Goal: Task Accomplishment & Management: Manage account settings

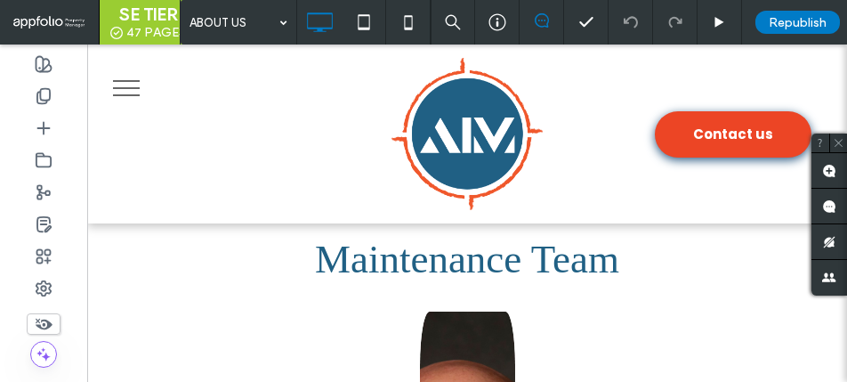
scroll to position [5337, 0]
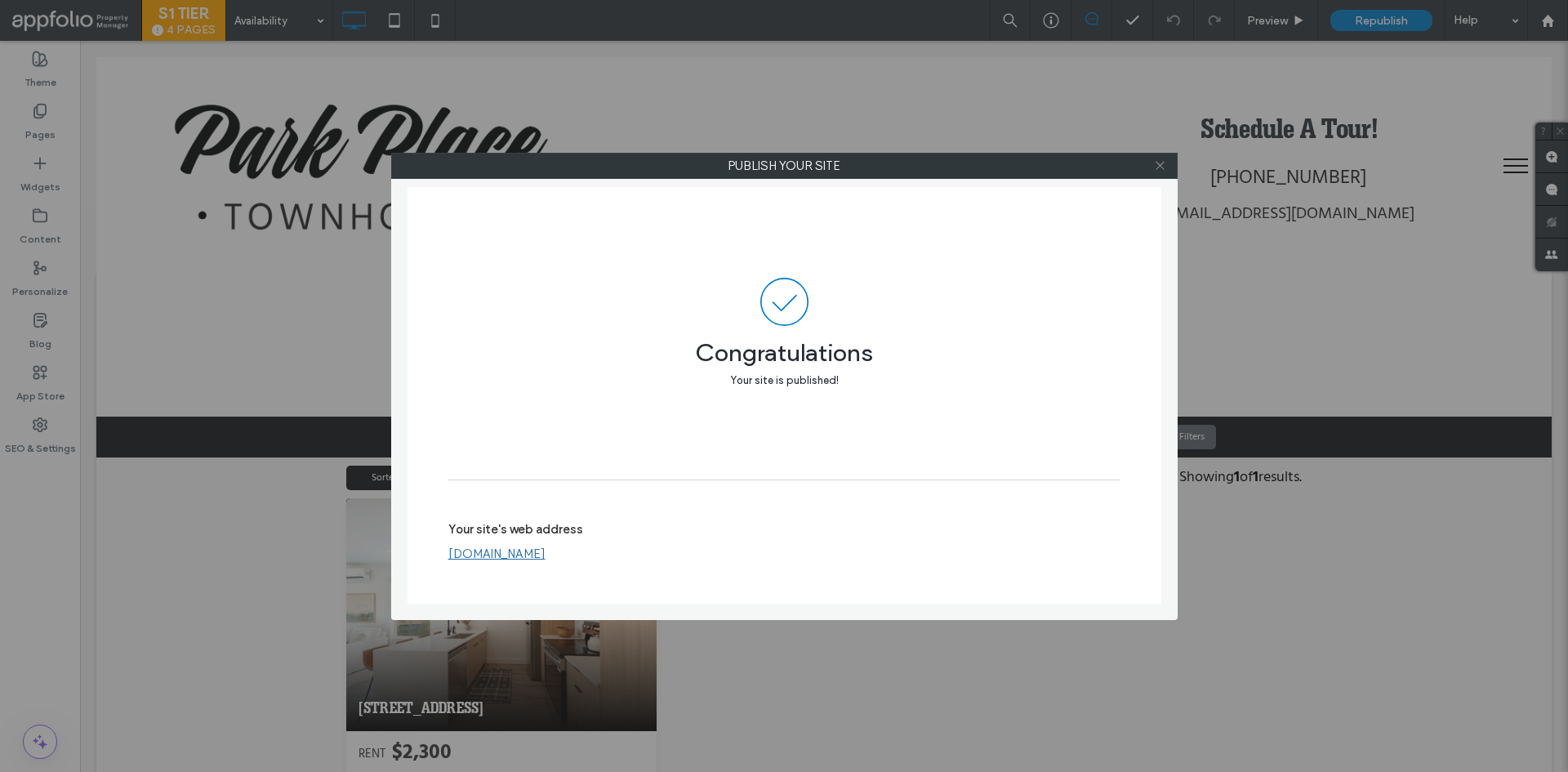
click at [1159, 160] on icon at bounding box center [1159, 164] width 12 height 12
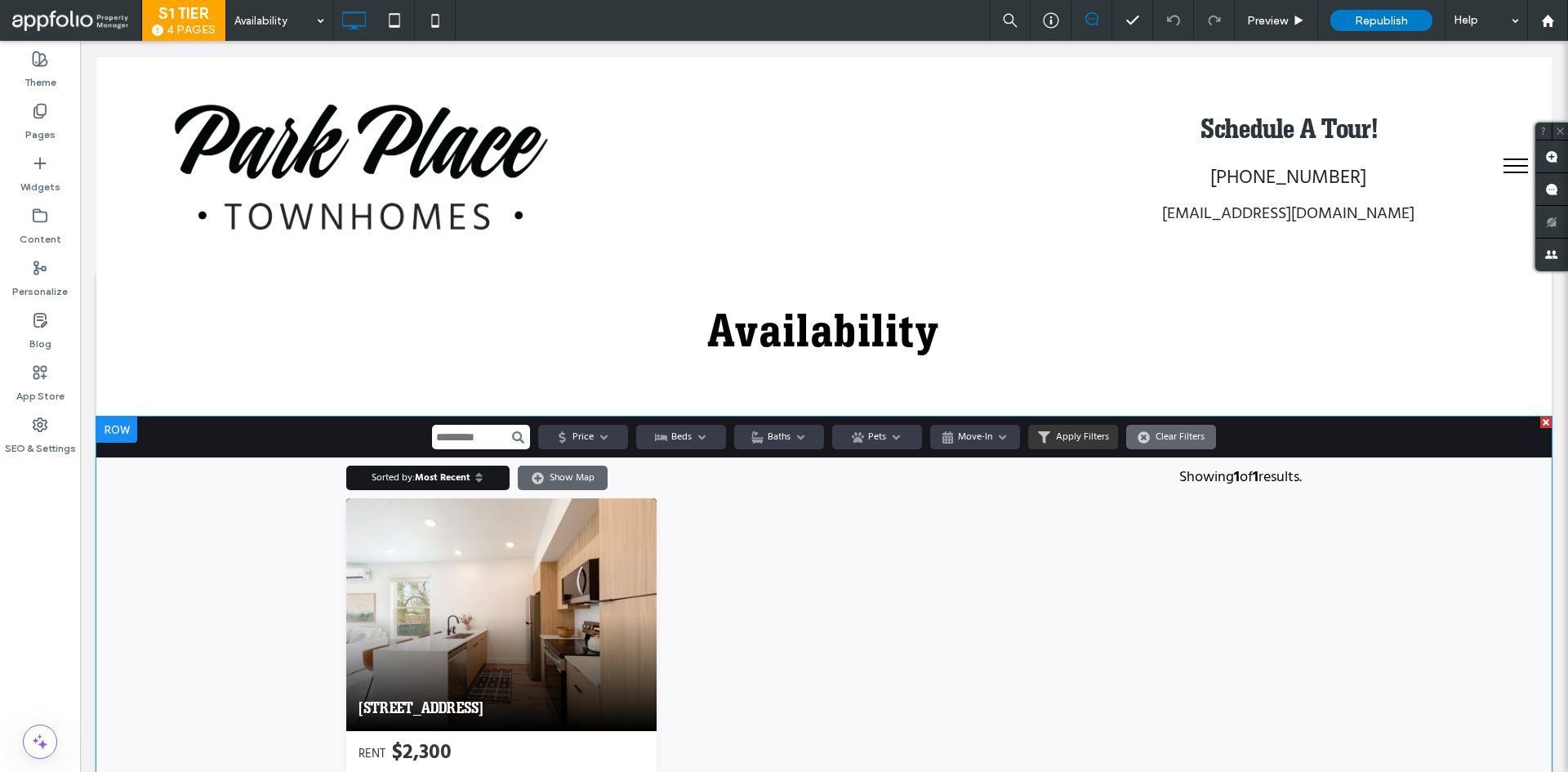
click at [890, 582] on span at bounding box center [823, 695] width 1455 height 556
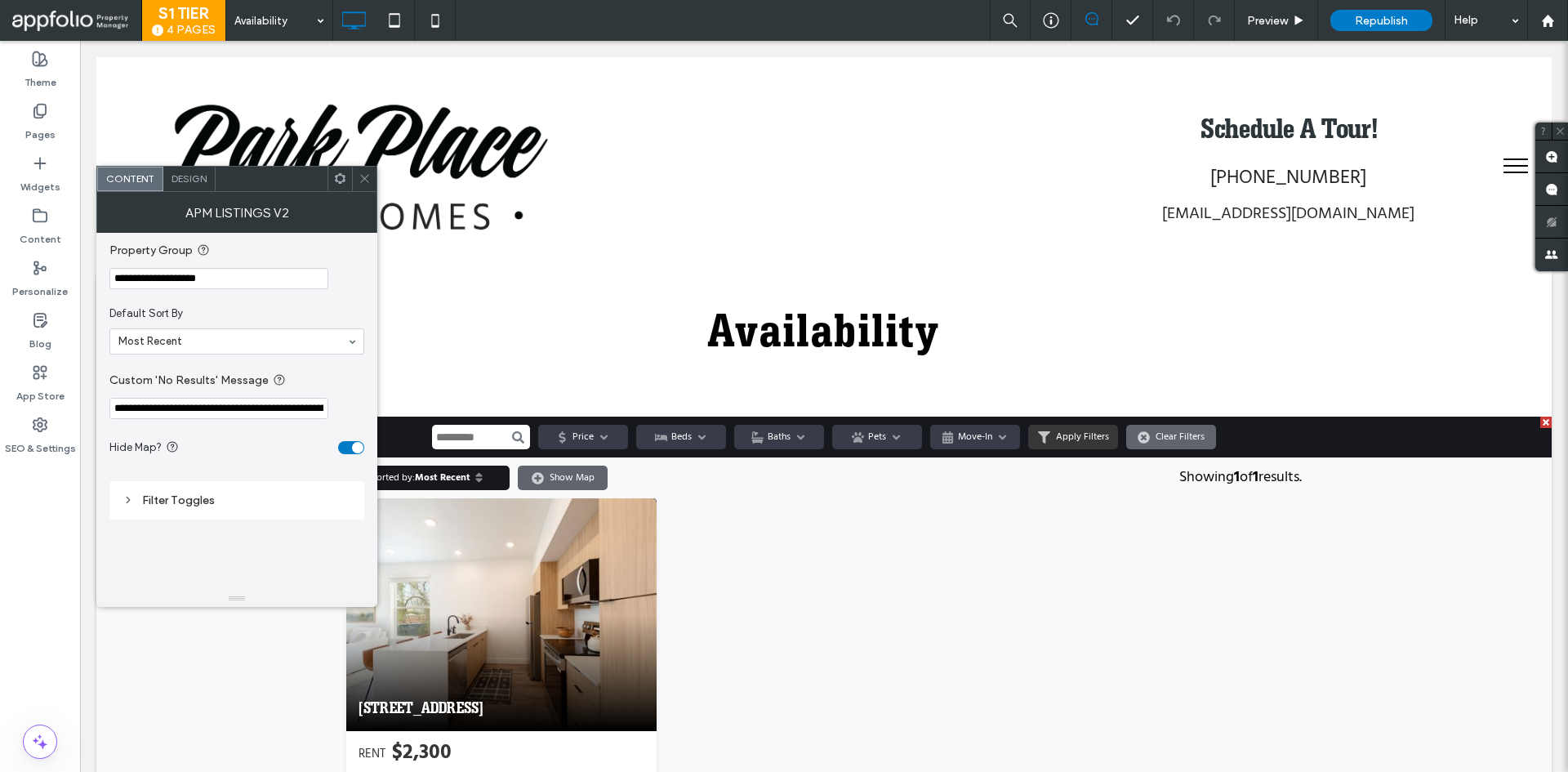
click at [363, 188] on span at bounding box center [364, 178] width 12 height 25
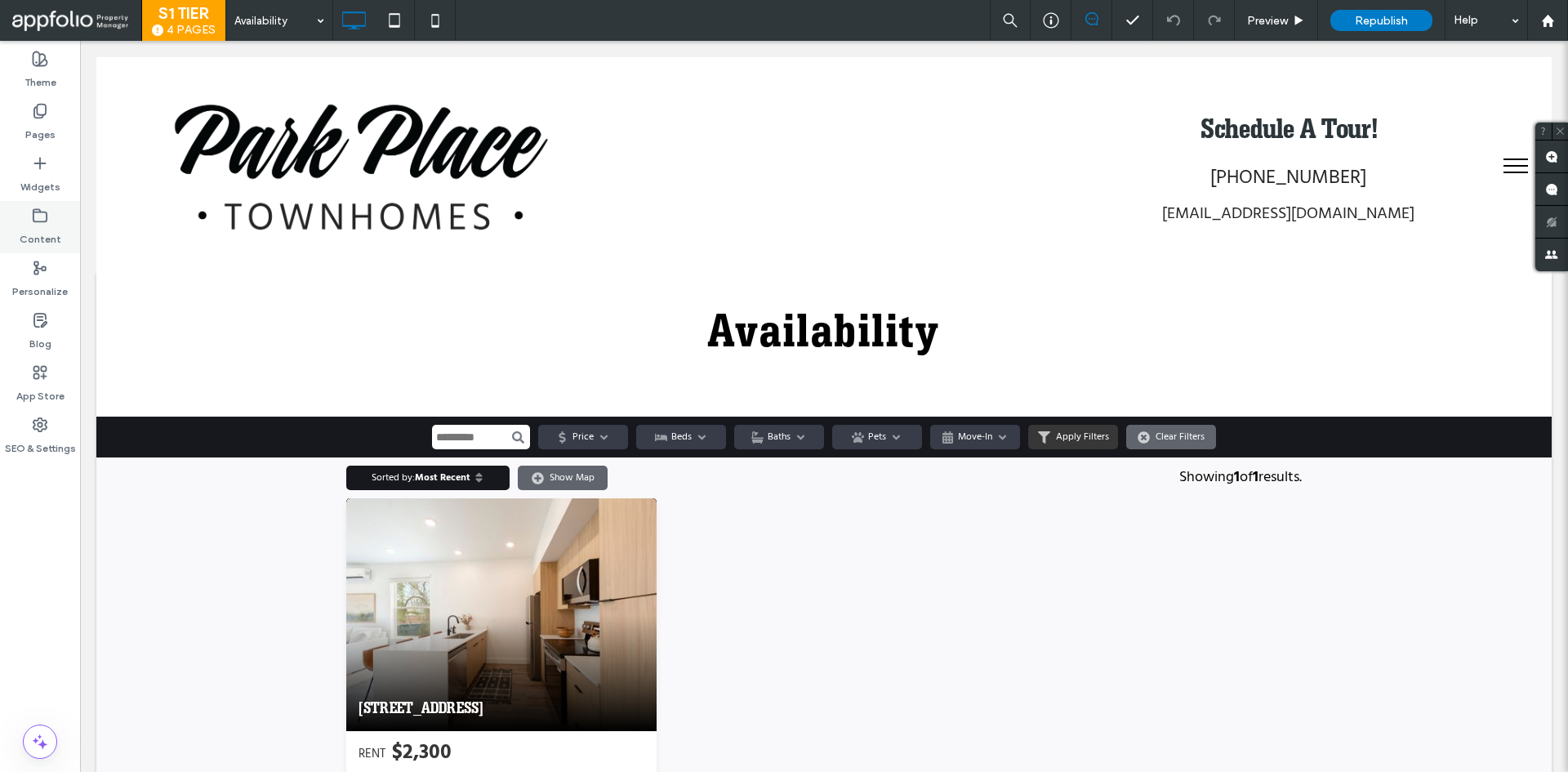
click at [55, 234] on label "Content" at bounding box center [39, 235] width 41 height 23
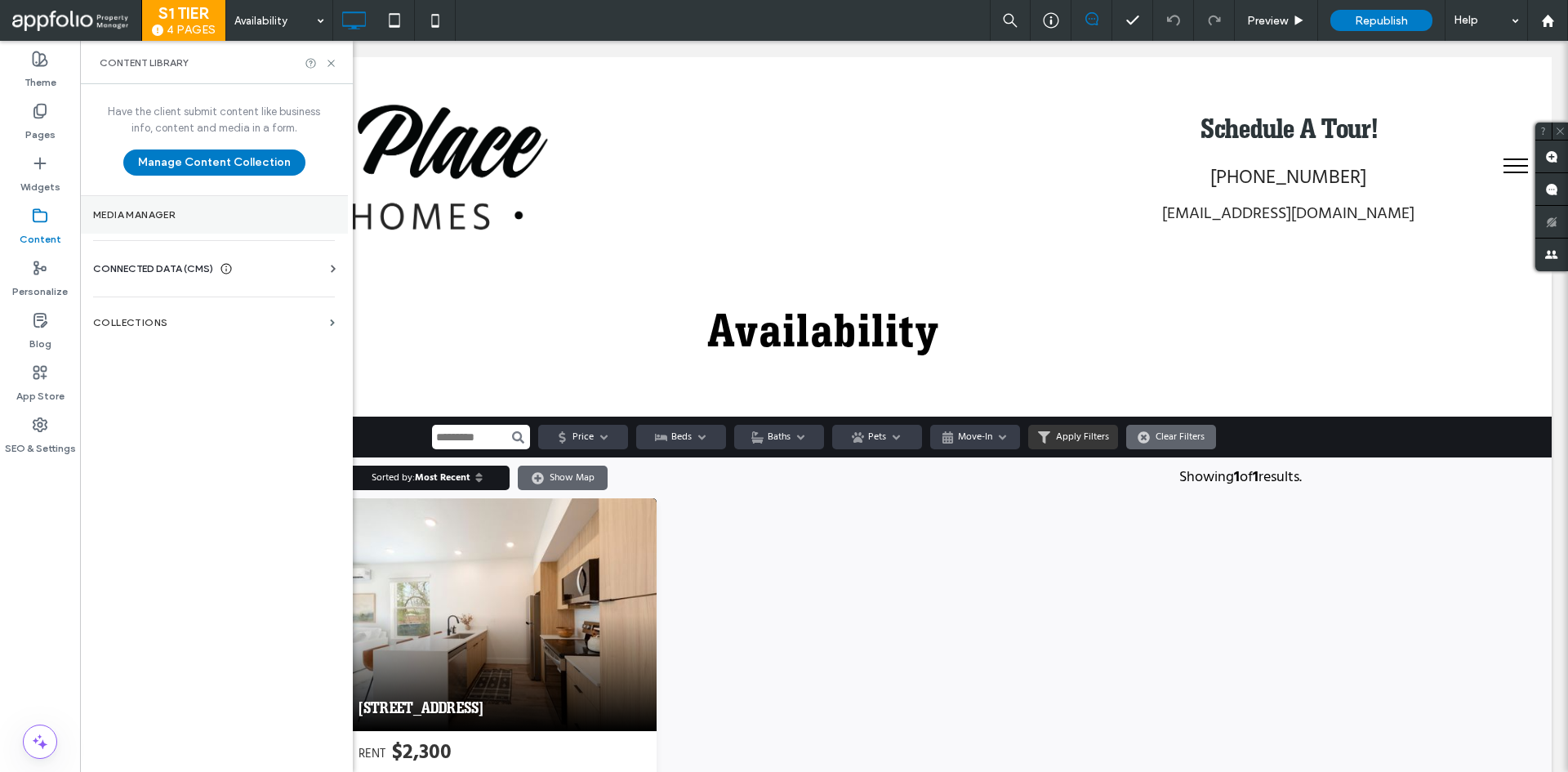
click at [213, 230] on section "Media Manager" at bounding box center [214, 214] width 268 height 38
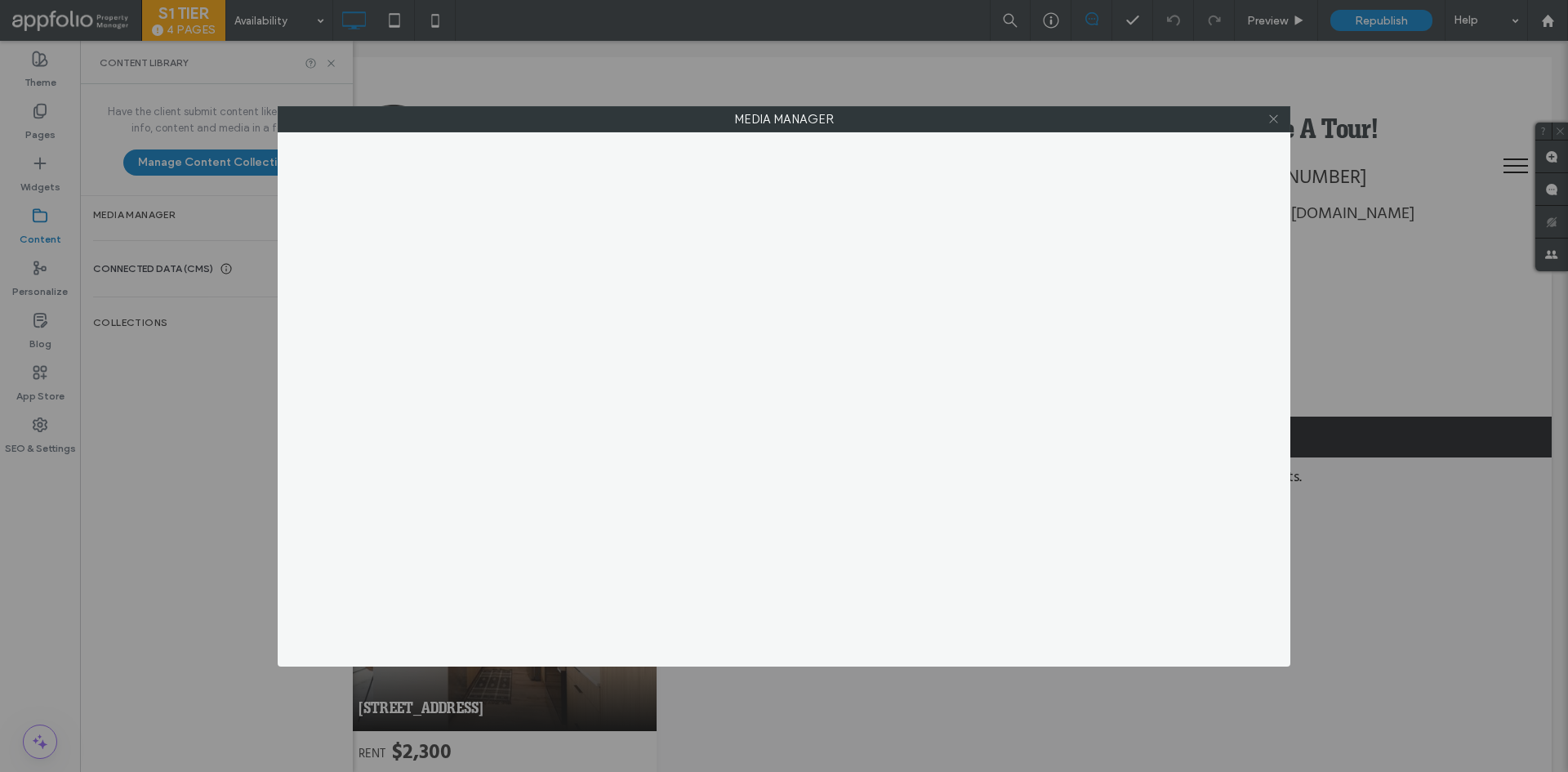
click at [1267, 109] on span at bounding box center [1272, 119] width 12 height 25
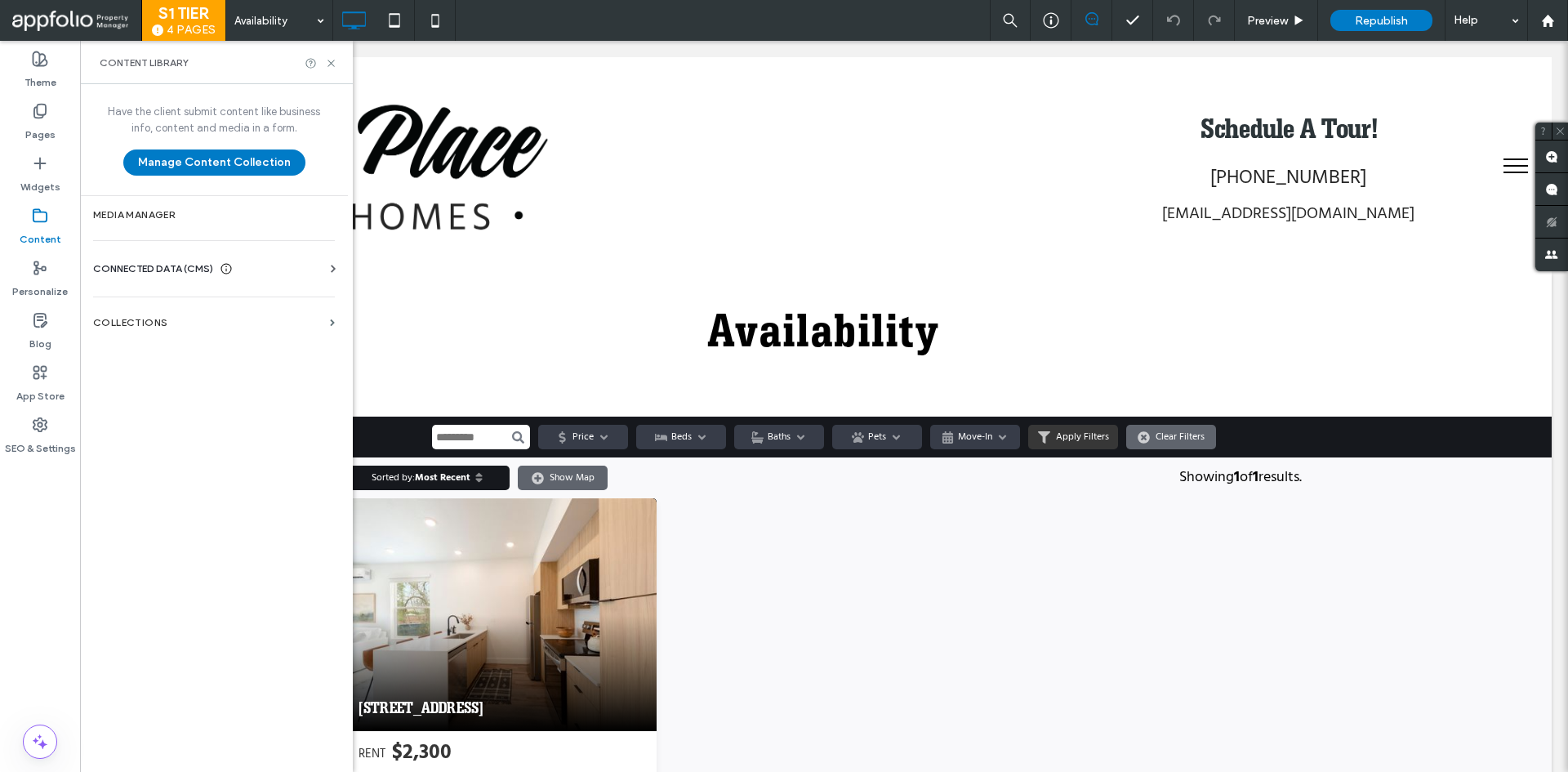
click at [289, 271] on div "CONNECTED DATA (CMS)" at bounding box center [217, 269] width 248 height 17
click at [240, 325] on section "Business Info" at bounding box center [217, 308] width 248 height 38
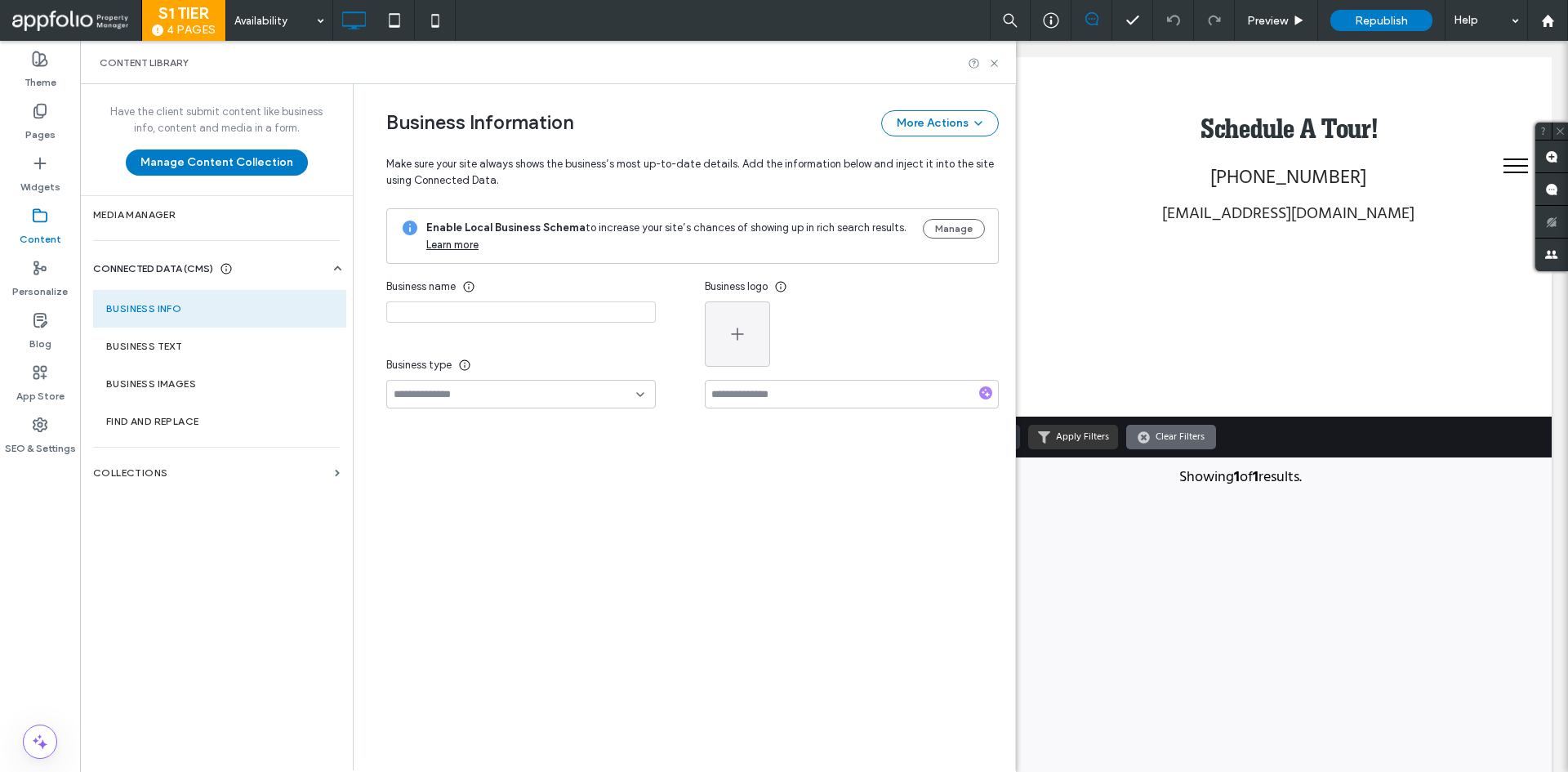
type input "**********"
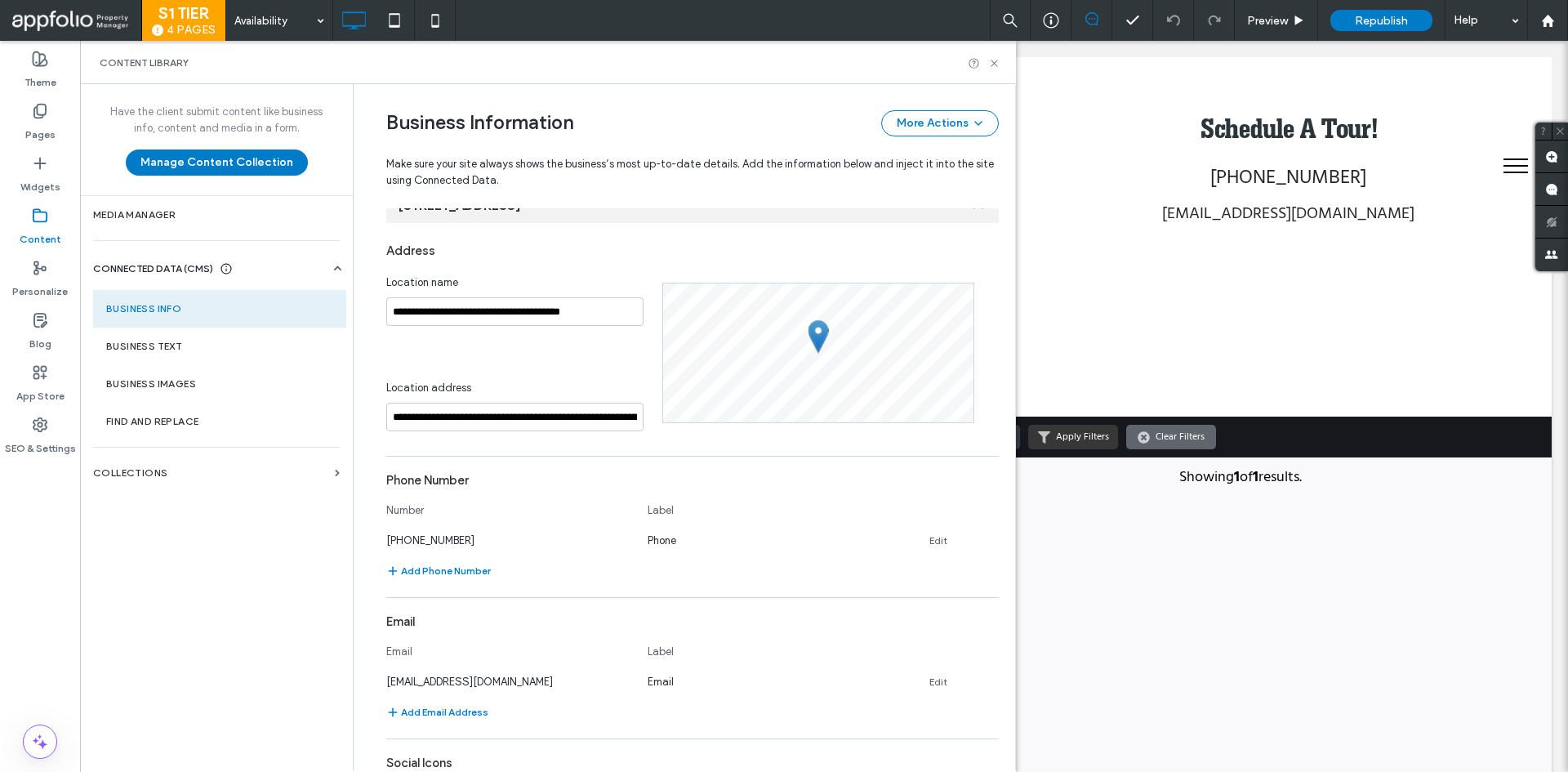
scroll to position [338, 0]
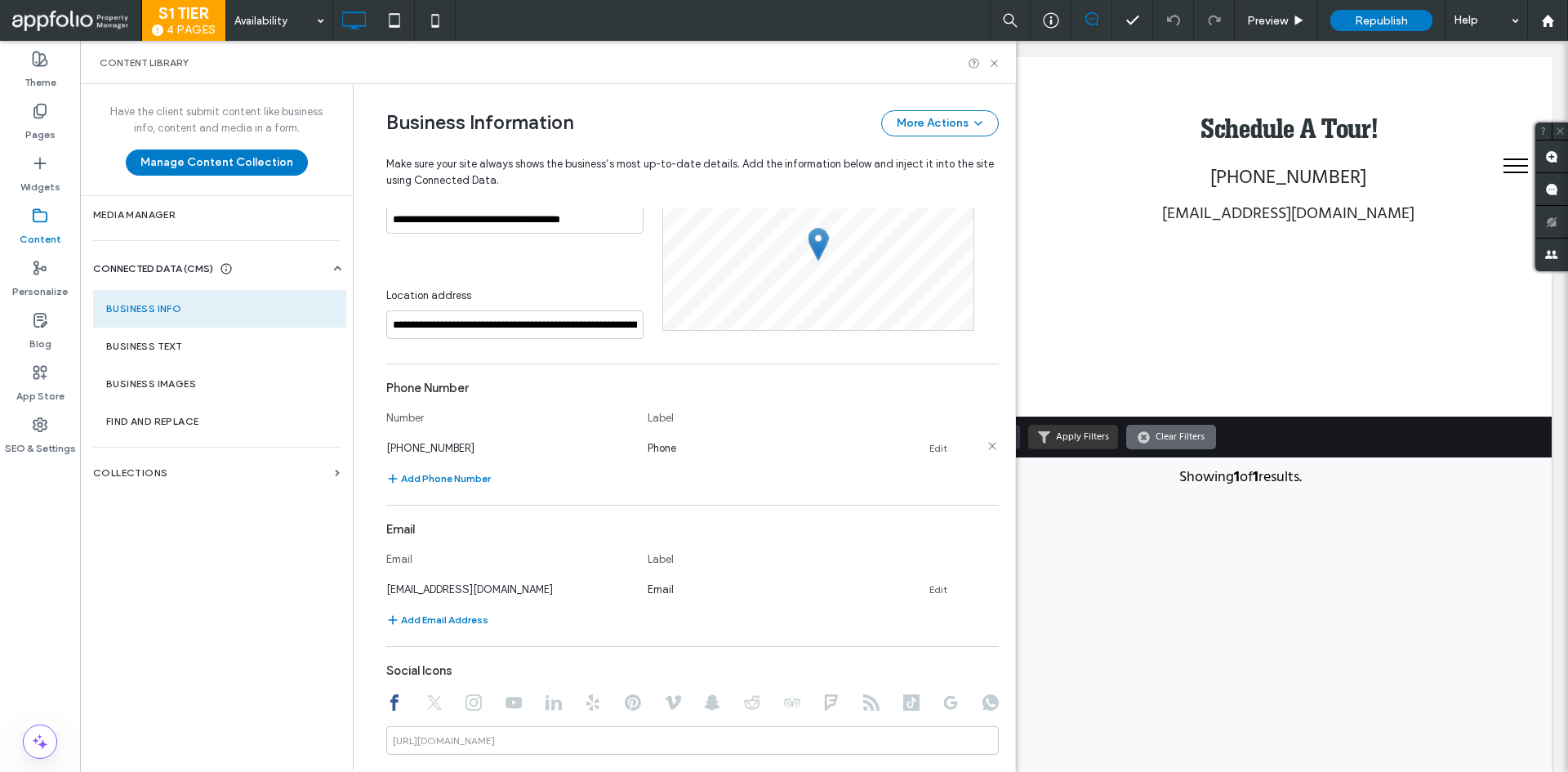
click at [466, 447] on div "(801) 659-9599" at bounding box center [509, 448] width 245 height 17
drag, startPoint x: 460, startPoint y: 446, endPoint x: 361, endPoint y: 447, distance: 99.0
click at [362, 447] on div "**********" at bounding box center [680, 387] width 637 height 1283
copy span "(801) 659-9599"
click at [991, 57] on icon at bounding box center [993, 62] width 12 height 12
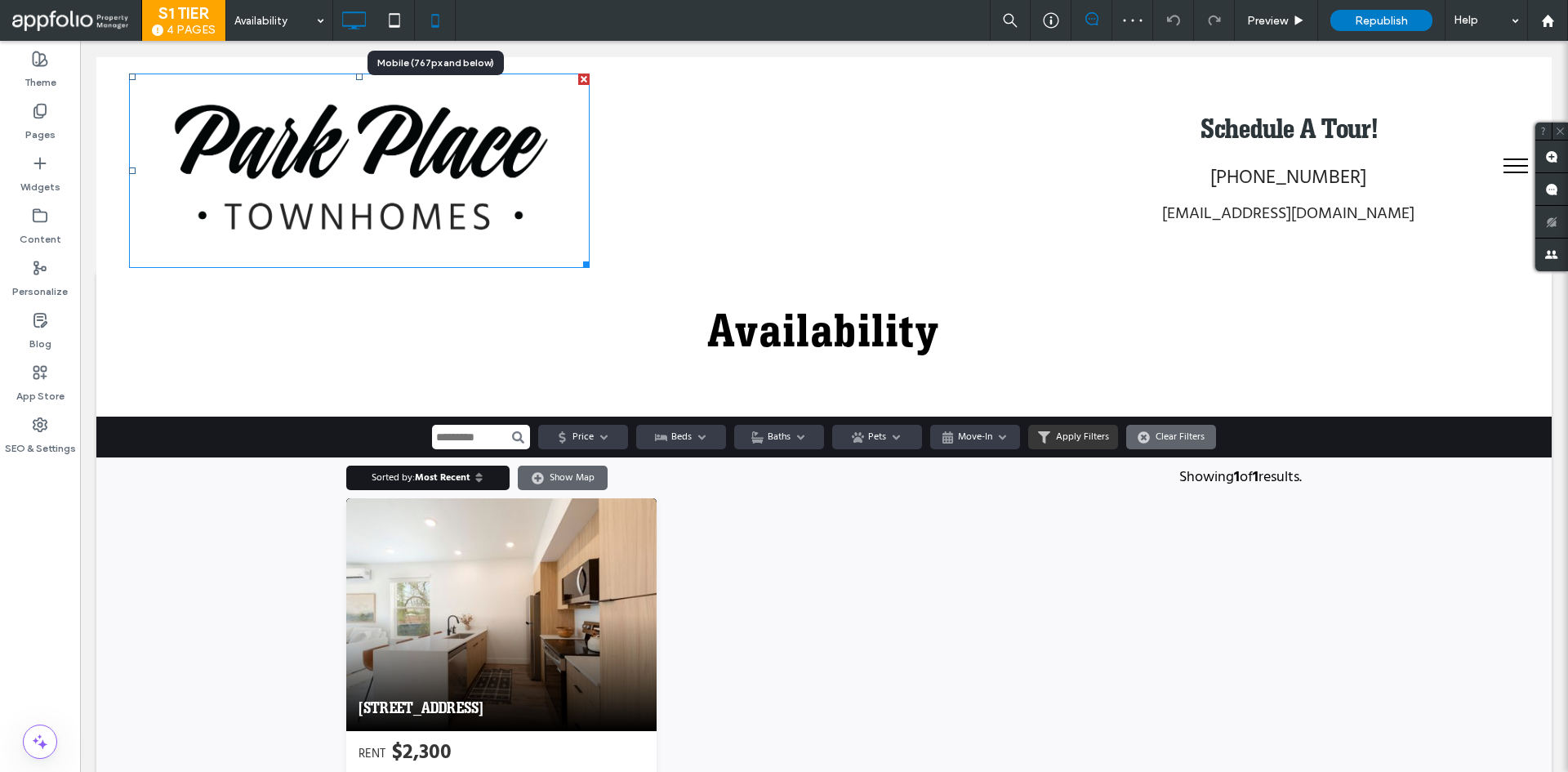
click at [435, 19] on icon at bounding box center [435, 20] width 33 height 33
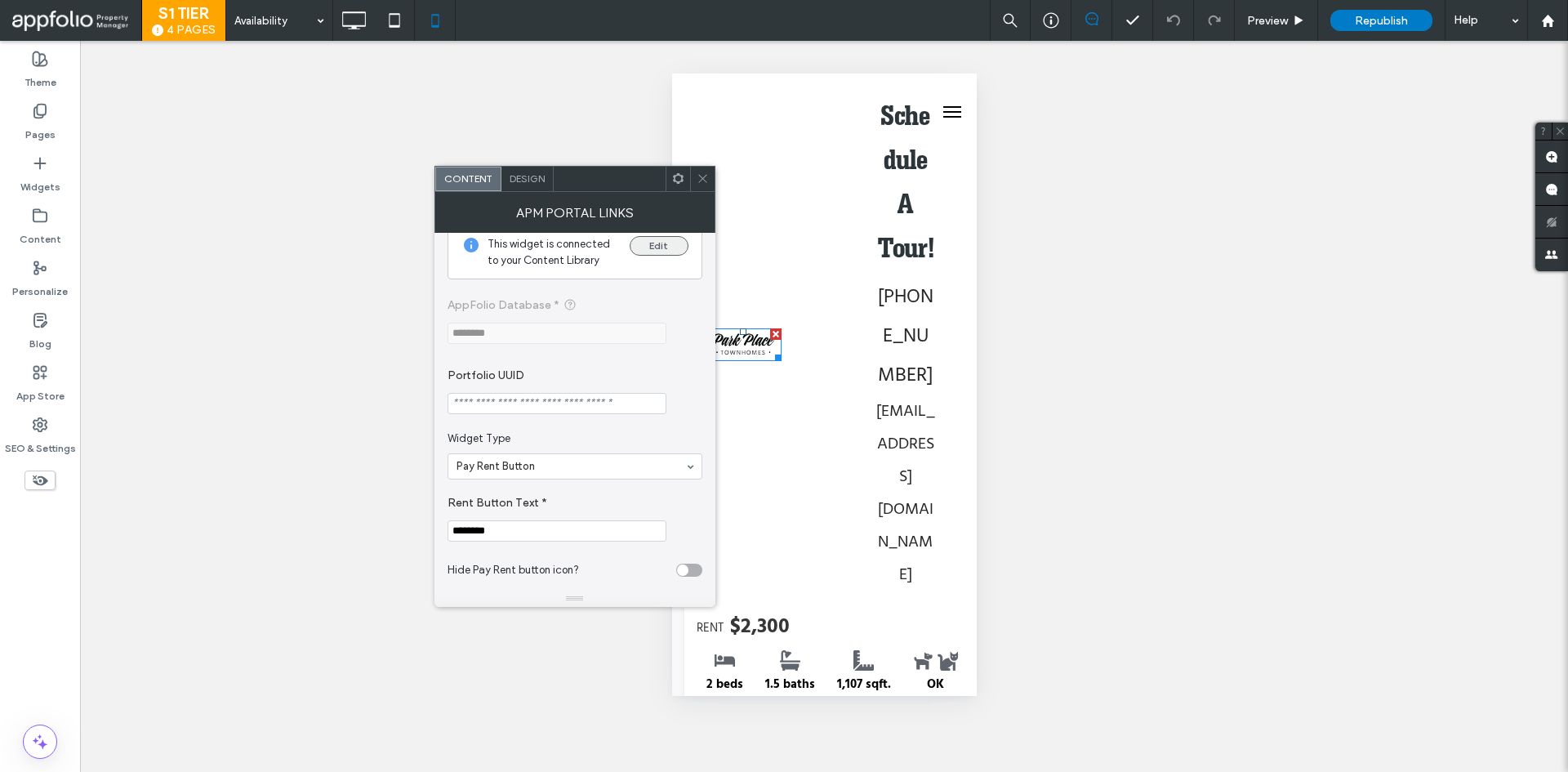
scroll to position [31, 0]
click at [703, 179] on use at bounding box center [701, 178] width 8 height 8
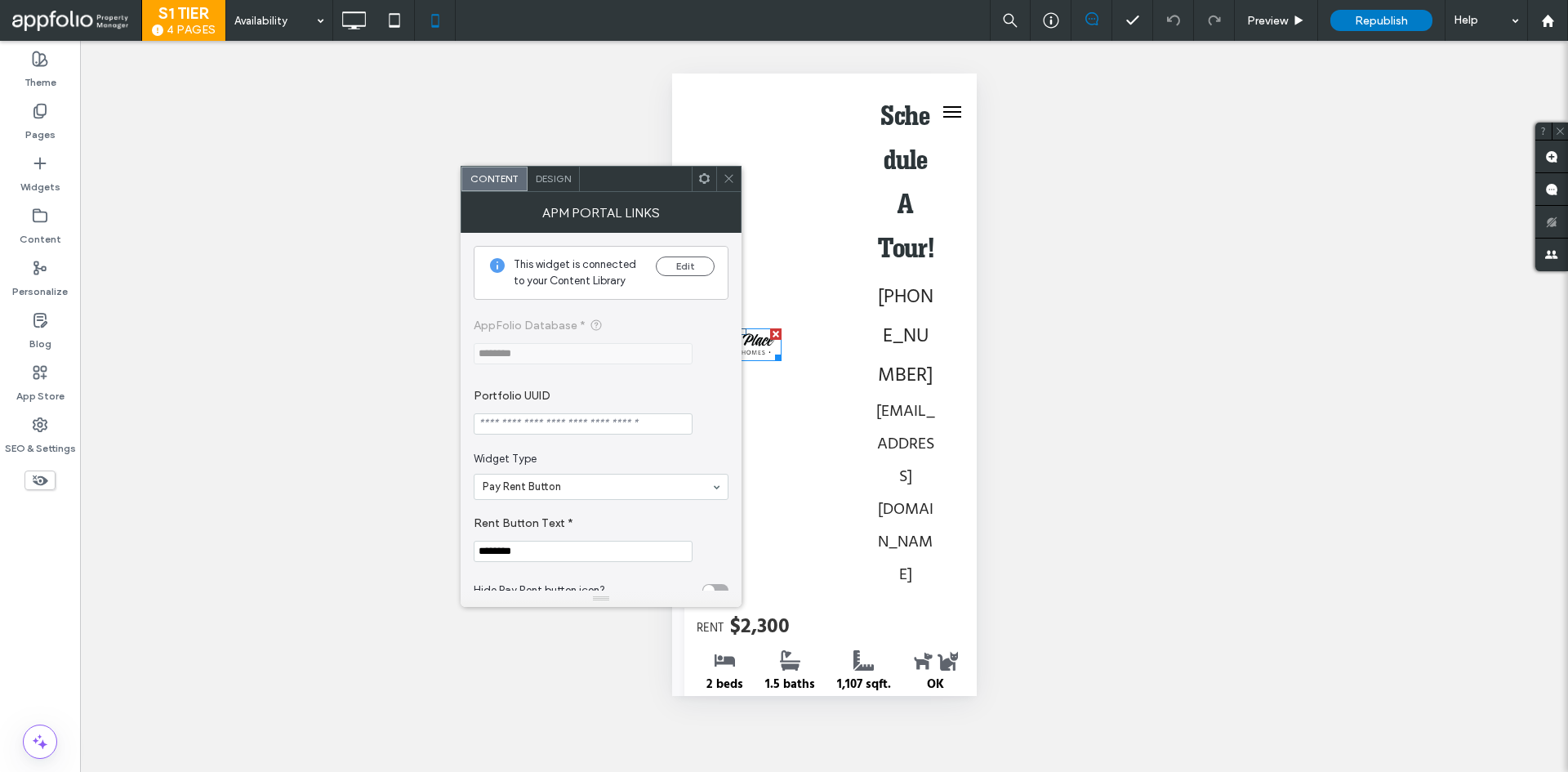
click at [558, 180] on span "Design" at bounding box center [553, 178] width 35 height 12
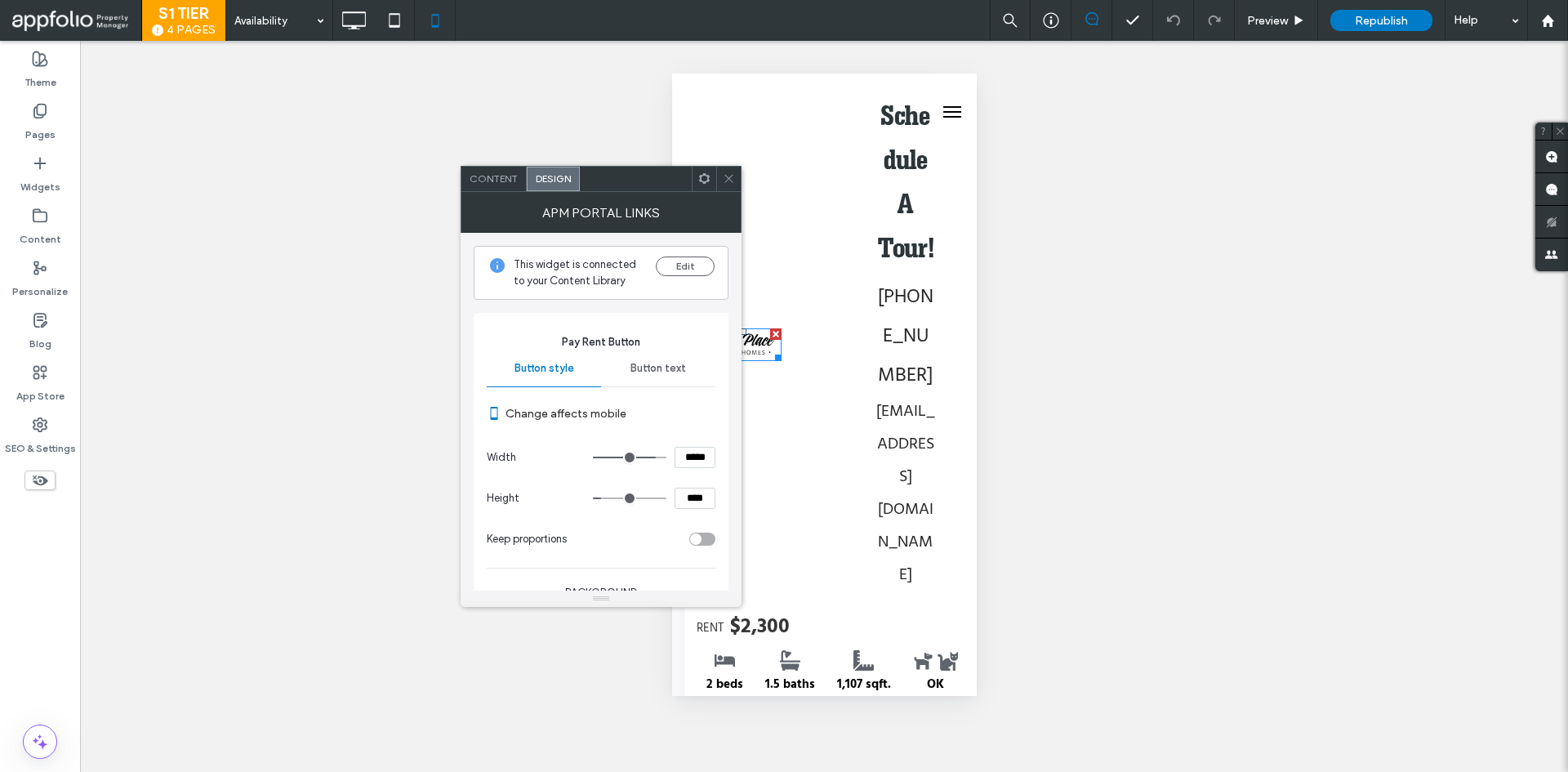
click at [678, 374] on span "Button text" at bounding box center [658, 368] width 55 height 13
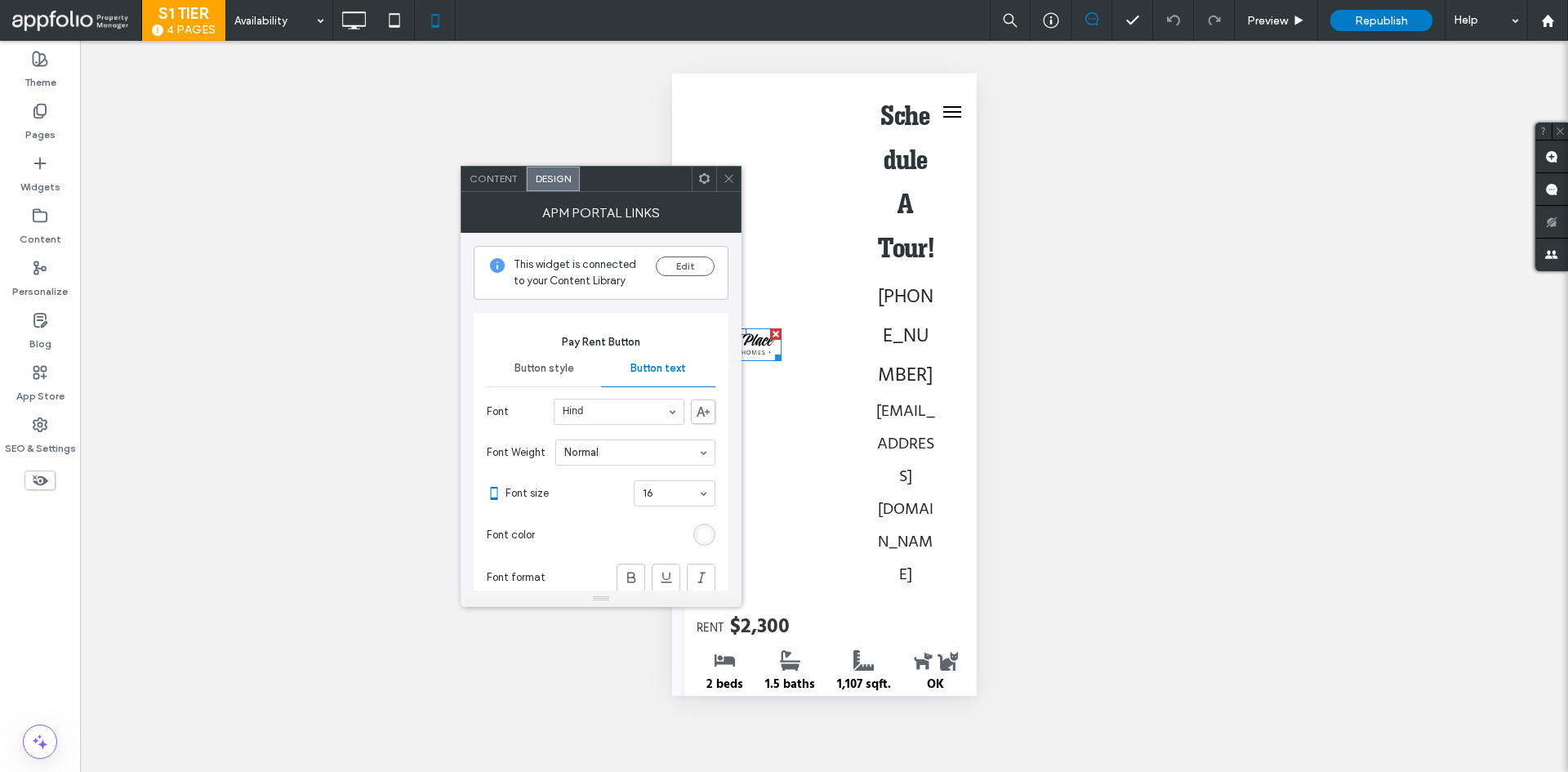
click at [711, 535] on div "rgb(255, 255, 255)" at bounding box center [704, 534] width 14 height 14
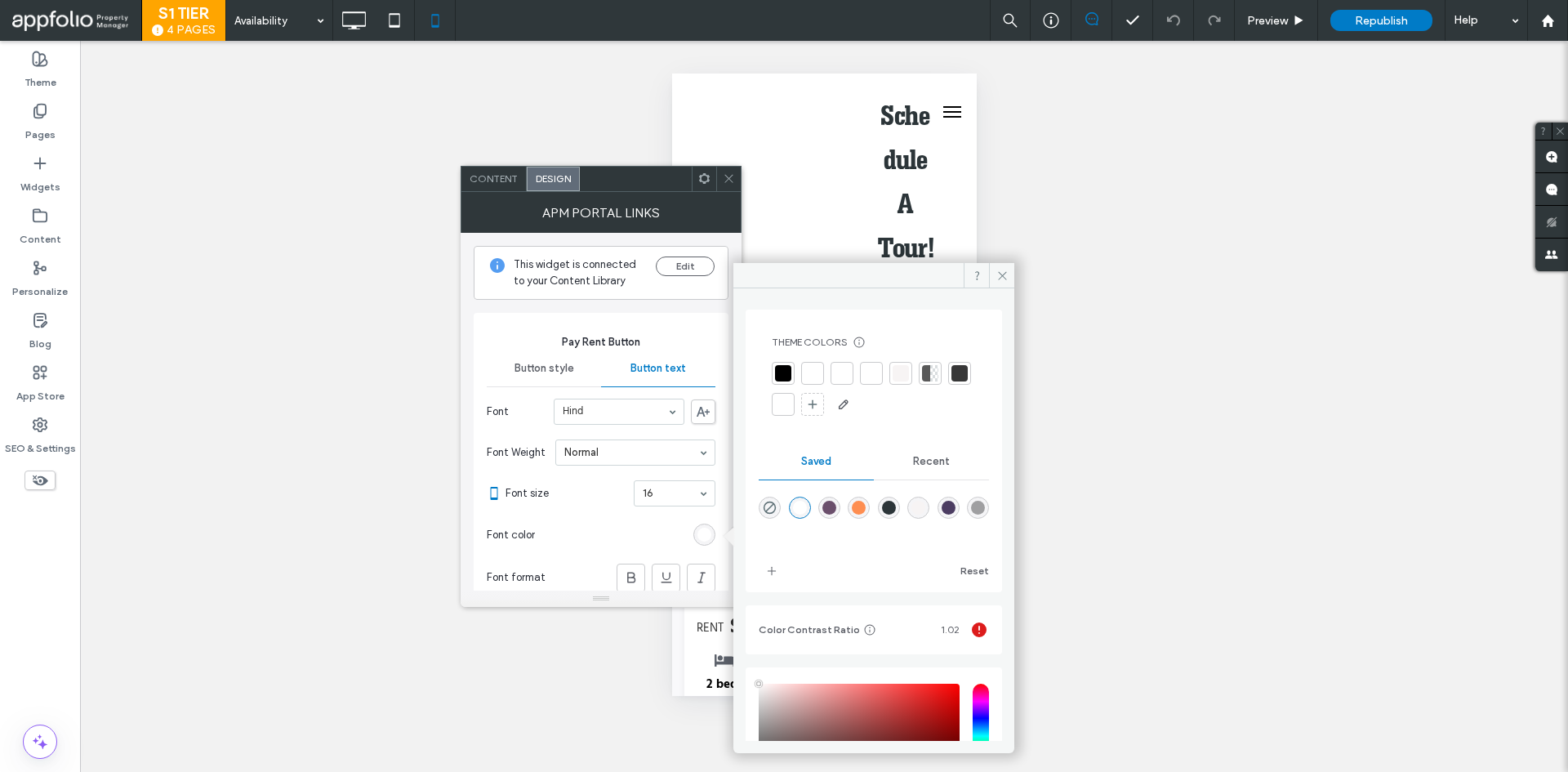
click at [789, 376] on div at bounding box center [783, 374] width 17 height 17
click at [1001, 285] on span at bounding box center [1002, 274] width 26 height 25
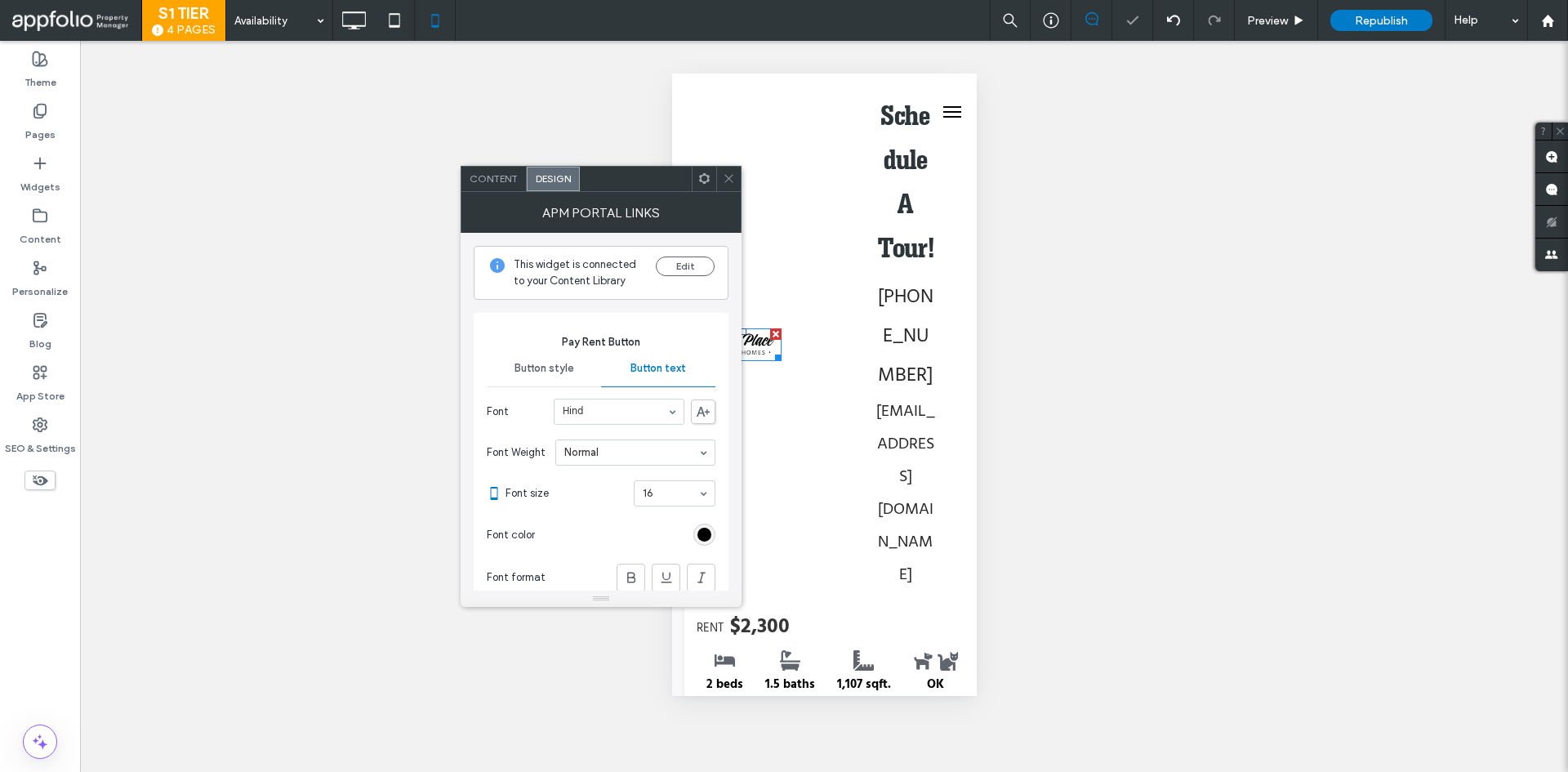
click at [732, 180] on icon at bounding box center [728, 178] width 12 height 12
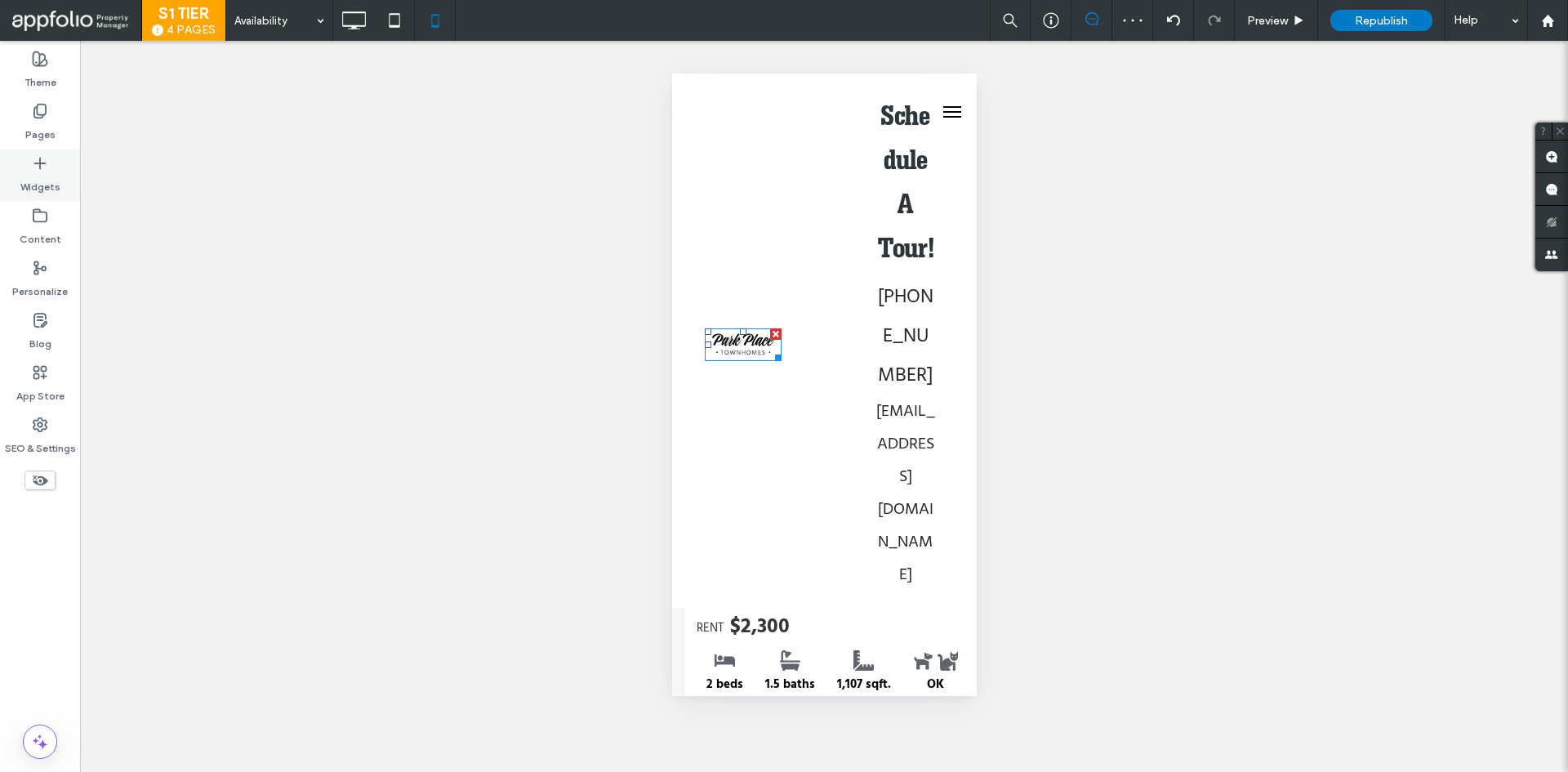
click at [40, 166] on icon at bounding box center [40, 163] width 17 height 17
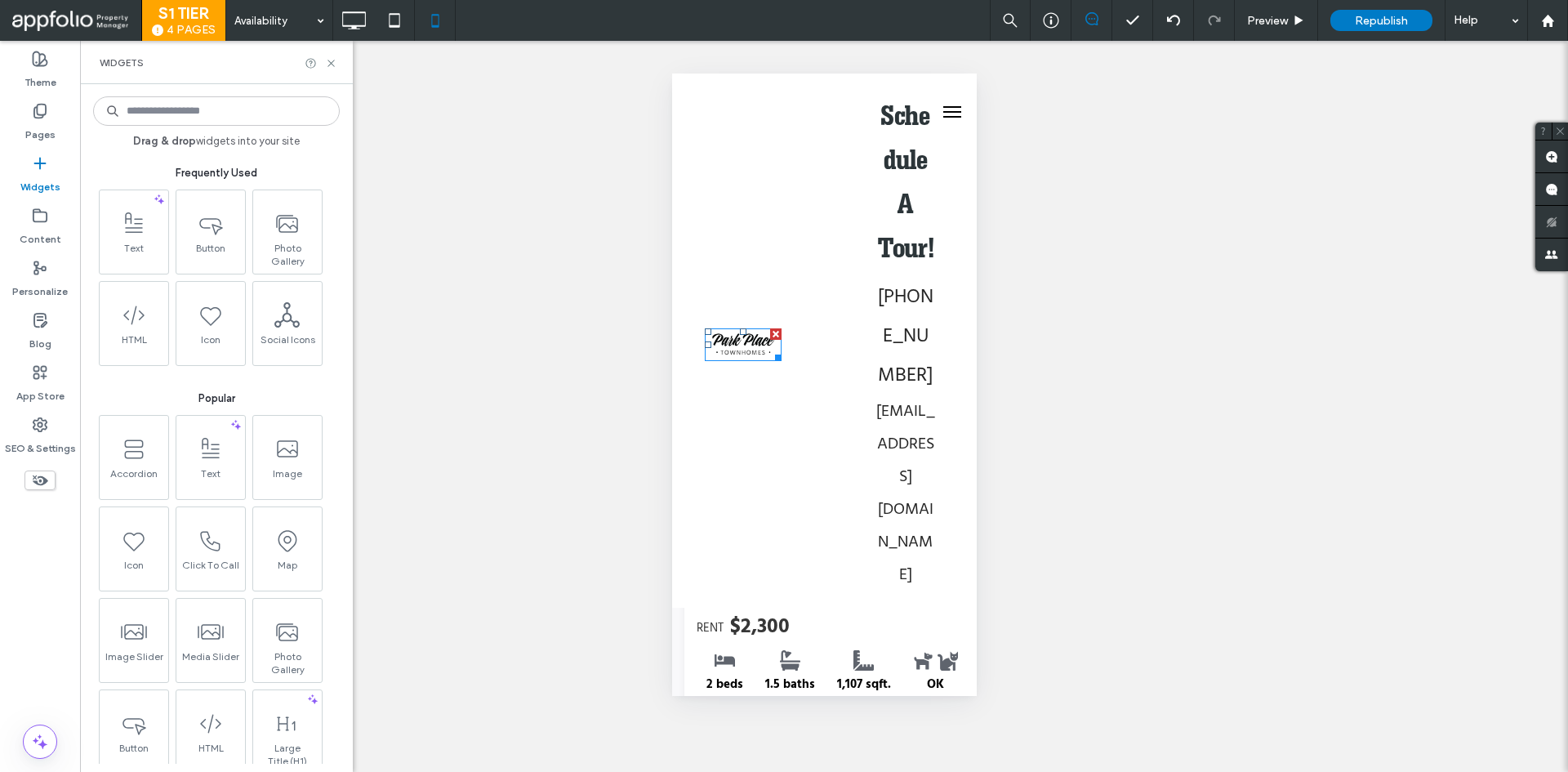
click at [250, 123] on input at bounding box center [216, 111] width 247 height 29
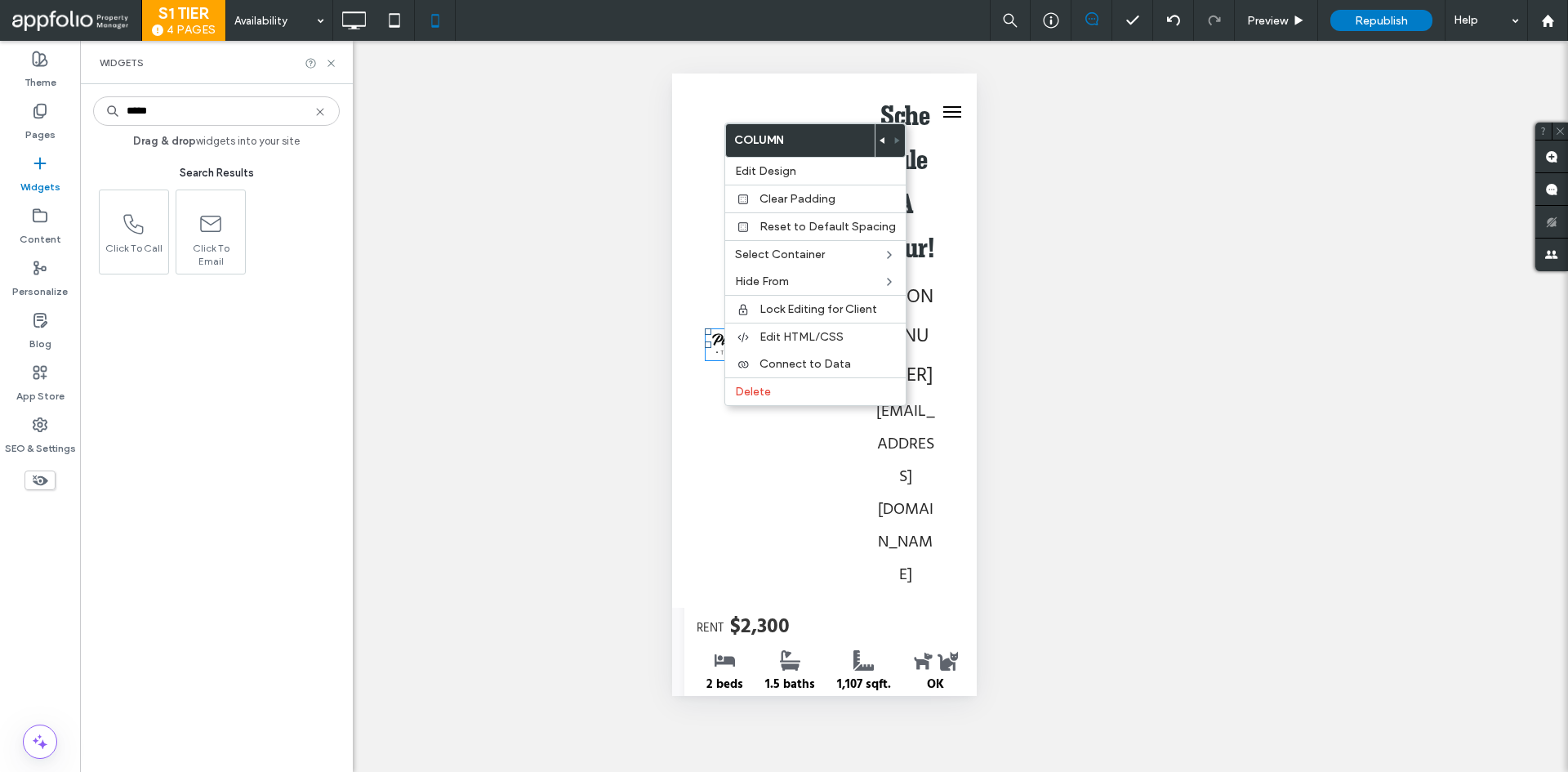
click at [523, 202] on div "Unhide? Yes Unhide? Yes" at bounding box center [823, 406] width 1488 height 731
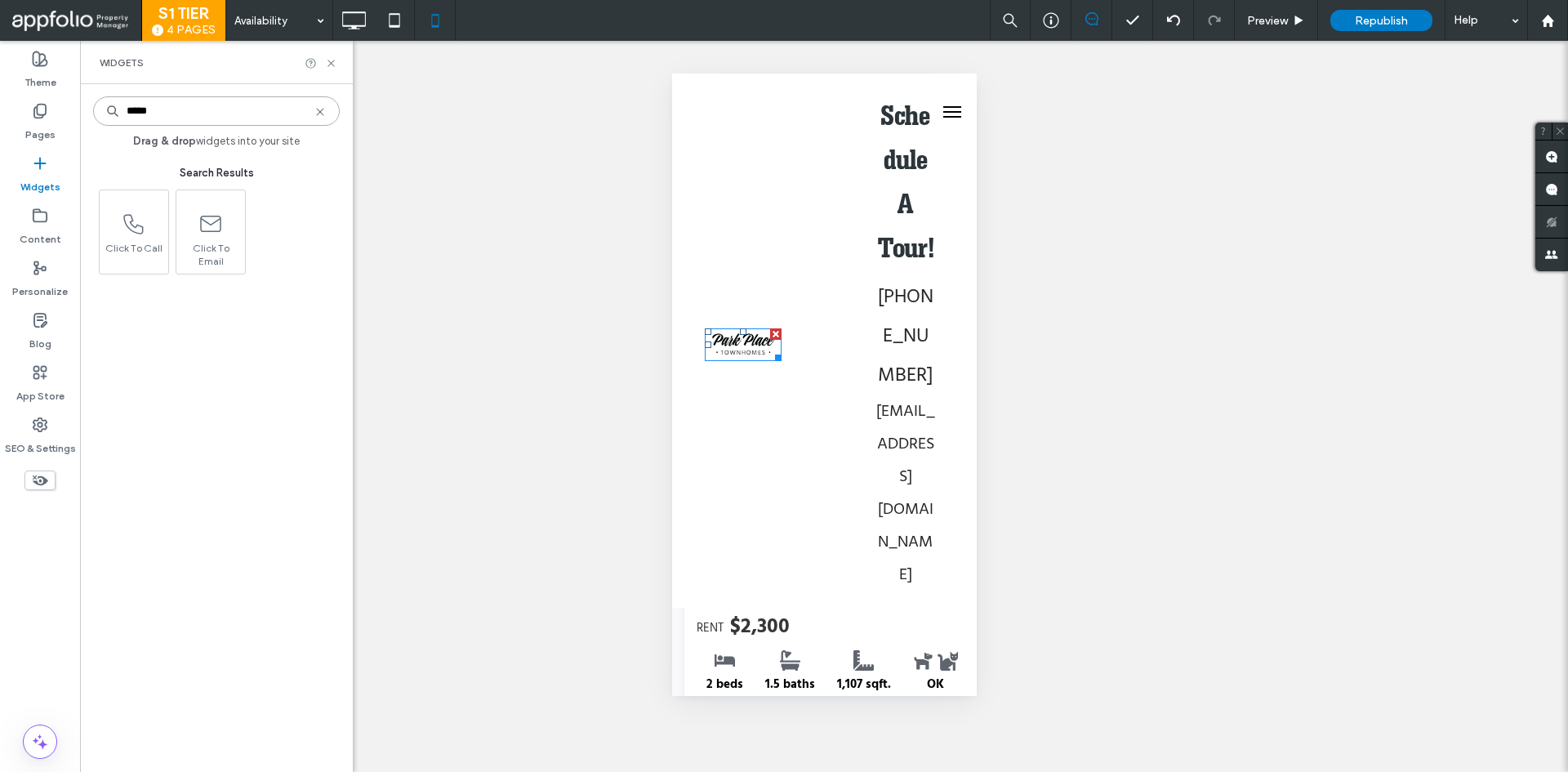
click at [159, 107] on input "*****" at bounding box center [216, 111] width 247 height 29
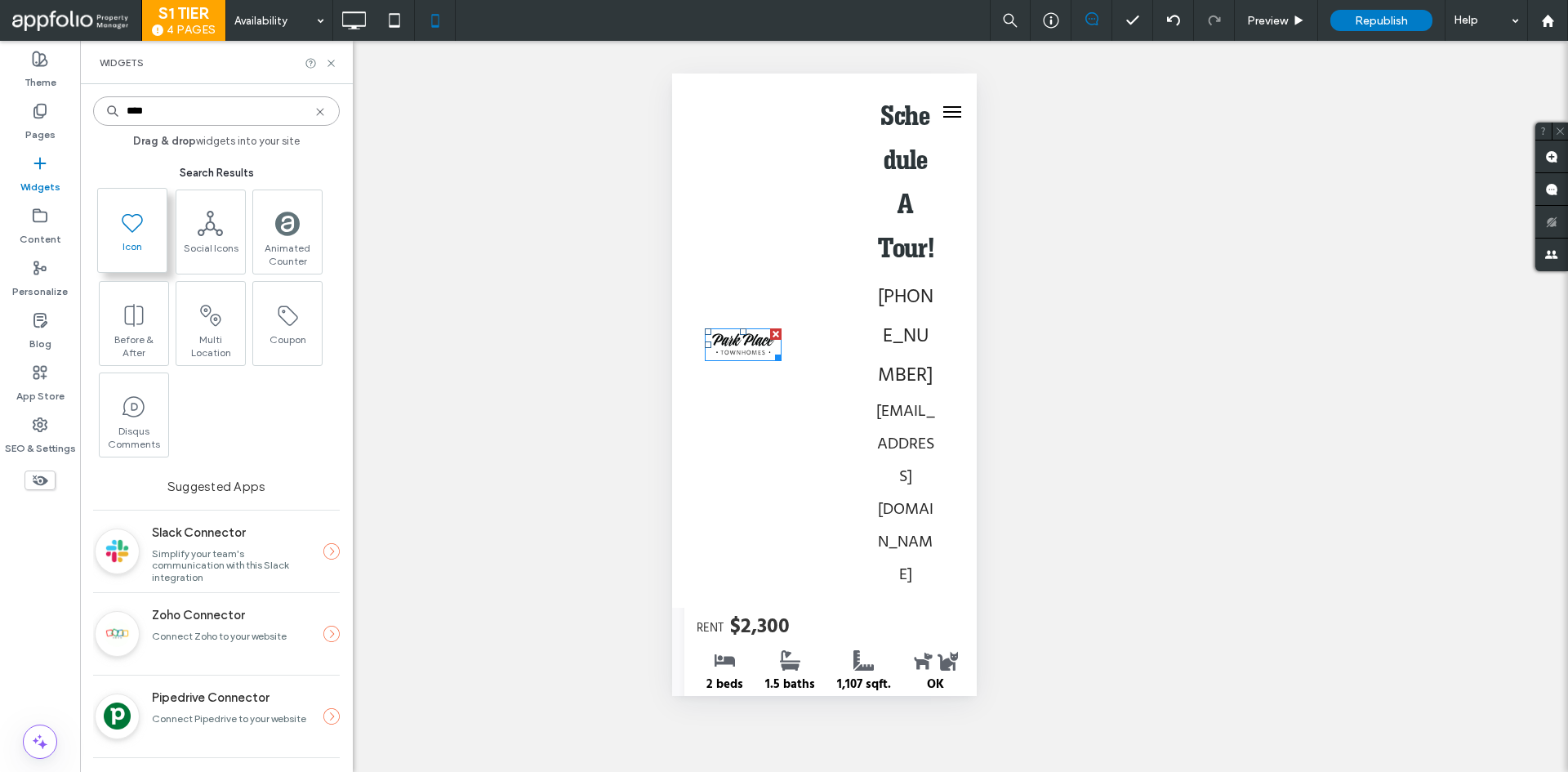
type input "****"
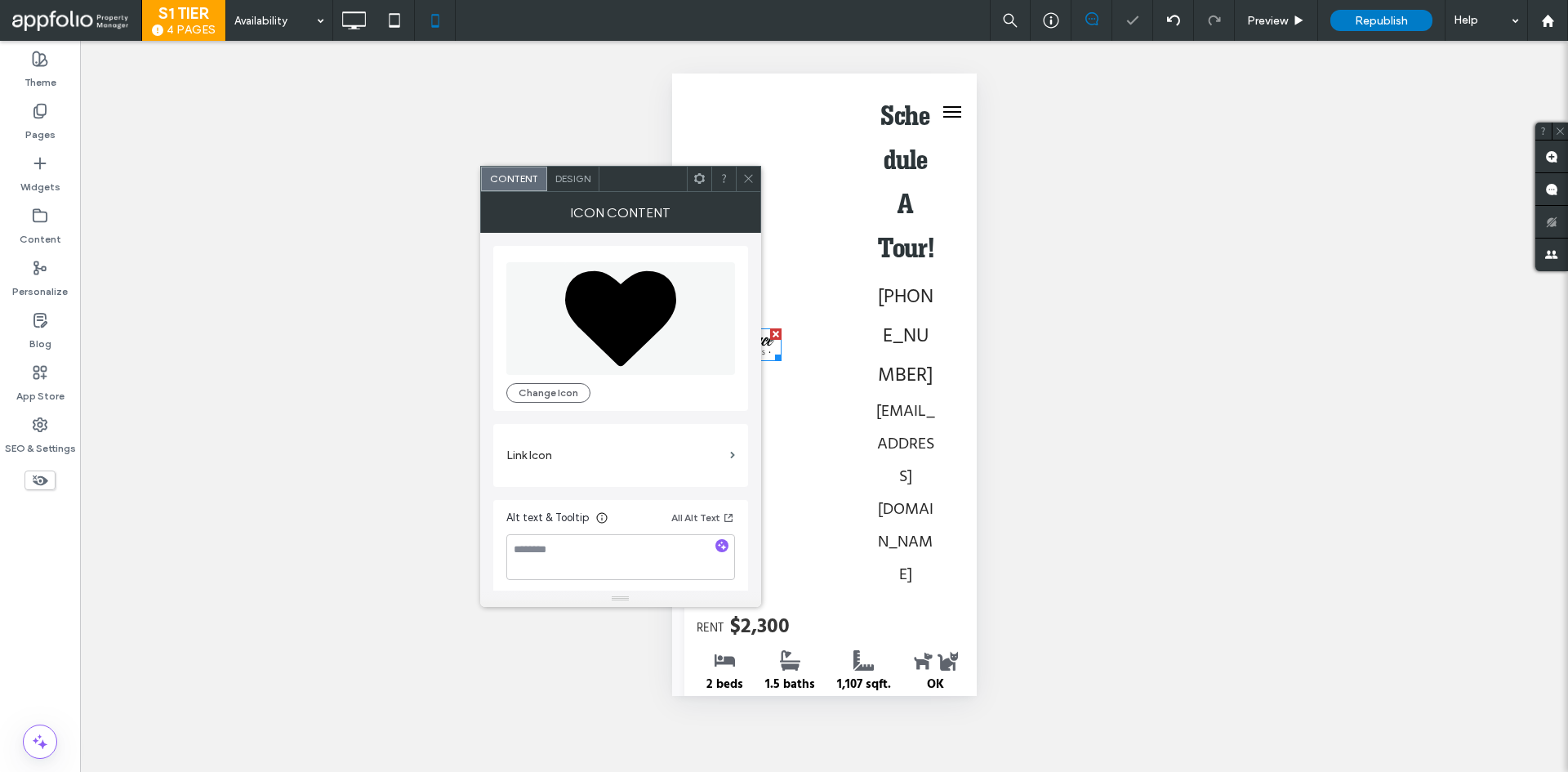
click at [753, 181] on icon at bounding box center [747, 178] width 12 height 12
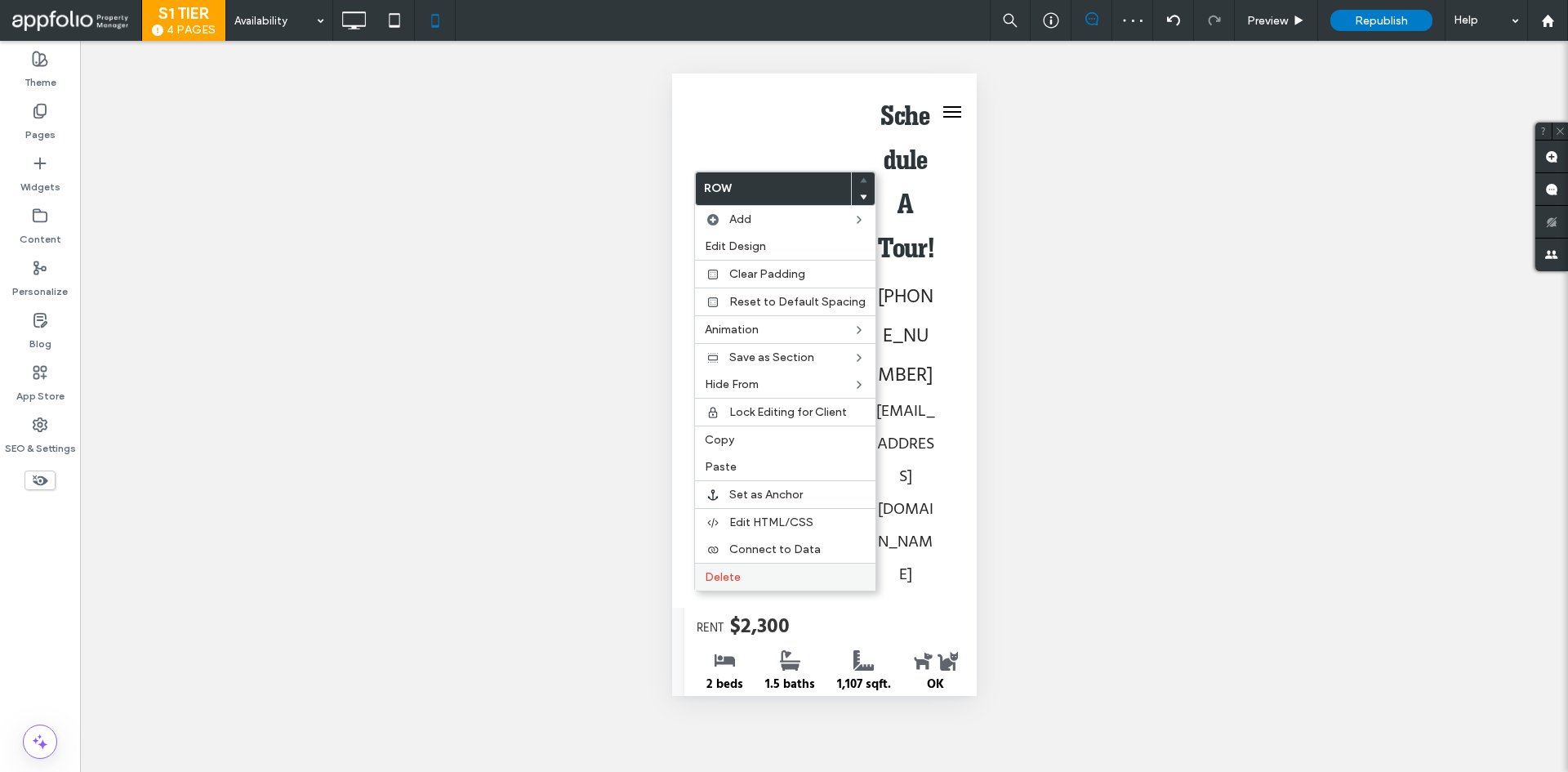
click at [759, 581] on label "Delete" at bounding box center [785, 576] width 161 height 14
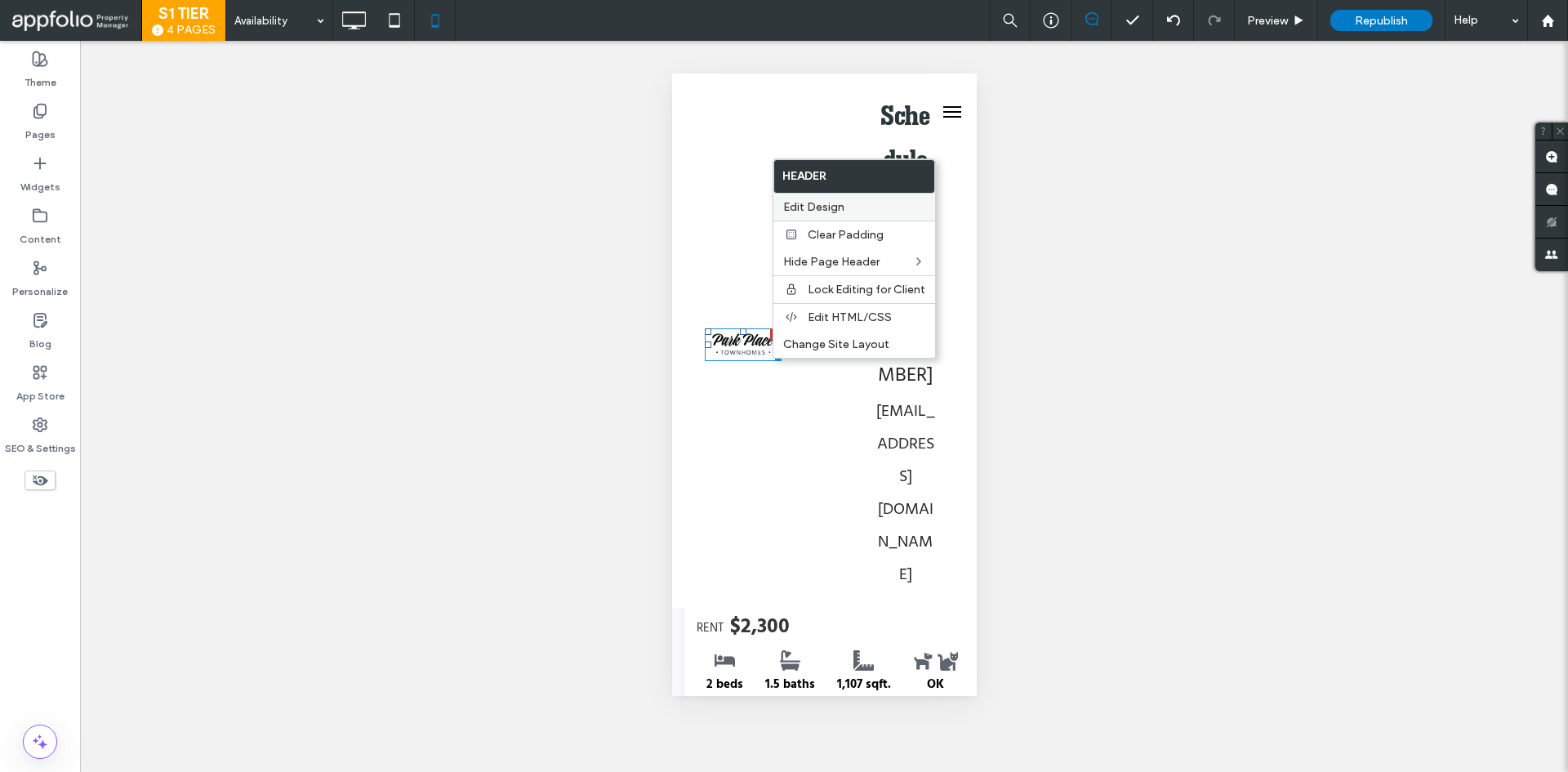
click at [836, 214] on div "Edit Design" at bounding box center [854, 207] width 162 height 27
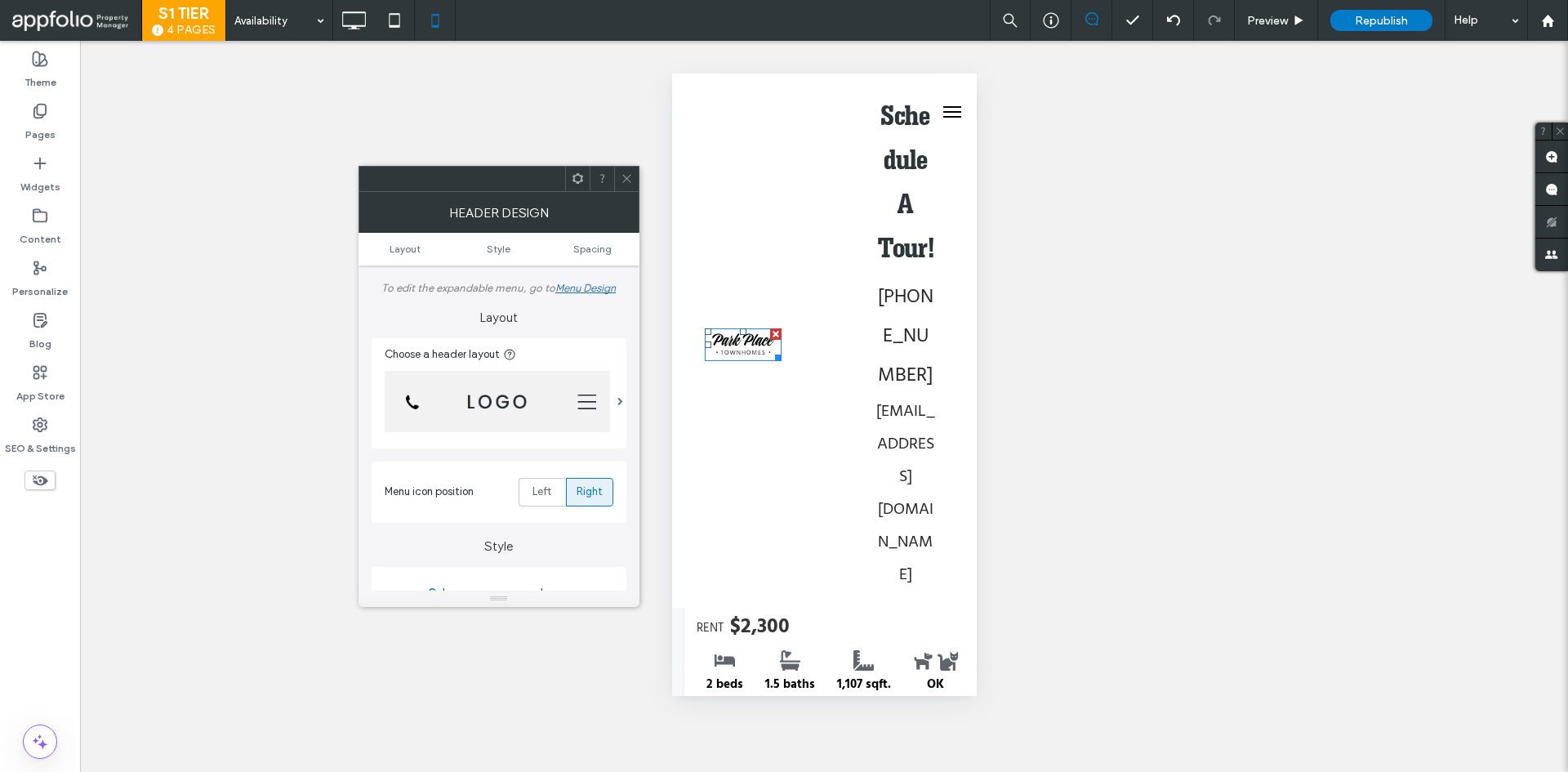
scroll to position [82, 0]
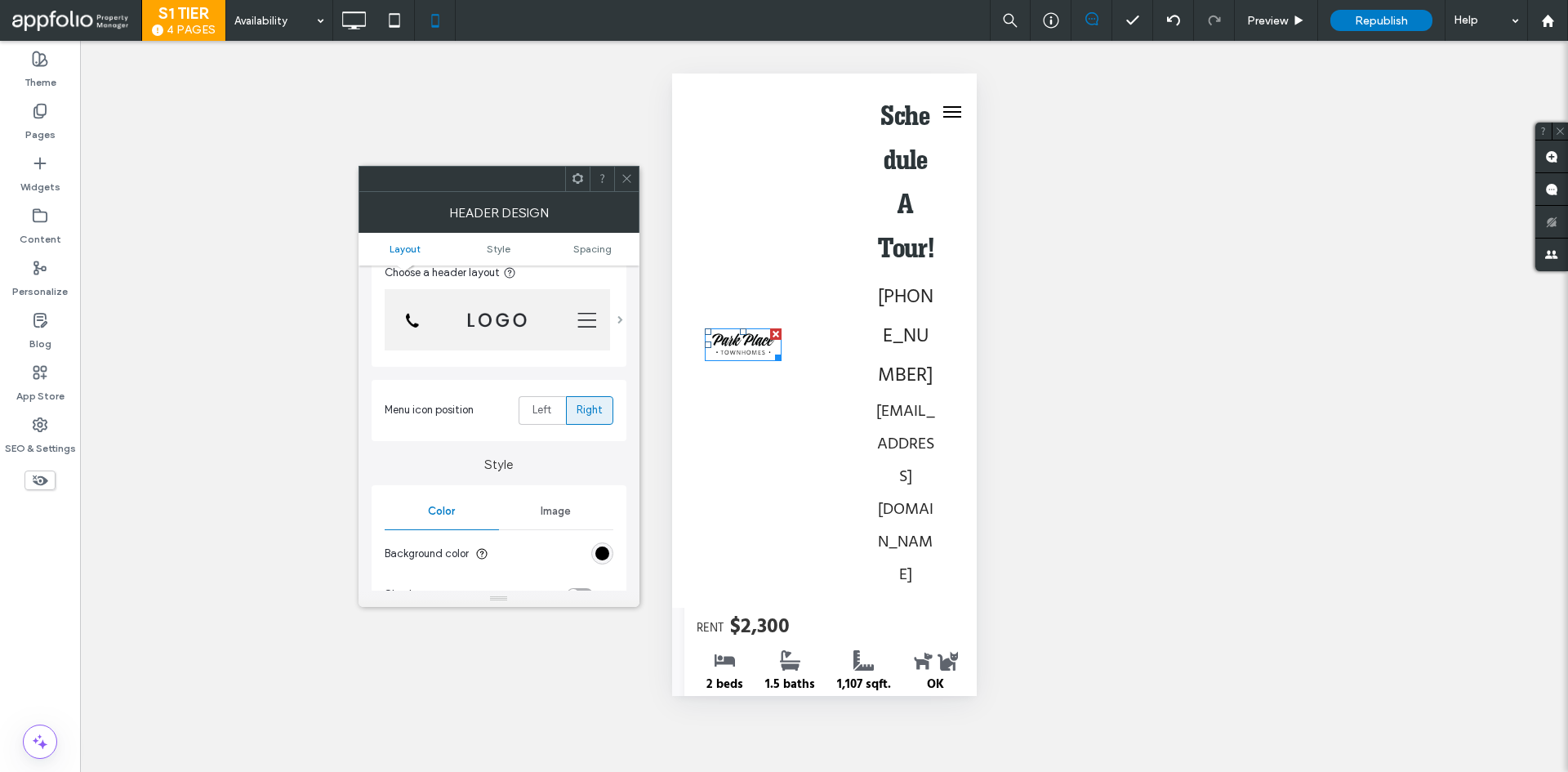
click at [623, 321] on span at bounding box center [620, 319] width 6 height 8
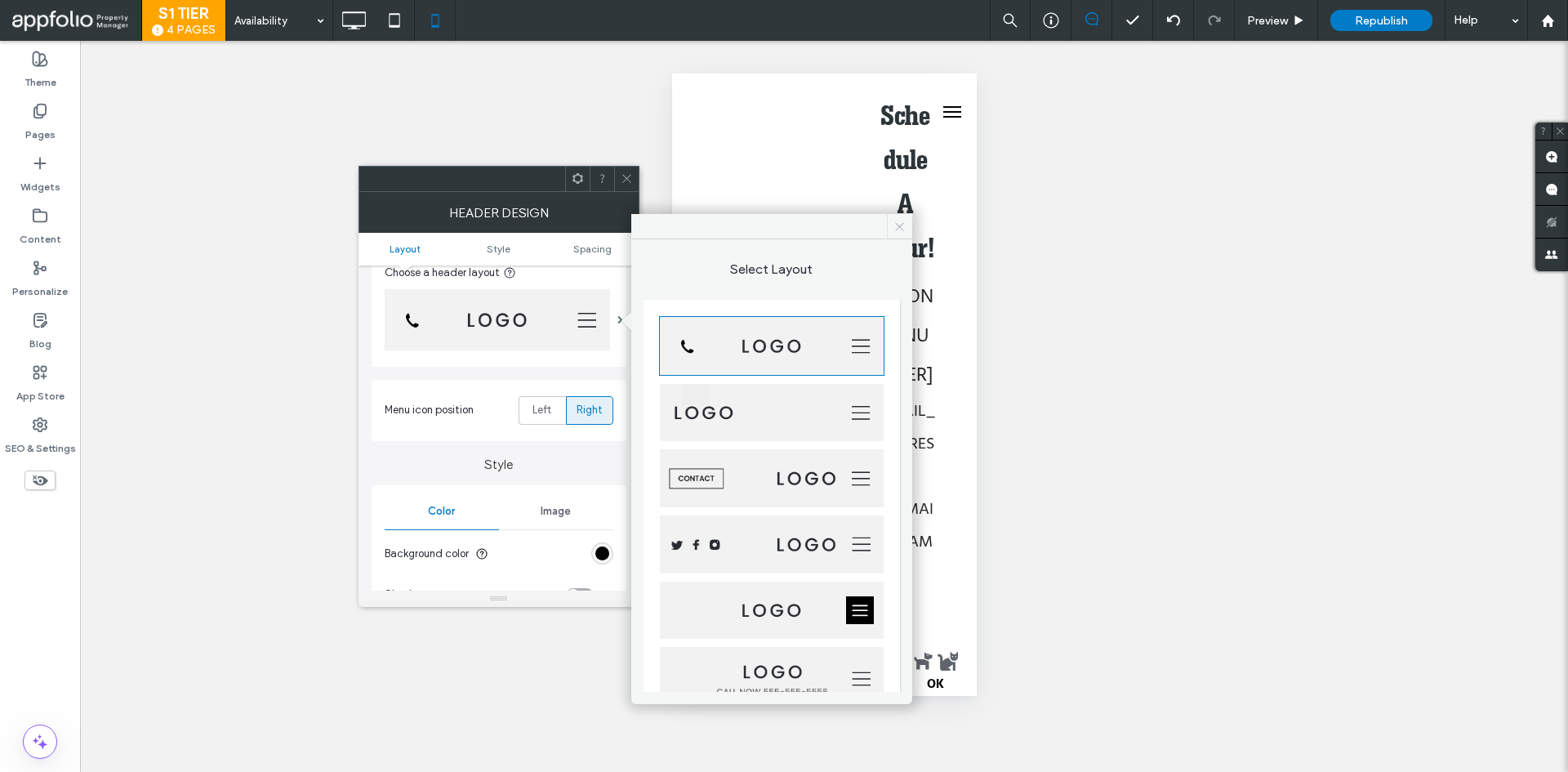
click at [901, 220] on icon at bounding box center [899, 226] width 12 height 12
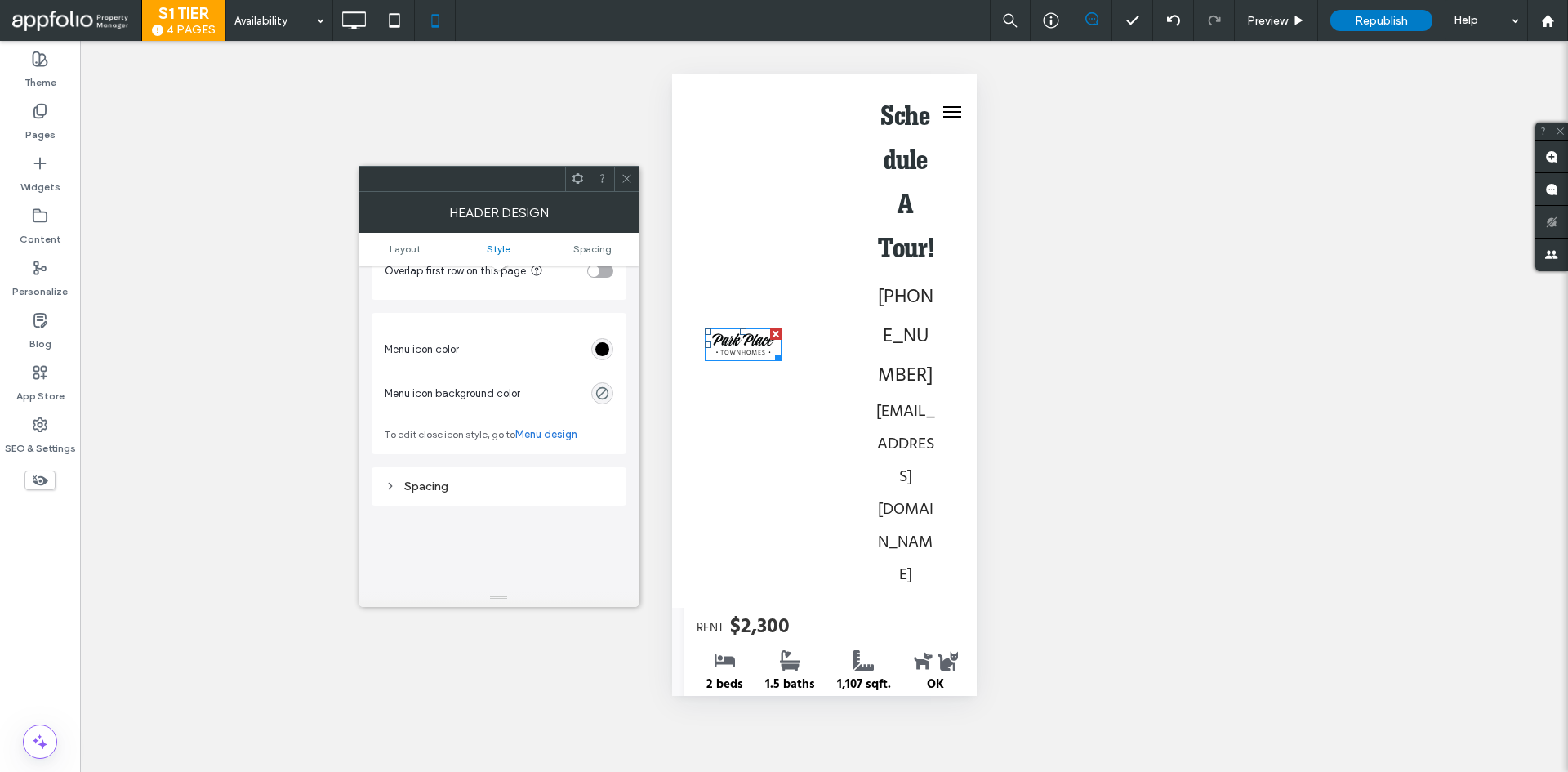
scroll to position [898, 0]
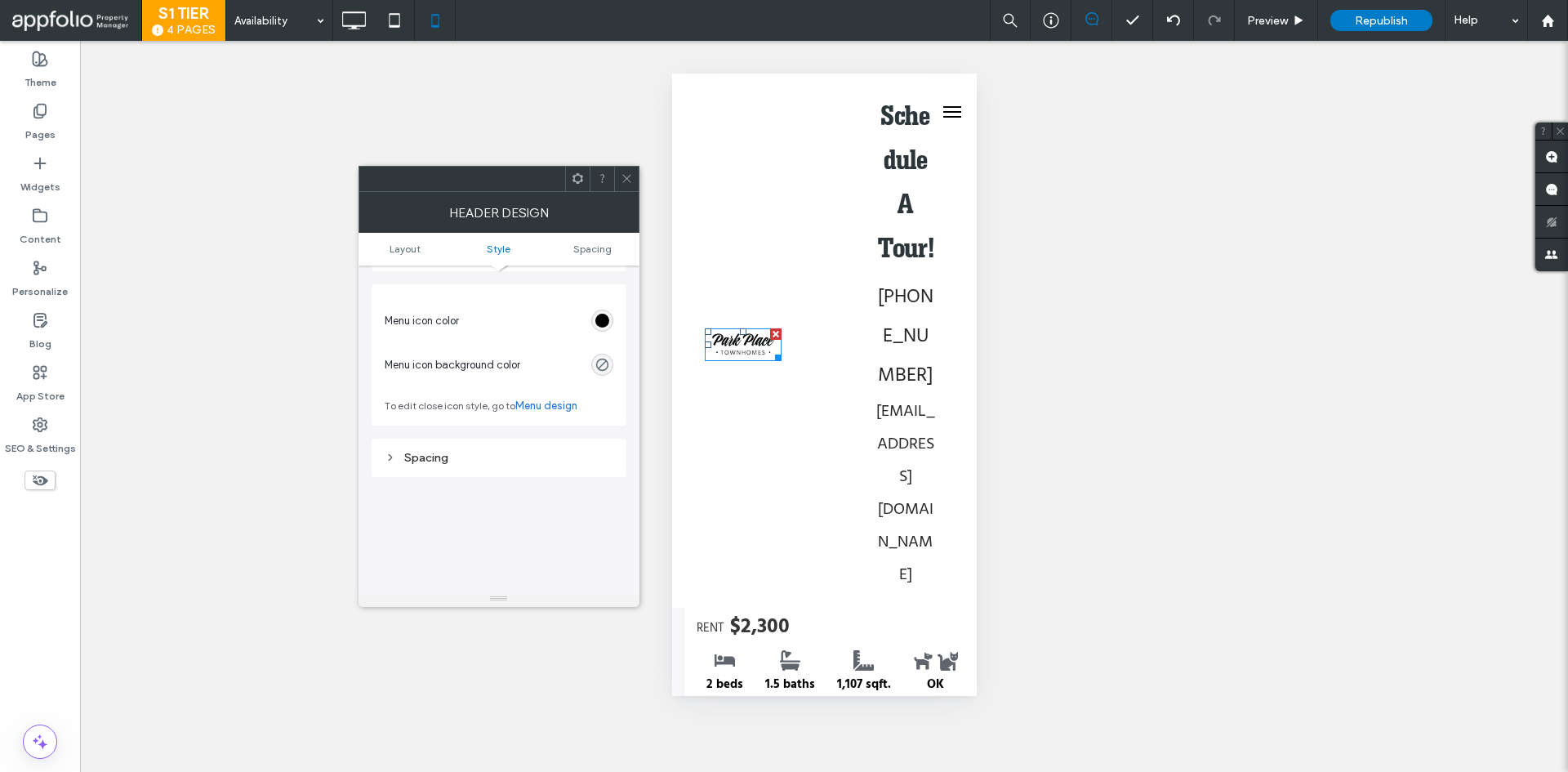
click at [476, 464] on div "Spacing" at bounding box center [498, 457] width 229 height 14
click at [484, 449] on div "Spacing" at bounding box center [498, 458] width 229 height 22
click at [586, 259] on ul "Layout Style Spacing" at bounding box center [498, 249] width 281 height 33
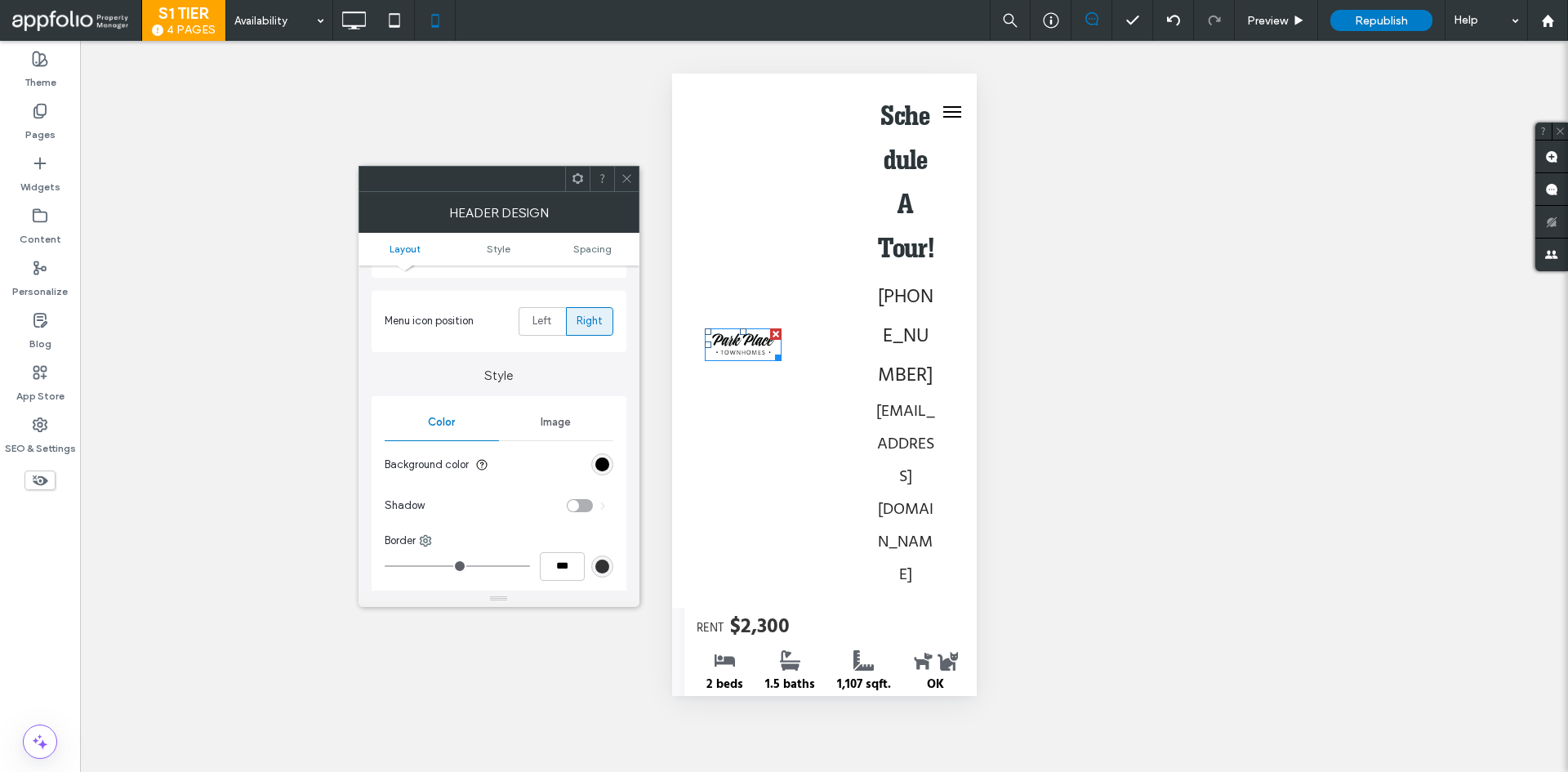
scroll to position [163, 0]
click at [559, 438] on div "Image" at bounding box center [555, 429] width 115 height 36
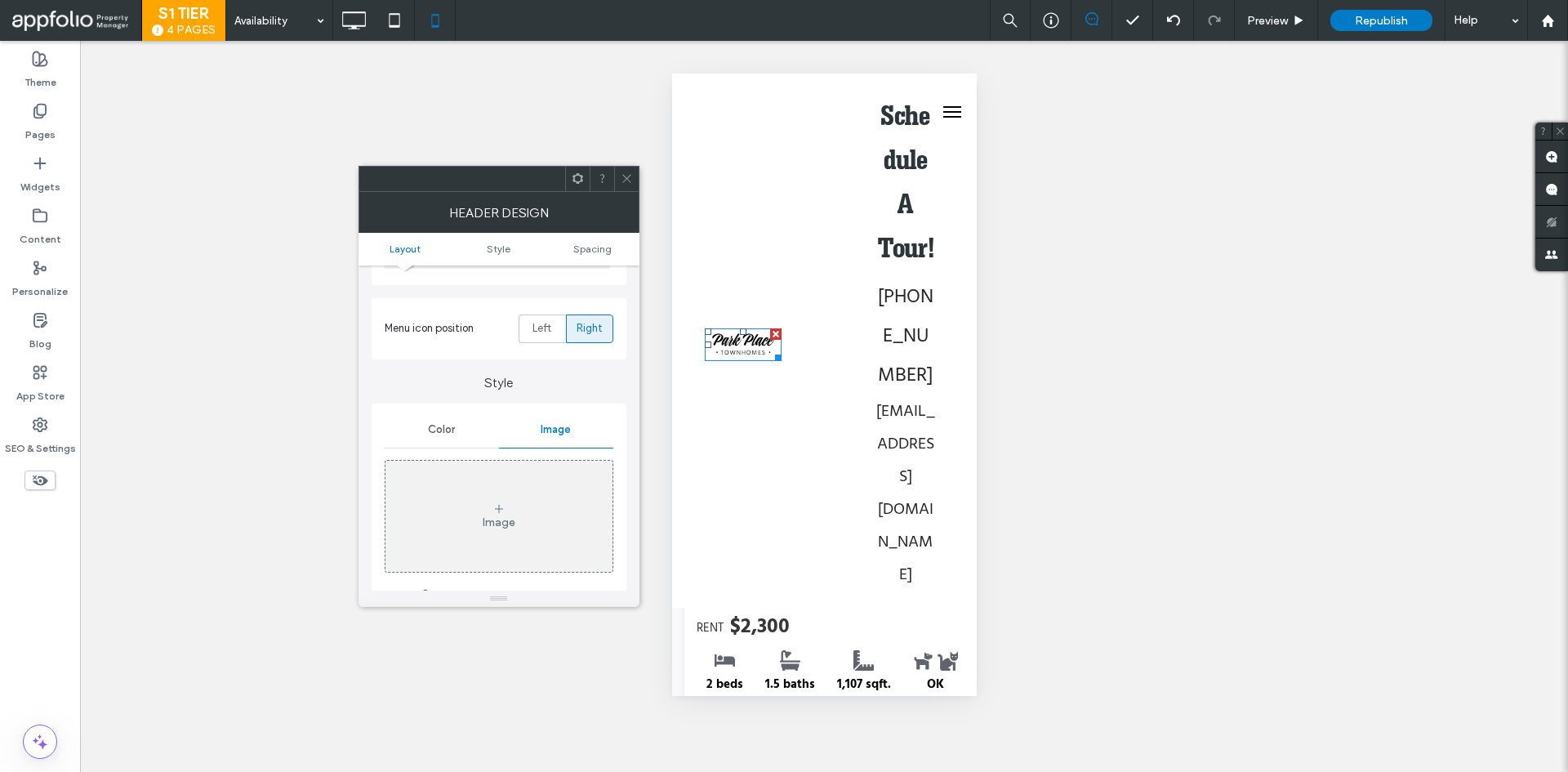
click at [466, 425] on div "Color" at bounding box center [442, 429] width 115 height 36
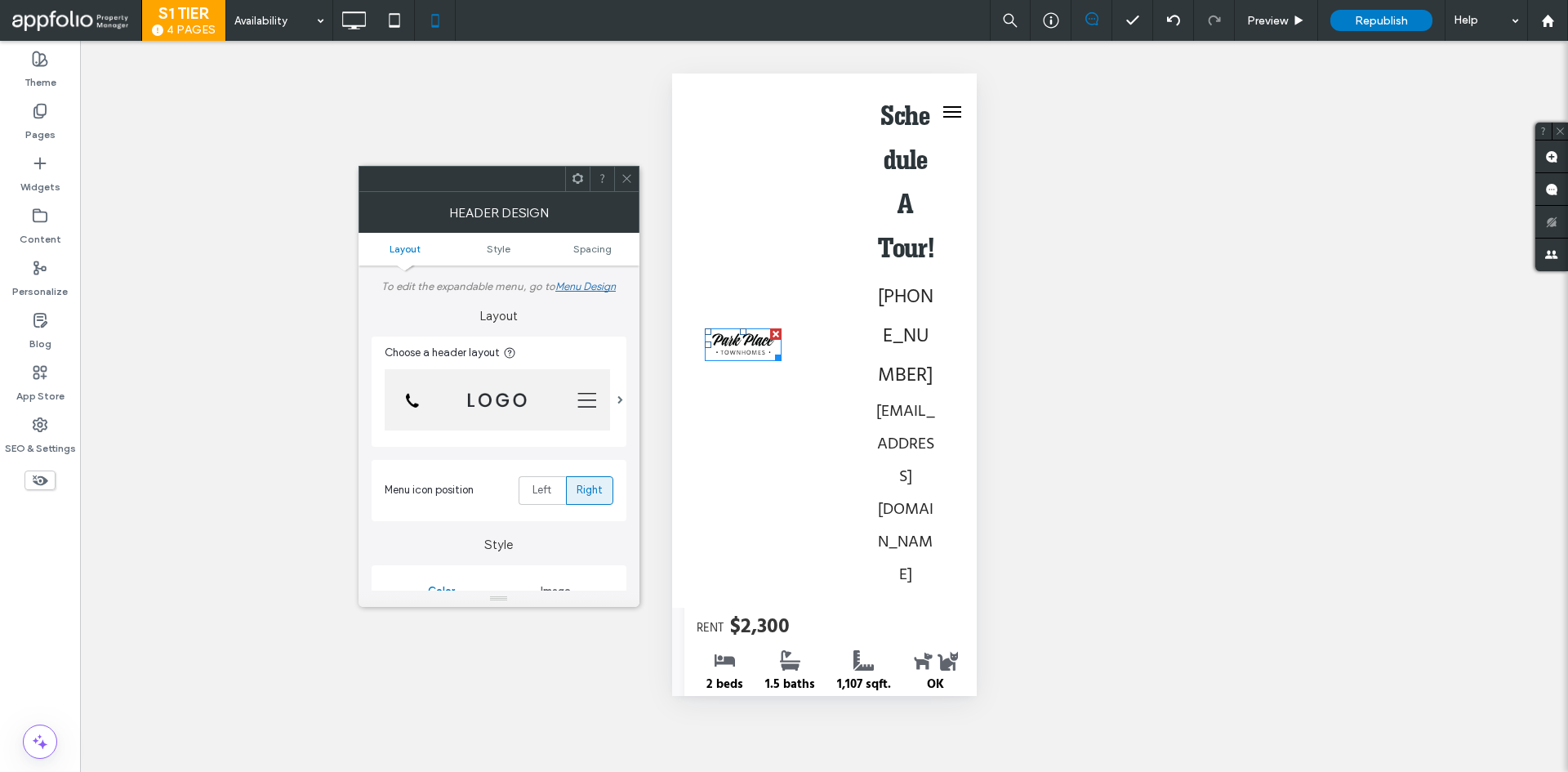
scroll to position [0, 0]
click at [595, 419] on img at bounding box center [497, 401] width 225 height 62
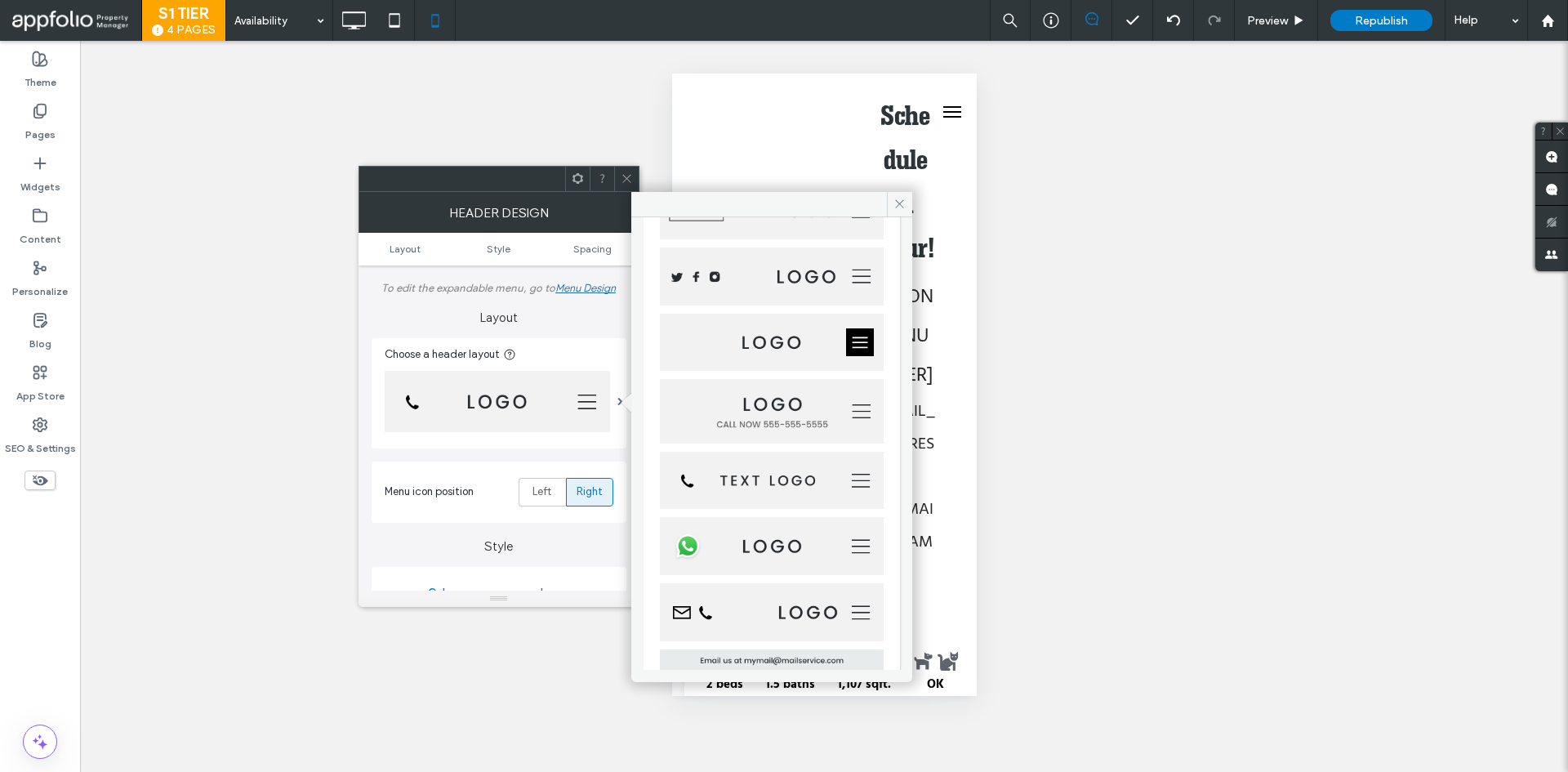
click at [710, 466] on img at bounding box center [772, 480] width 224 height 58
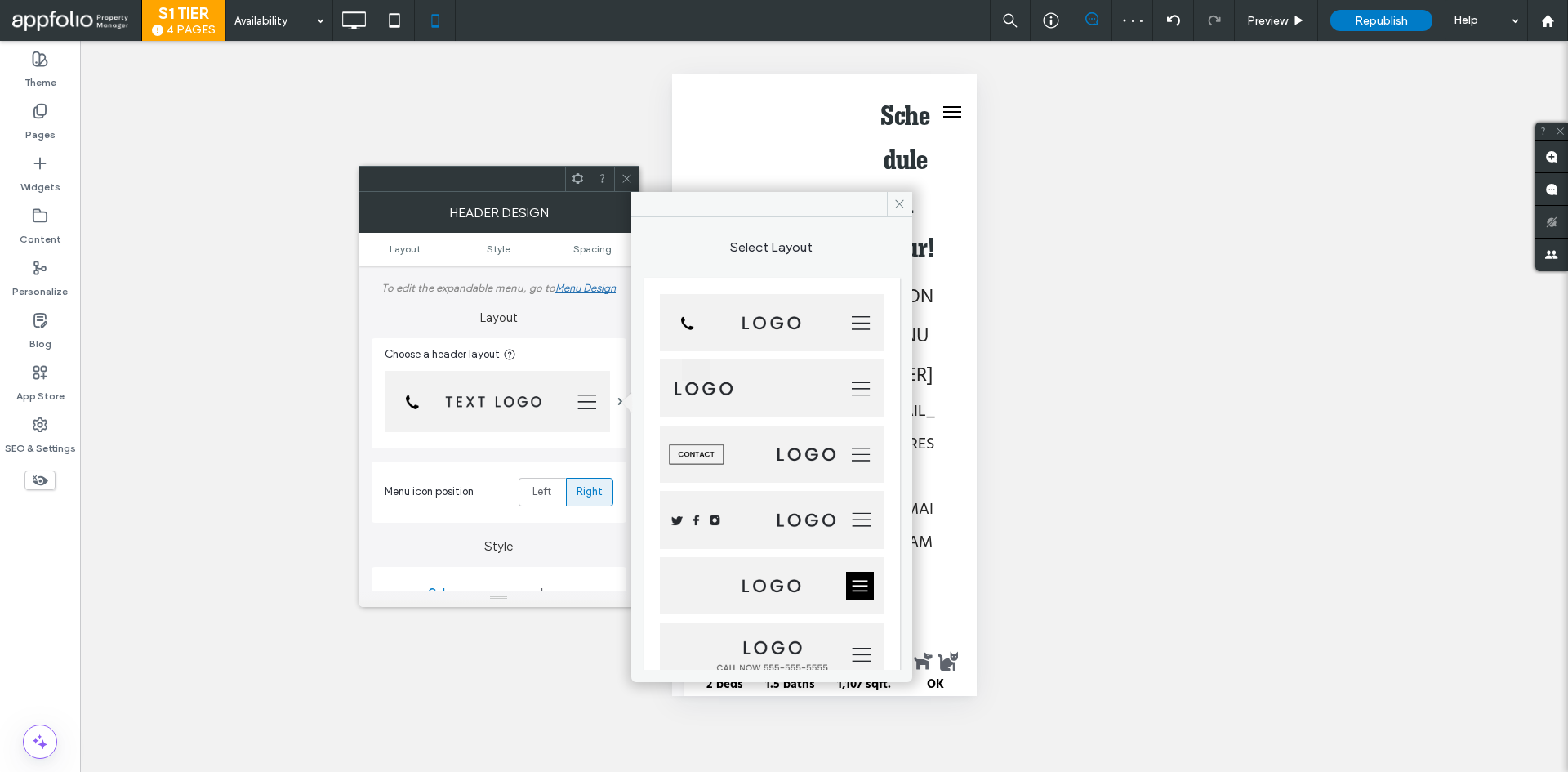
click at [783, 336] on img at bounding box center [772, 322] width 224 height 58
click at [789, 381] on img at bounding box center [772, 389] width 224 height 58
click at [779, 324] on img at bounding box center [772, 322] width 224 height 58
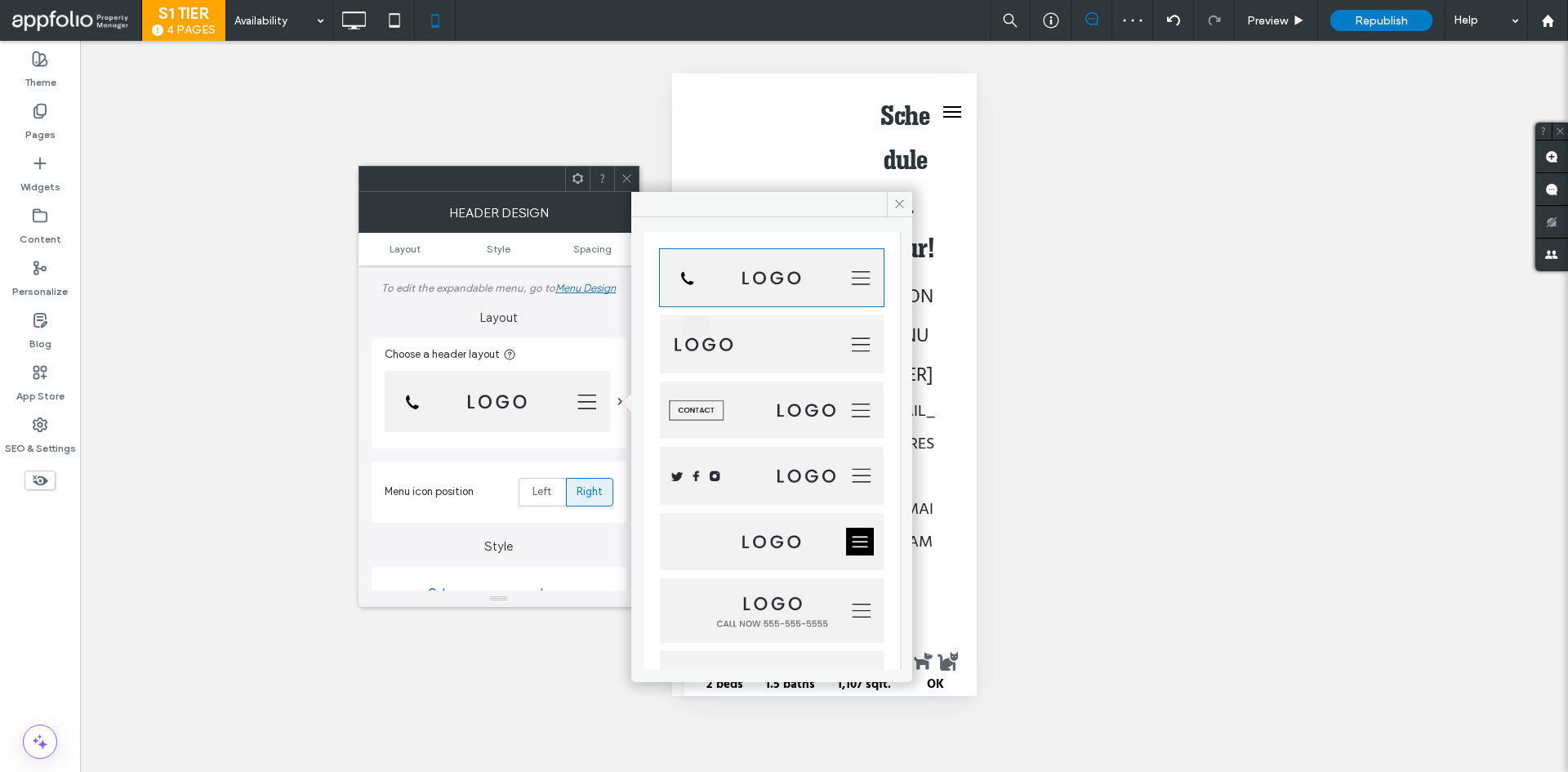
scroll to position [82, 0]
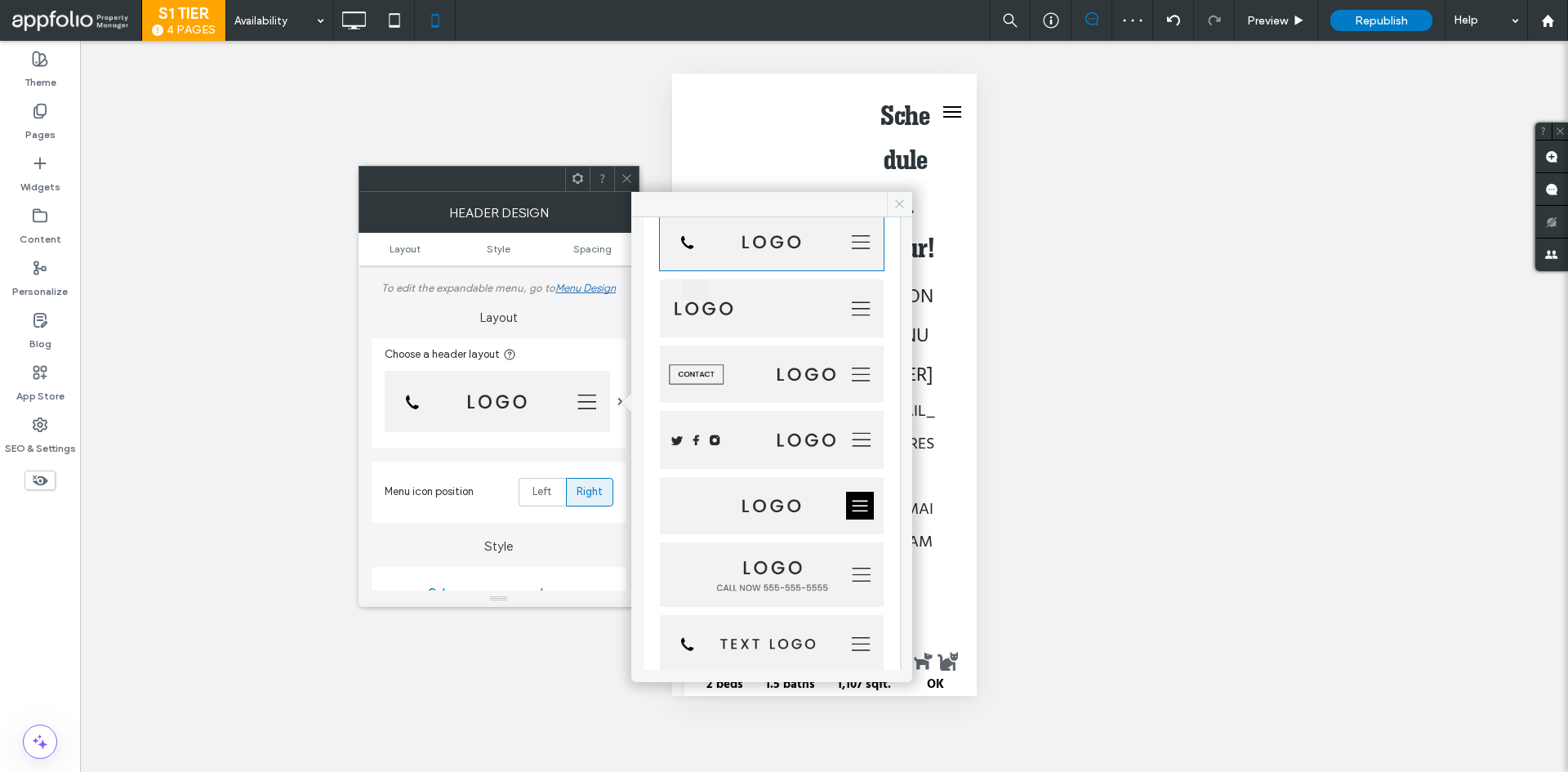
click at [898, 196] on span at bounding box center [900, 204] width 26 height 25
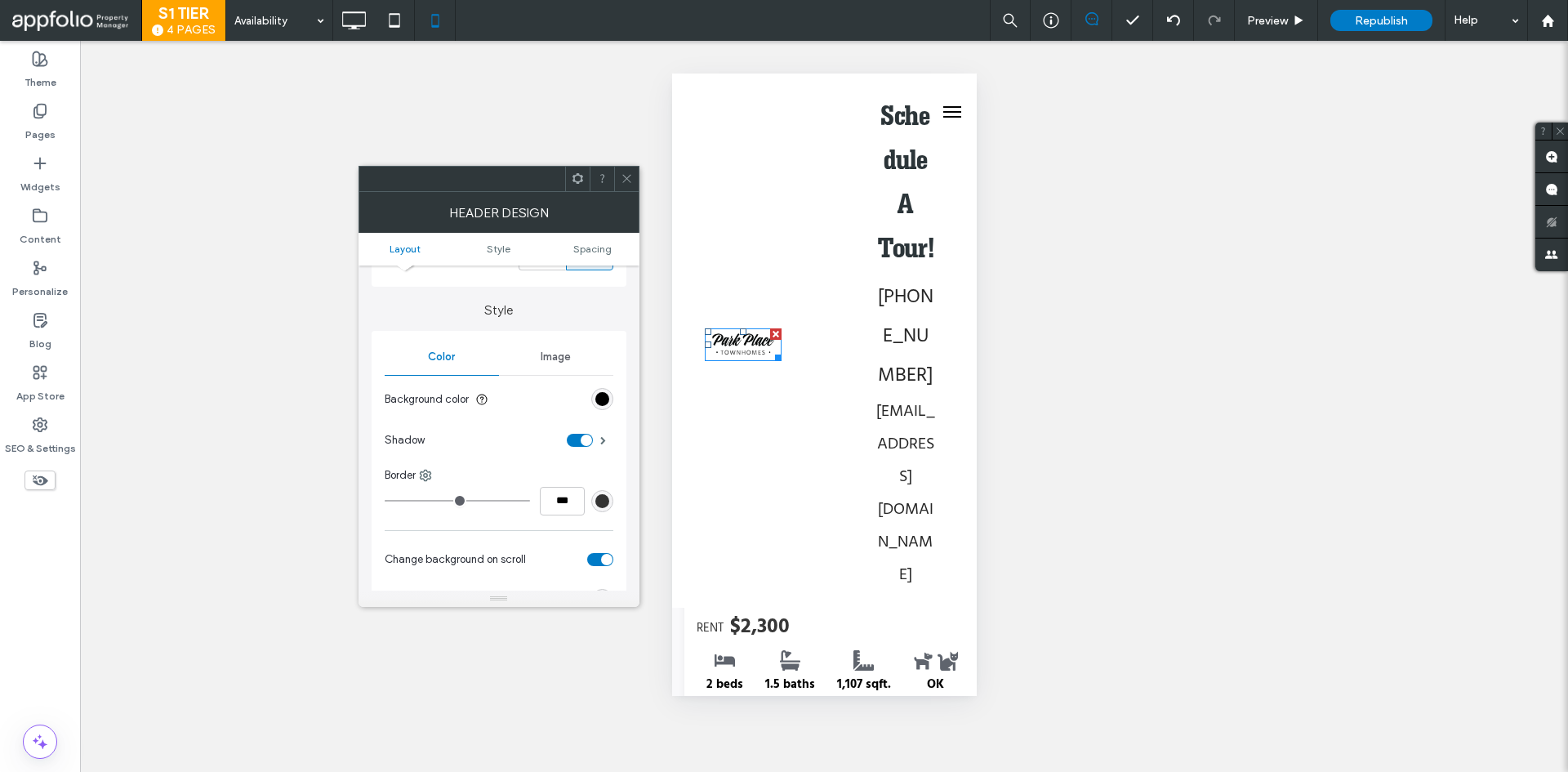
scroll to position [245, 0]
click at [602, 389] on div "rgb(0, 0, 0)" at bounding box center [601, 389] width 14 height 14
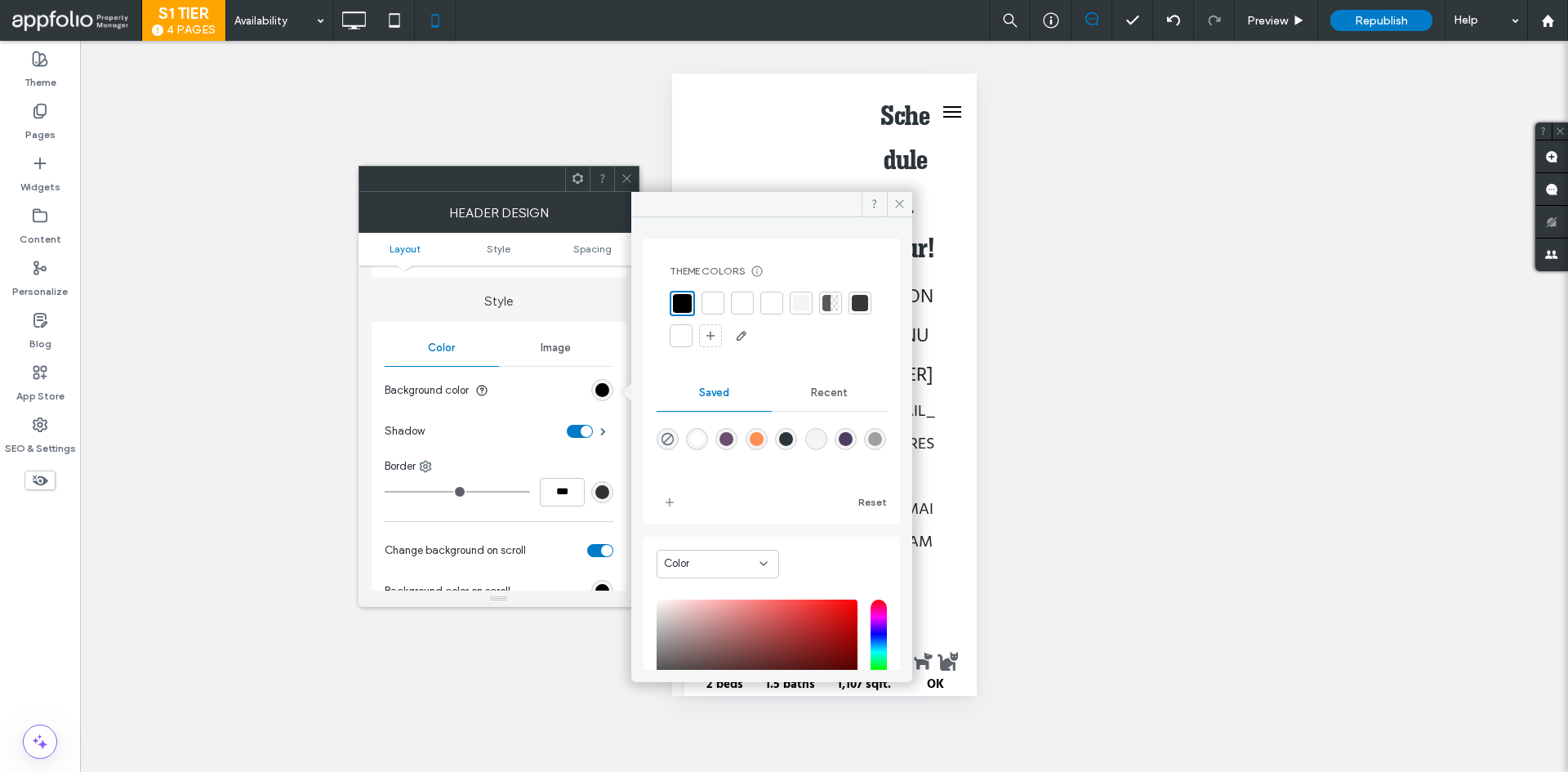
click at [722, 302] on div at bounding box center [712, 303] width 23 height 23
click at [897, 205] on icon at bounding box center [899, 203] width 12 height 12
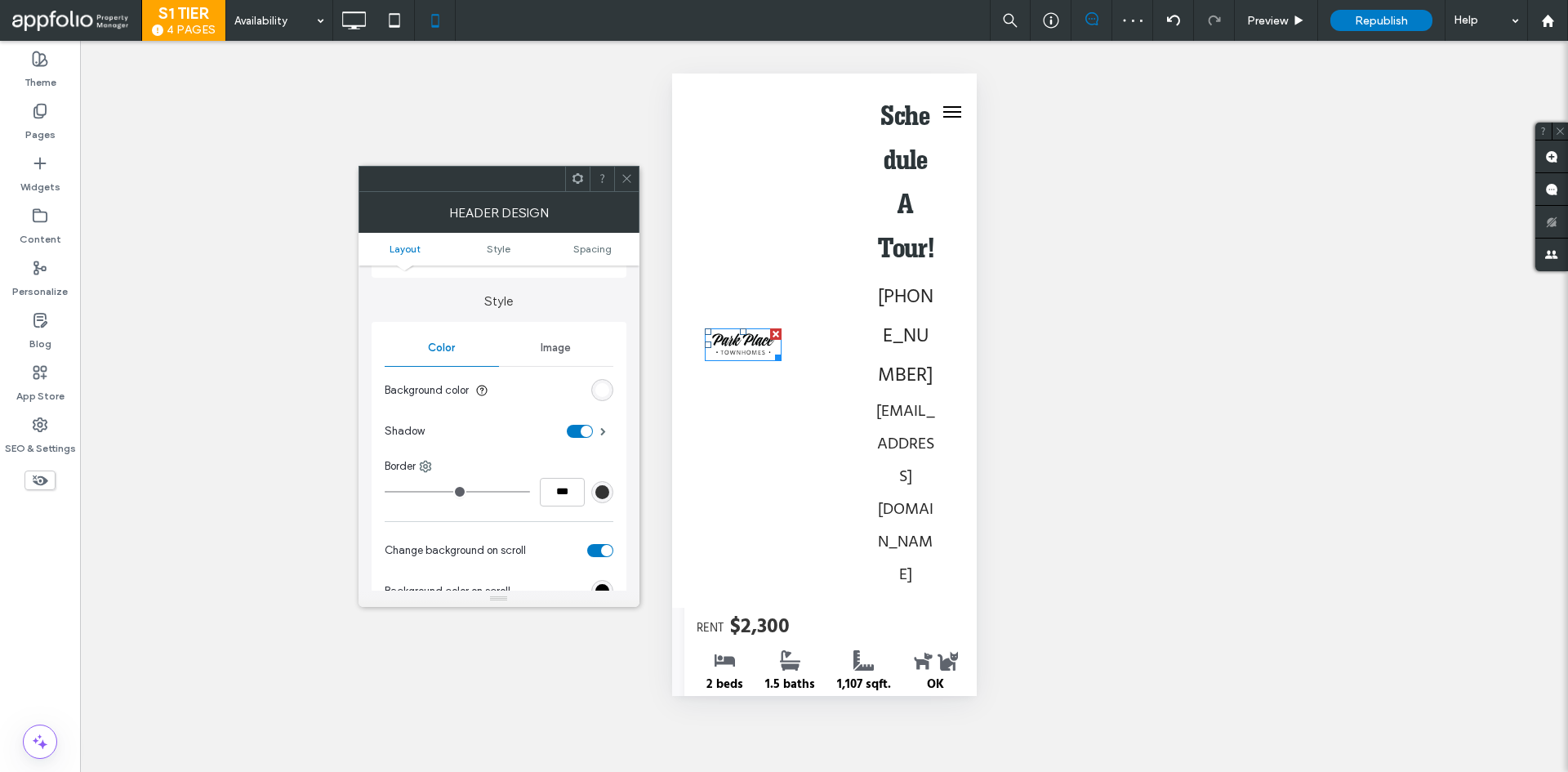
click at [624, 176] on use at bounding box center [626, 178] width 8 height 8
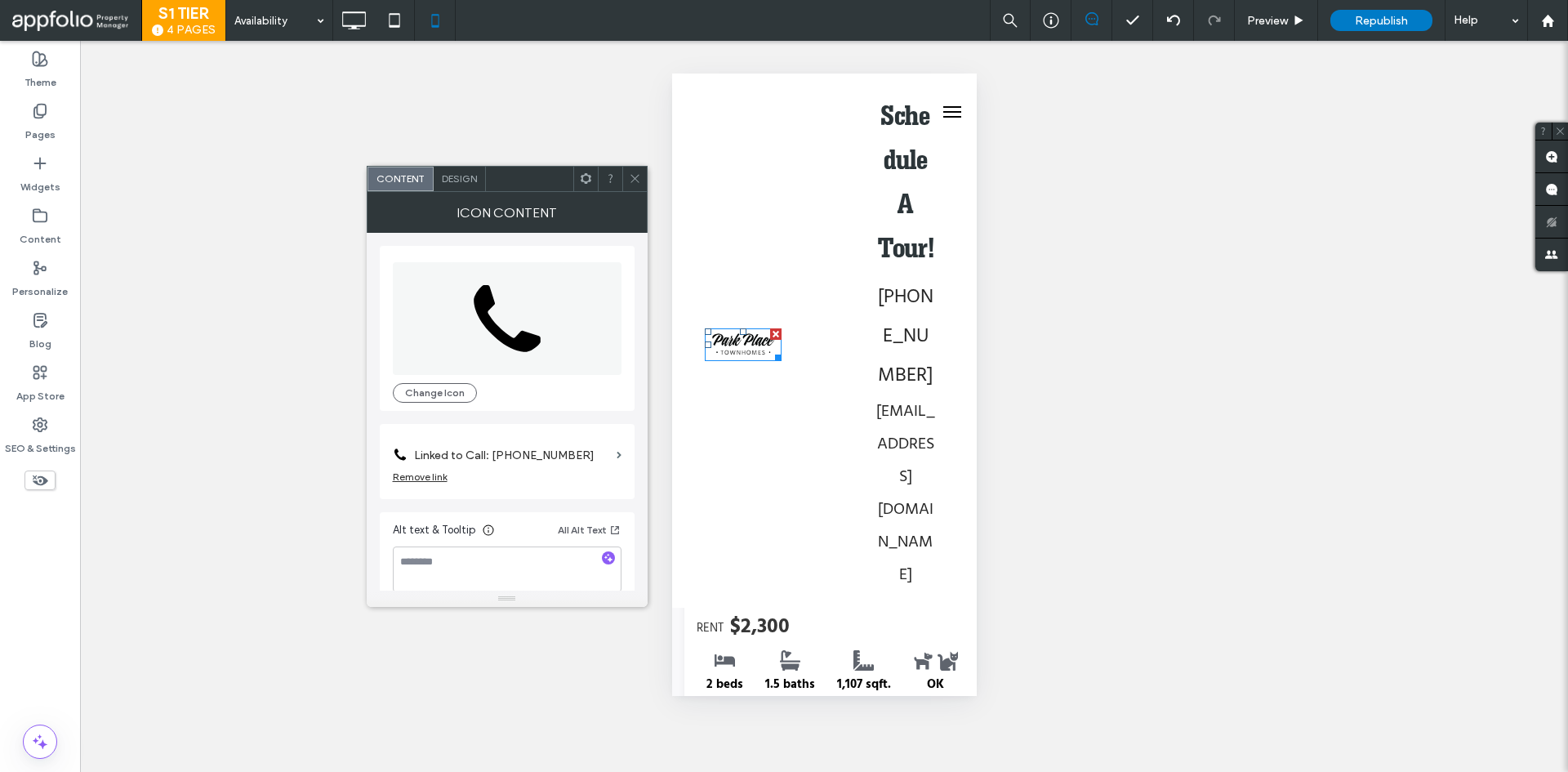
click at [465, 455] on label "Linked to Call: 555-555-5555" at bounding box center [511, 454] width 196 height 30
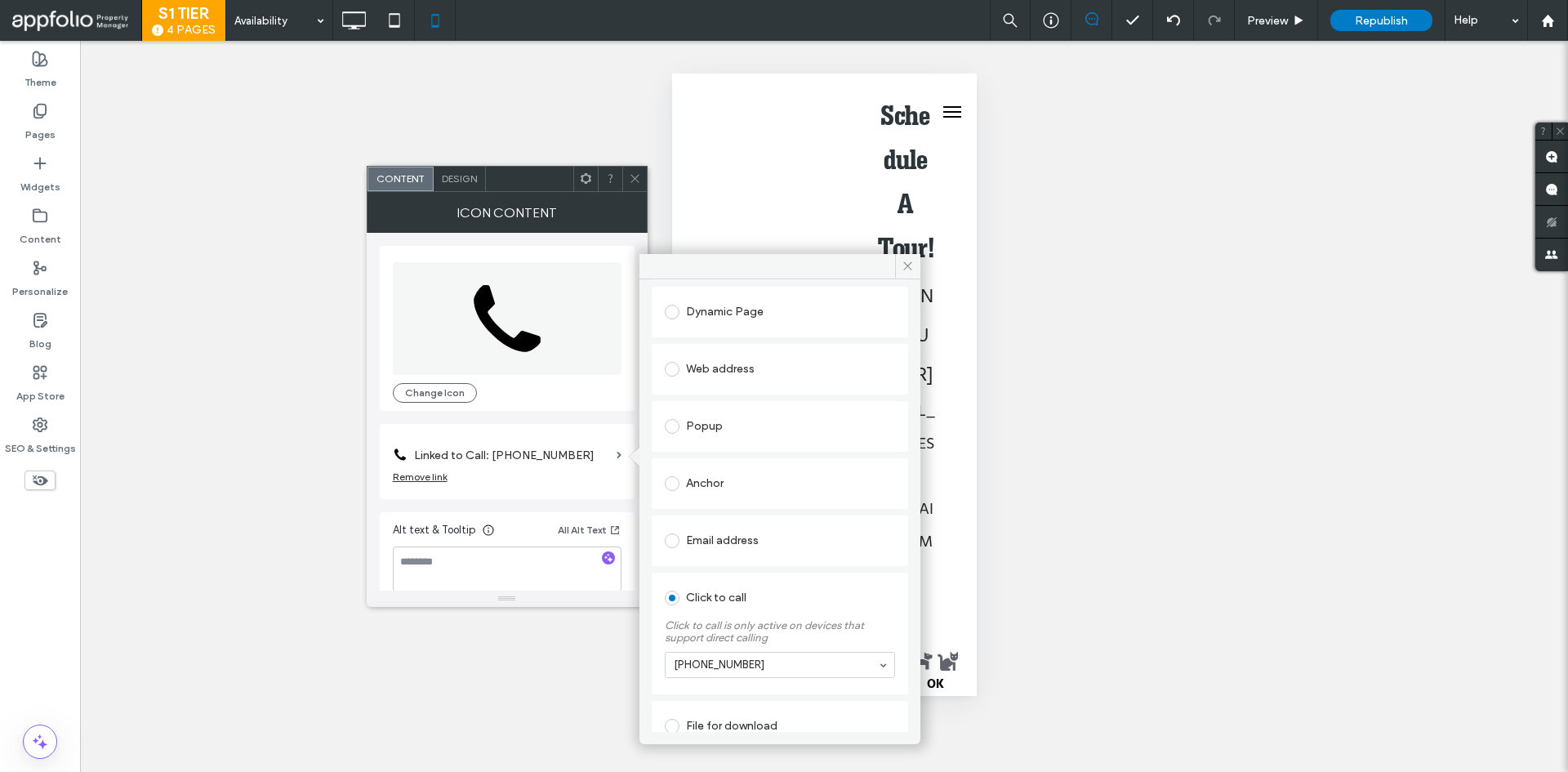
scroll to position [163, 0]
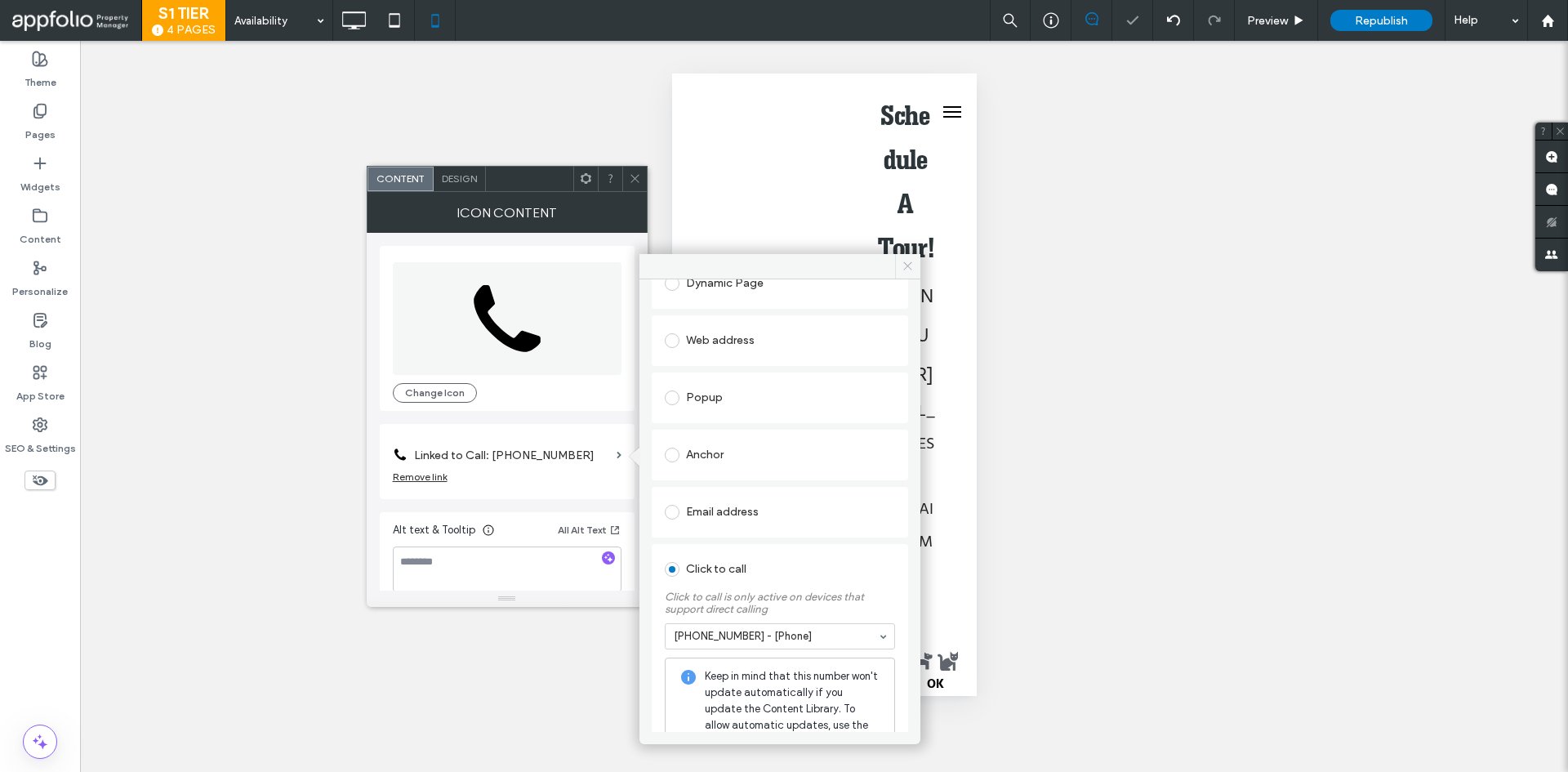
click at [905, 262] on icon at bounding box center [907, 265] width 12 height 12
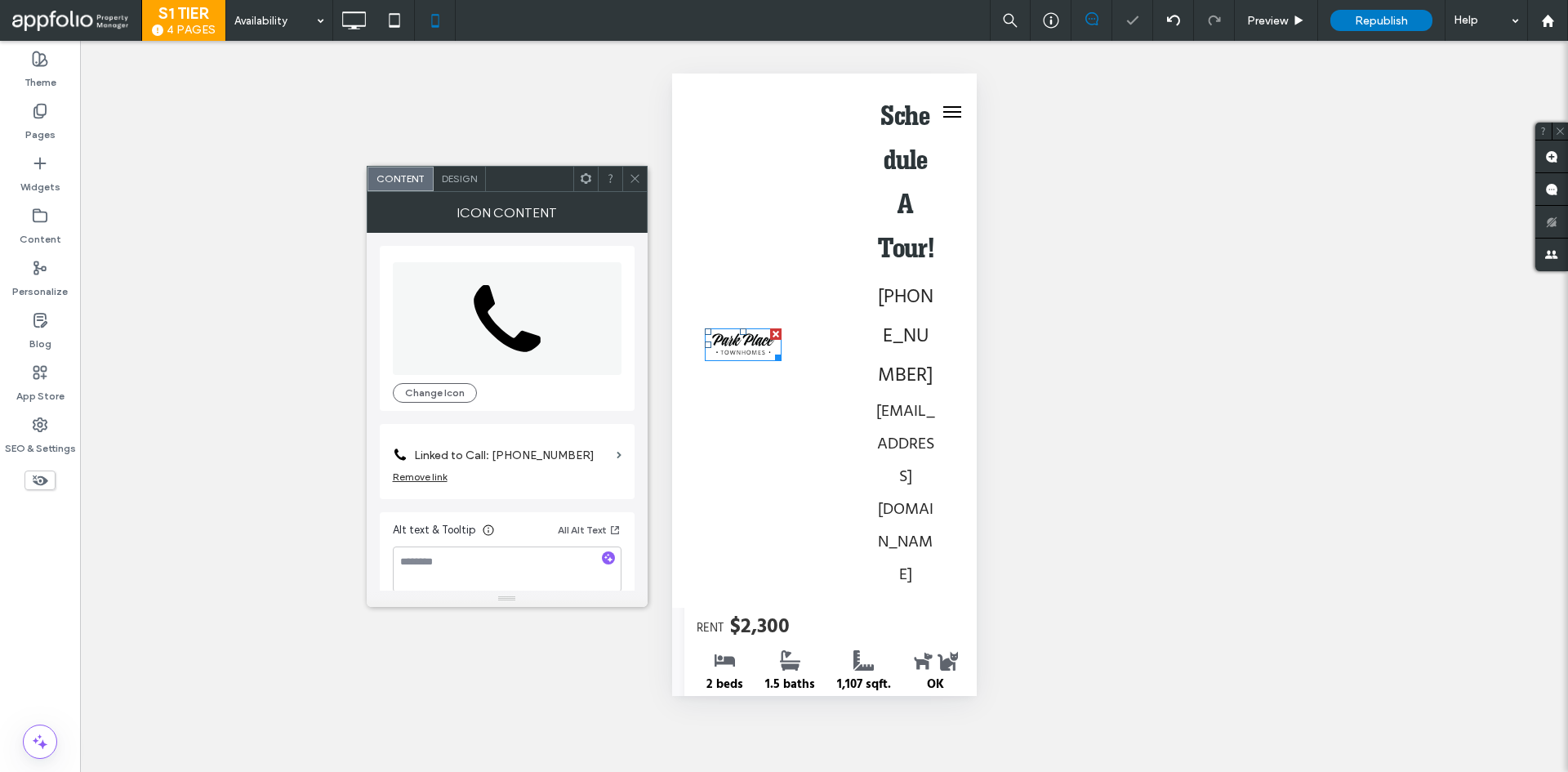
click at [625, 182] on div at bounding box center [634, 178] width 25 height 25
click at [464, 173] on span "Design" at bounding box center [459, 178] width 35 height 12
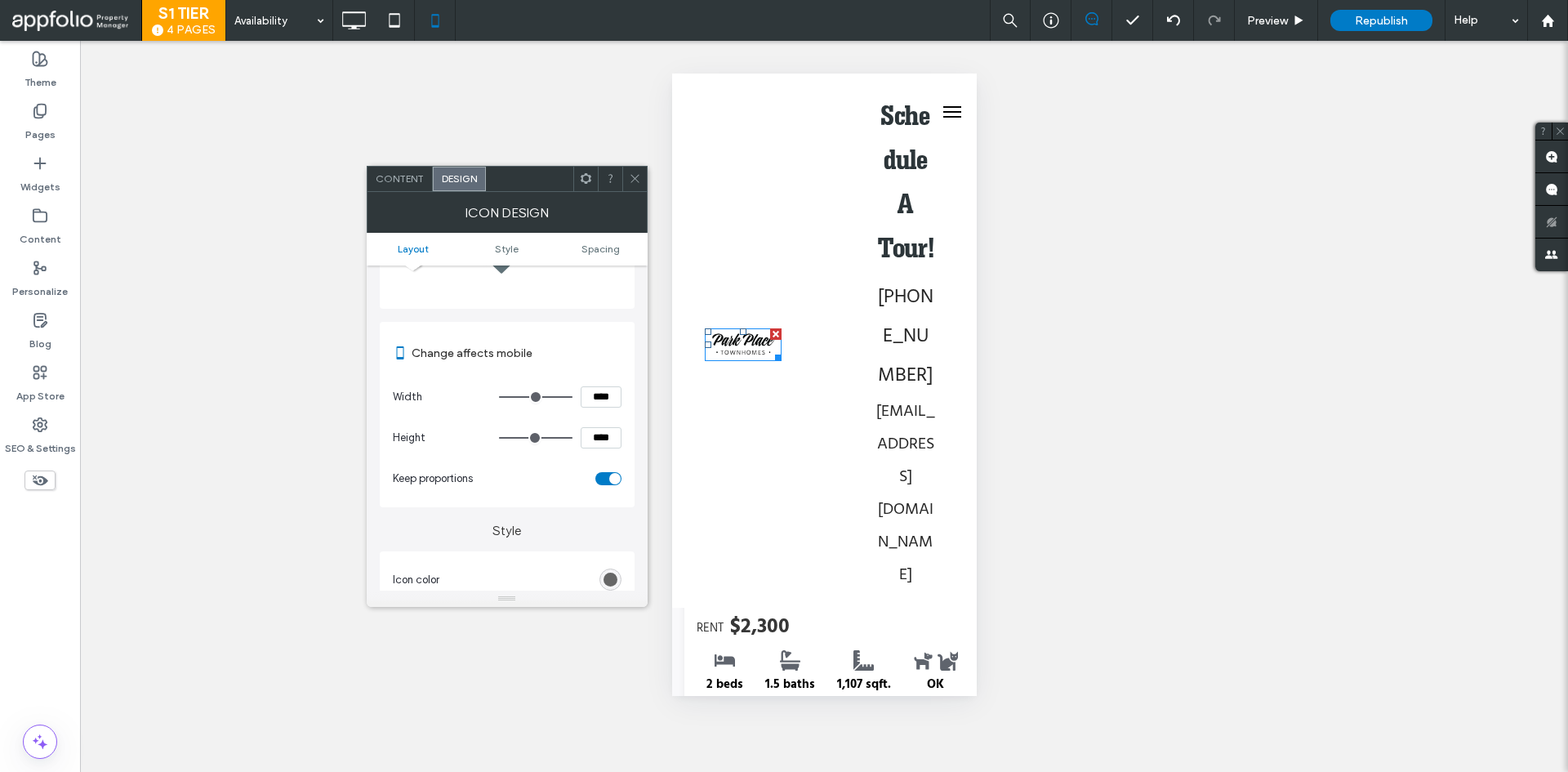
scroll to position [327, 0]
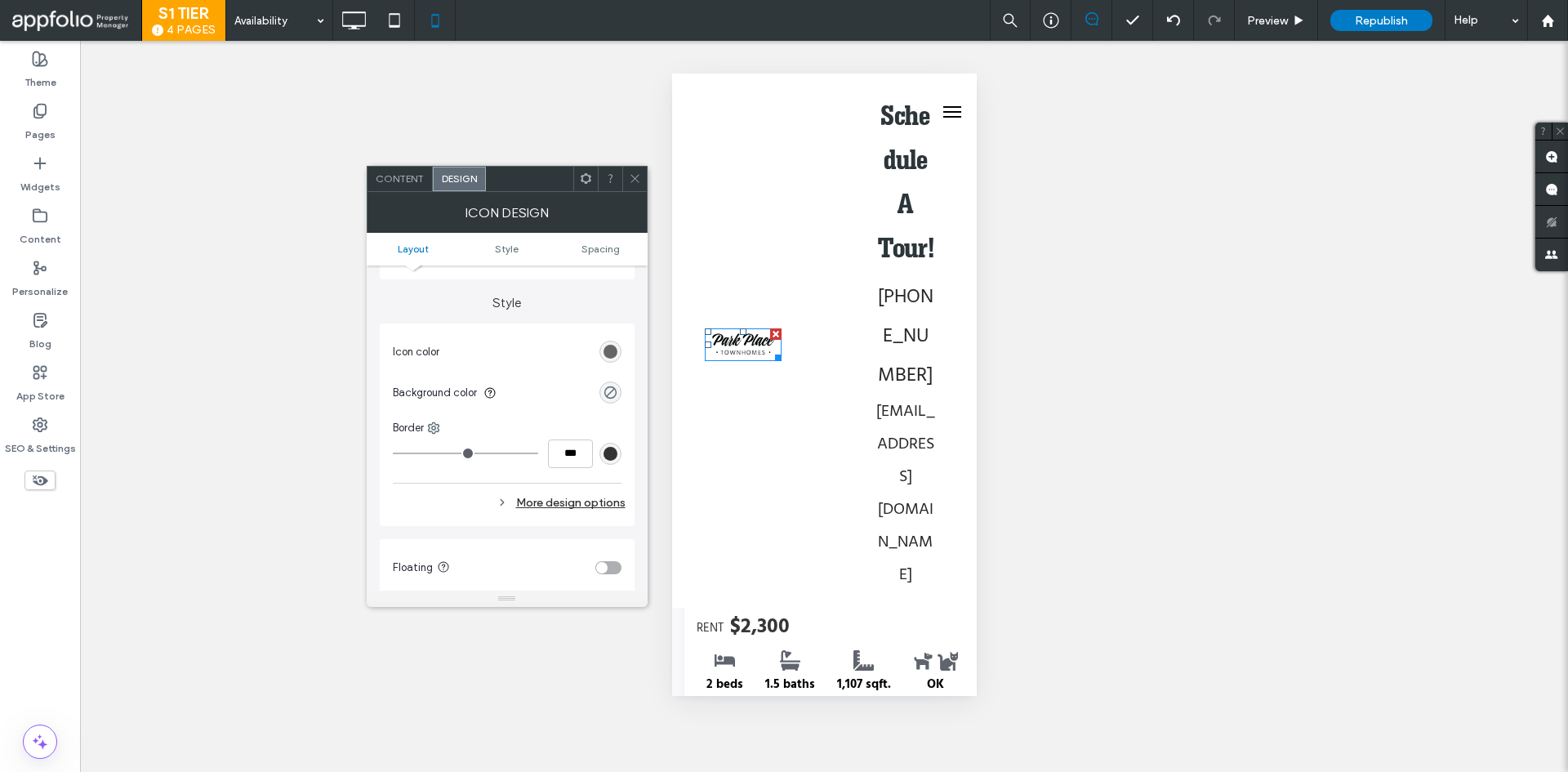
click at [616, 346] on div "rgb(102, 102, 102)" at bounding box center [610, 351] width 14 height 14
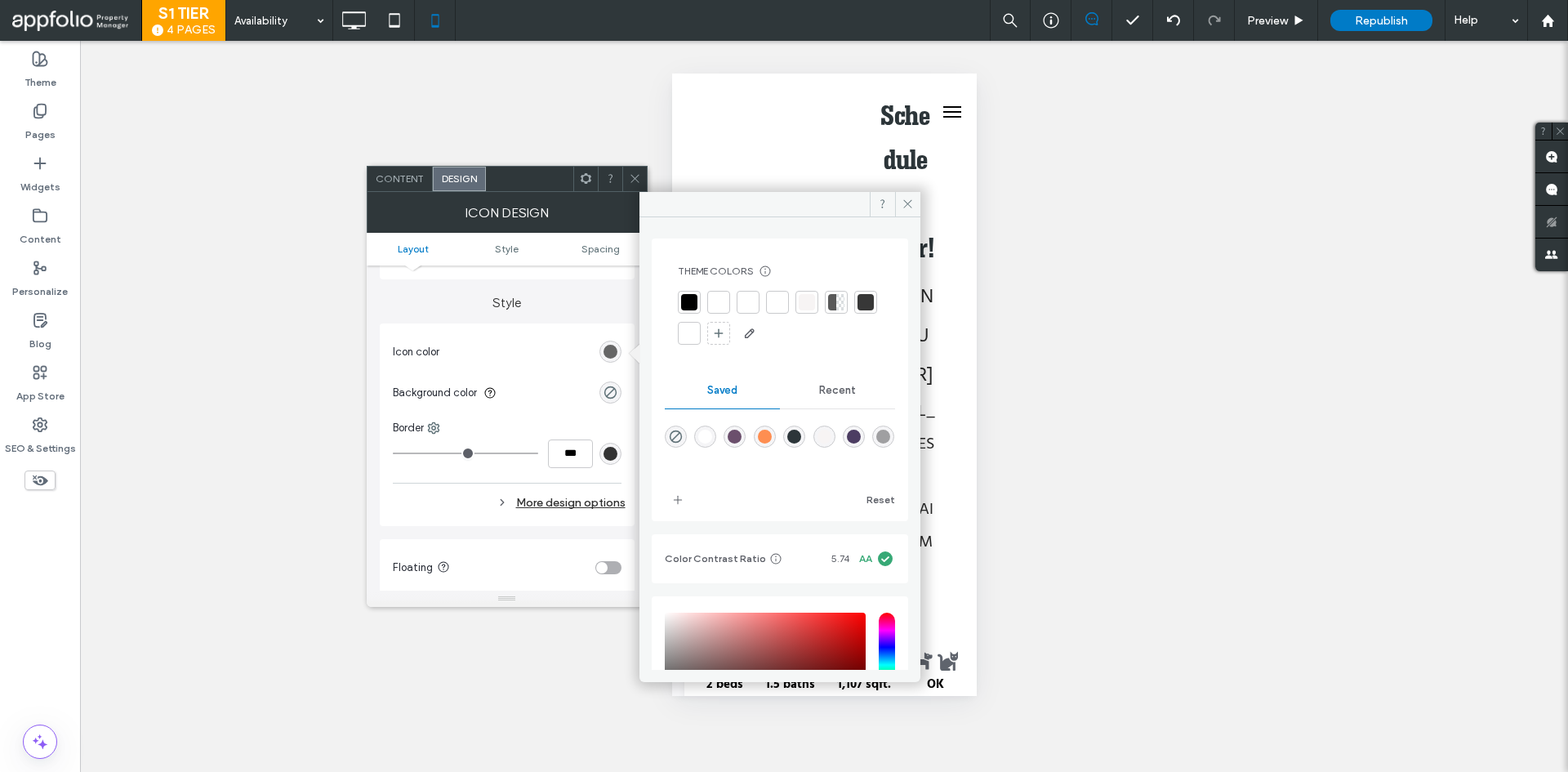
click at [685, 307] on div at bounding box center [689, 302] width 17 height 17
click at [902, 207] on icon at bounding box center [907, 203] width 12 height 12
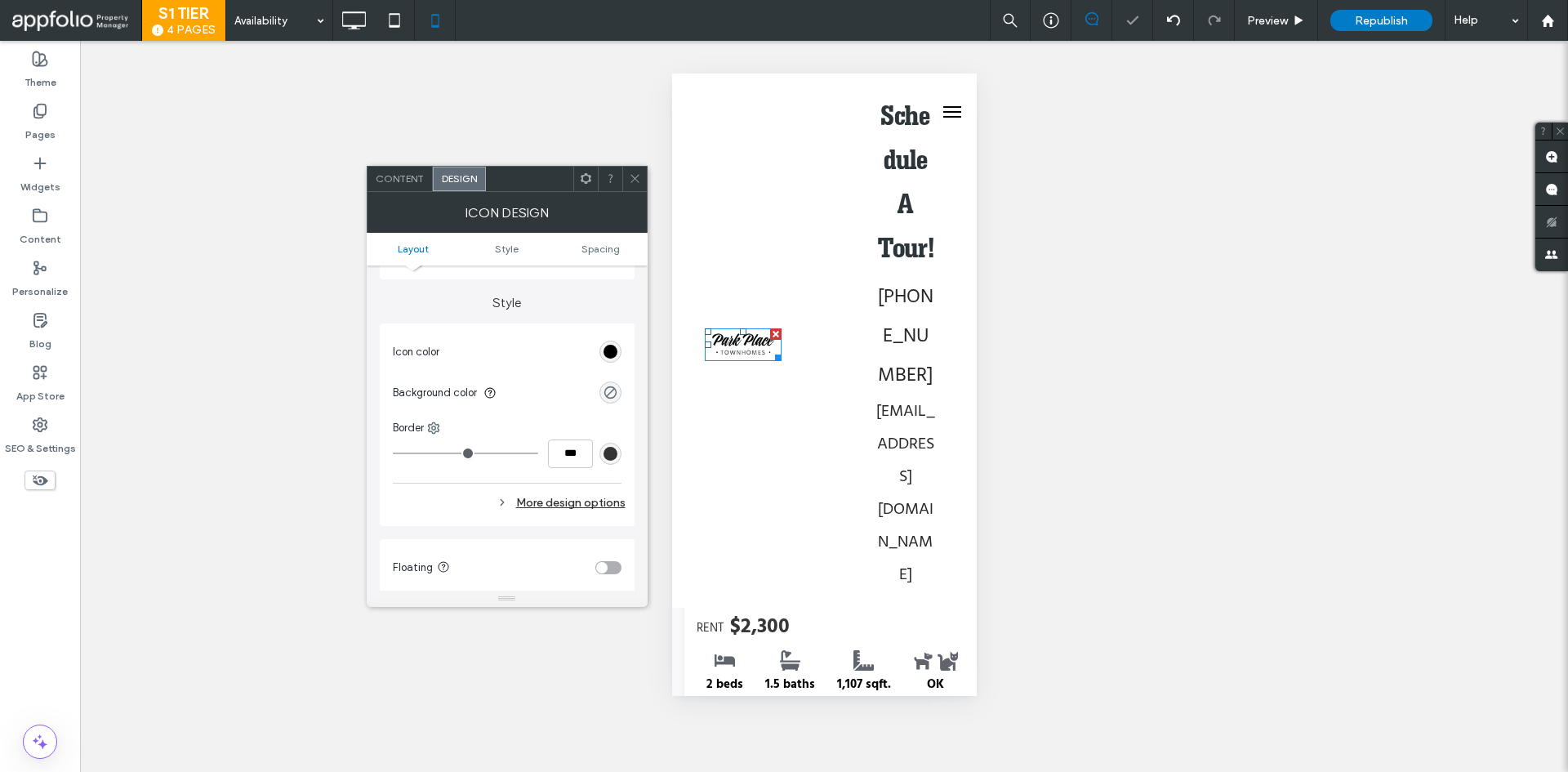
click at [638, 174] on icon at bounding box center [634, 178] width 12 height 12
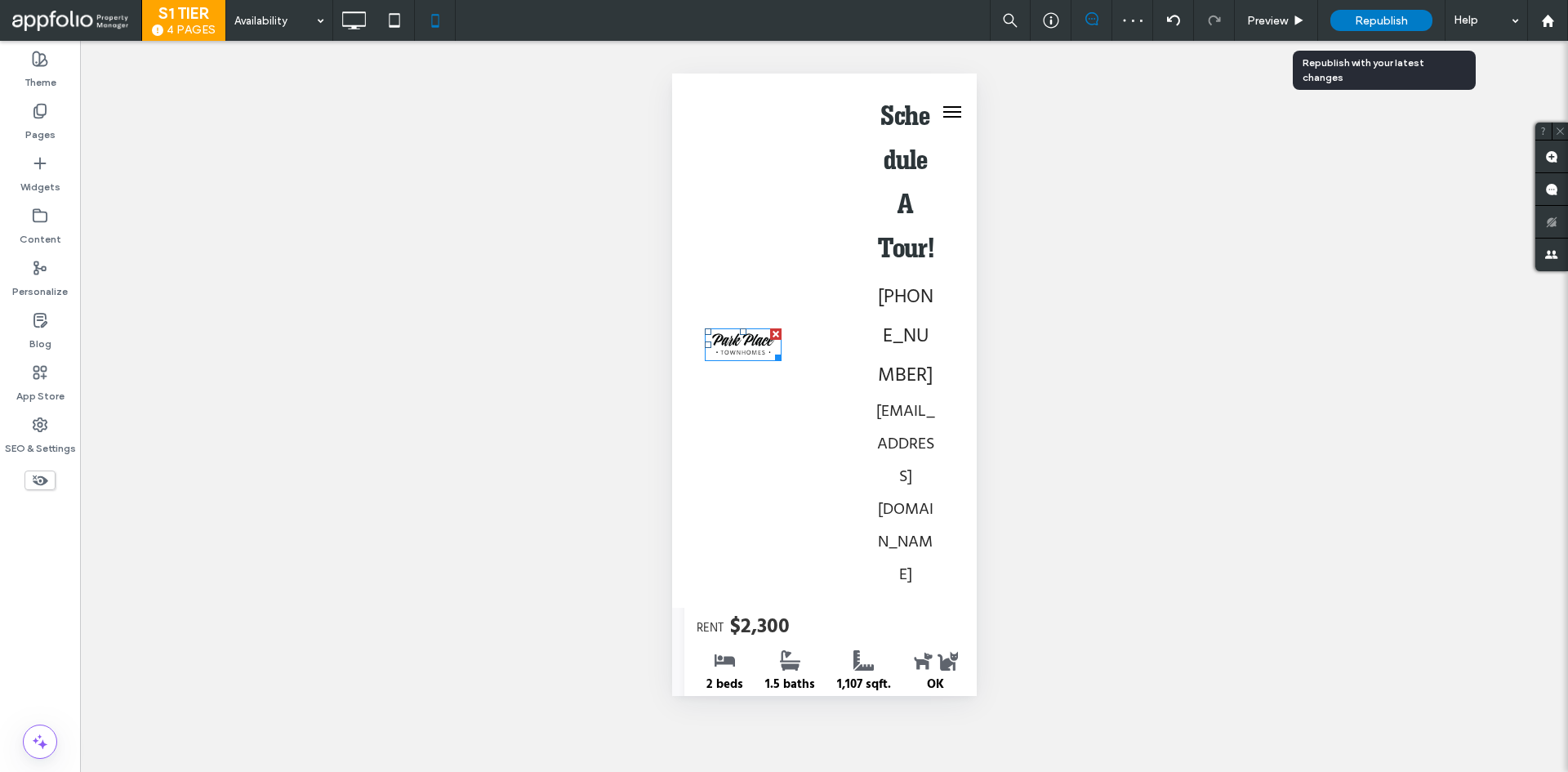
click at [1368, 22] on span "Republish" at bounding box center [1382, 20] width 53 height 14
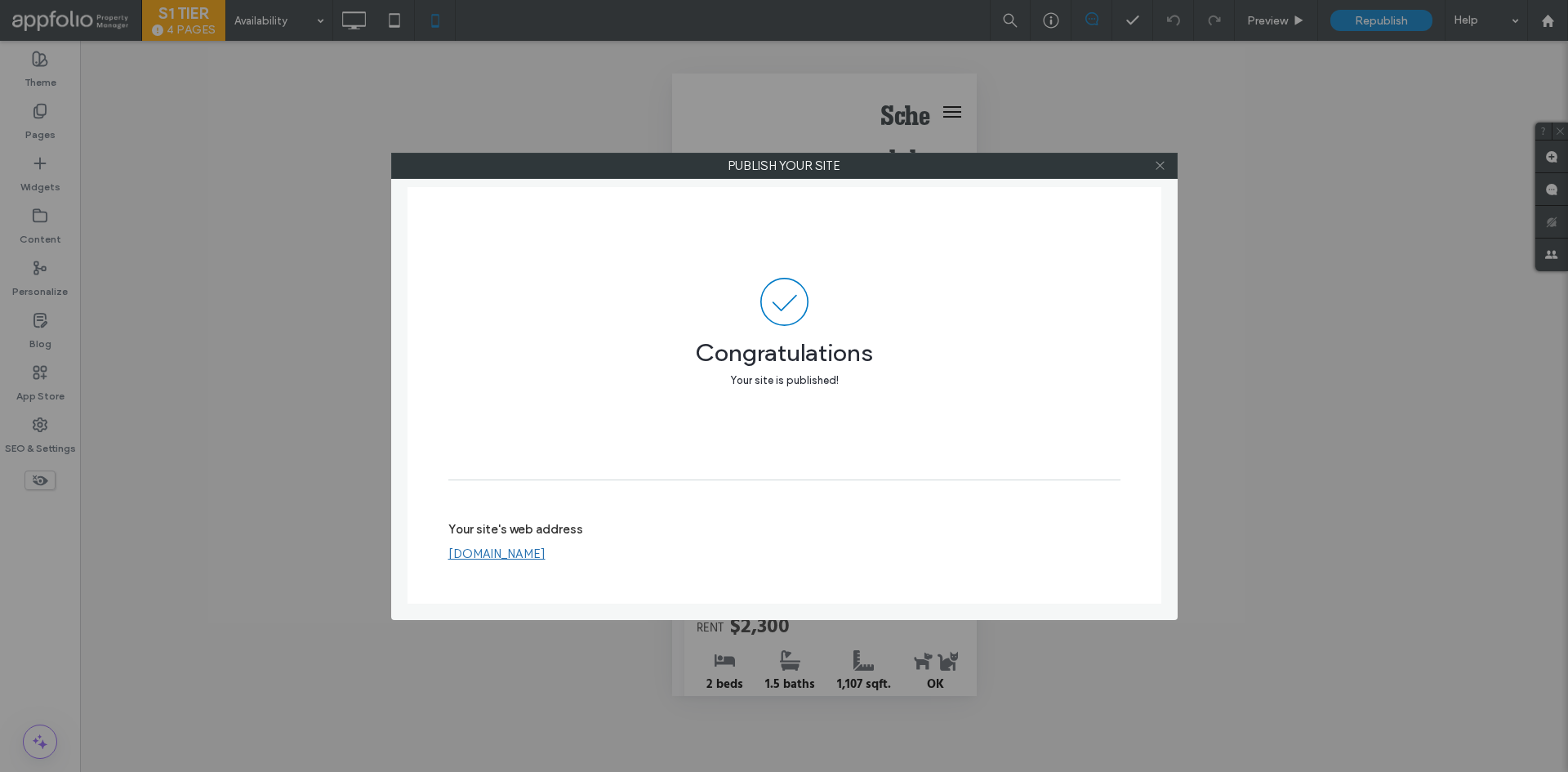
click at [1156, 163] on icon at bounding box center [1159, 164] width 12 height 12
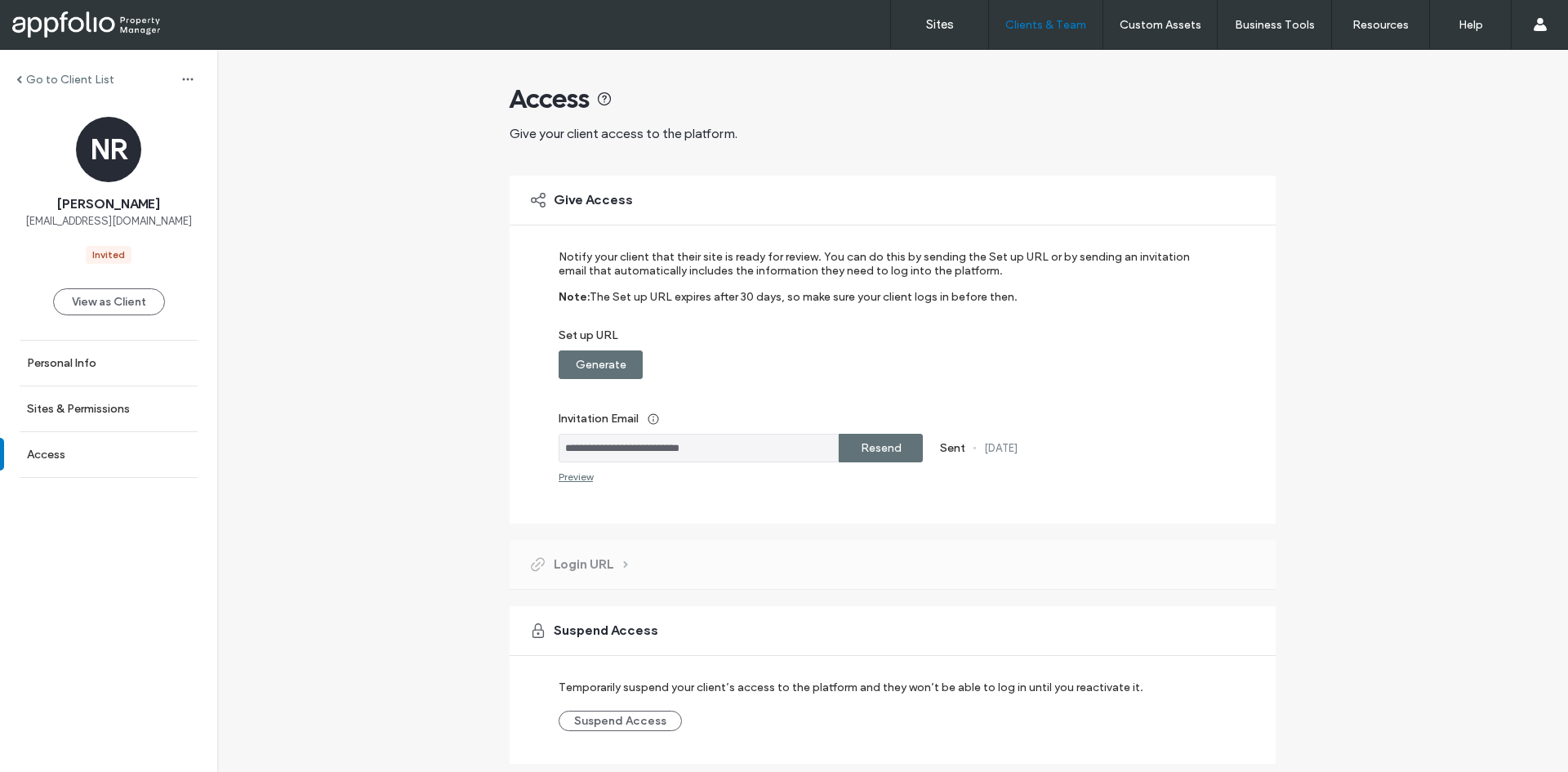
click at [98, 88] on div "Go to Client List" at bounding box center [108, 79] width 218 height 26
click at [100, 88] on div "Go to Client List" at bounding box center [108, 79] width 218 height 26
click at [101, 81] on label "Go to Client List" at bounding box center [70, 79] width 88 height 14
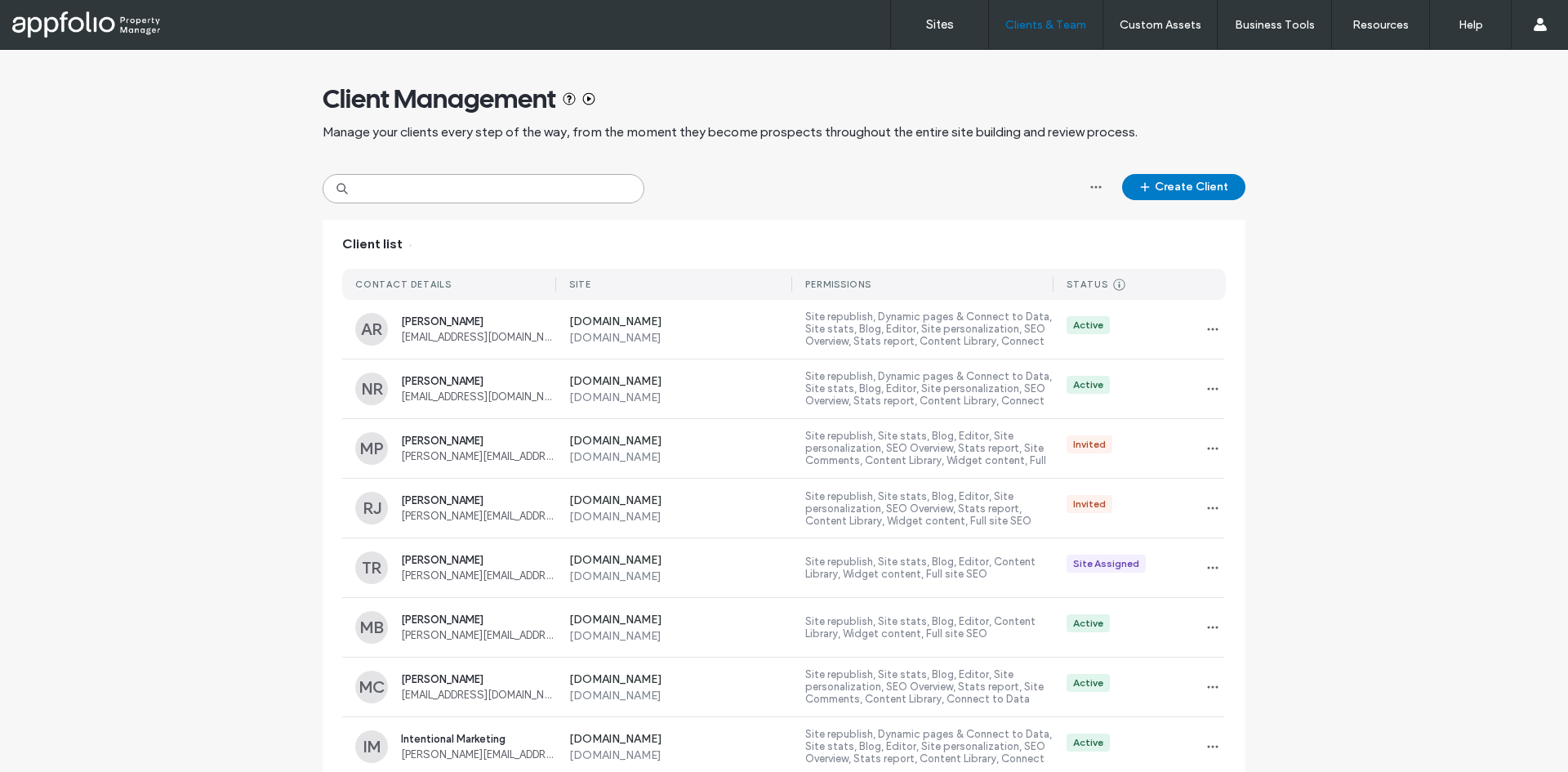
click at [466, 175] on input at bounding box center [483, 188] width 321 height 29
type input "*"
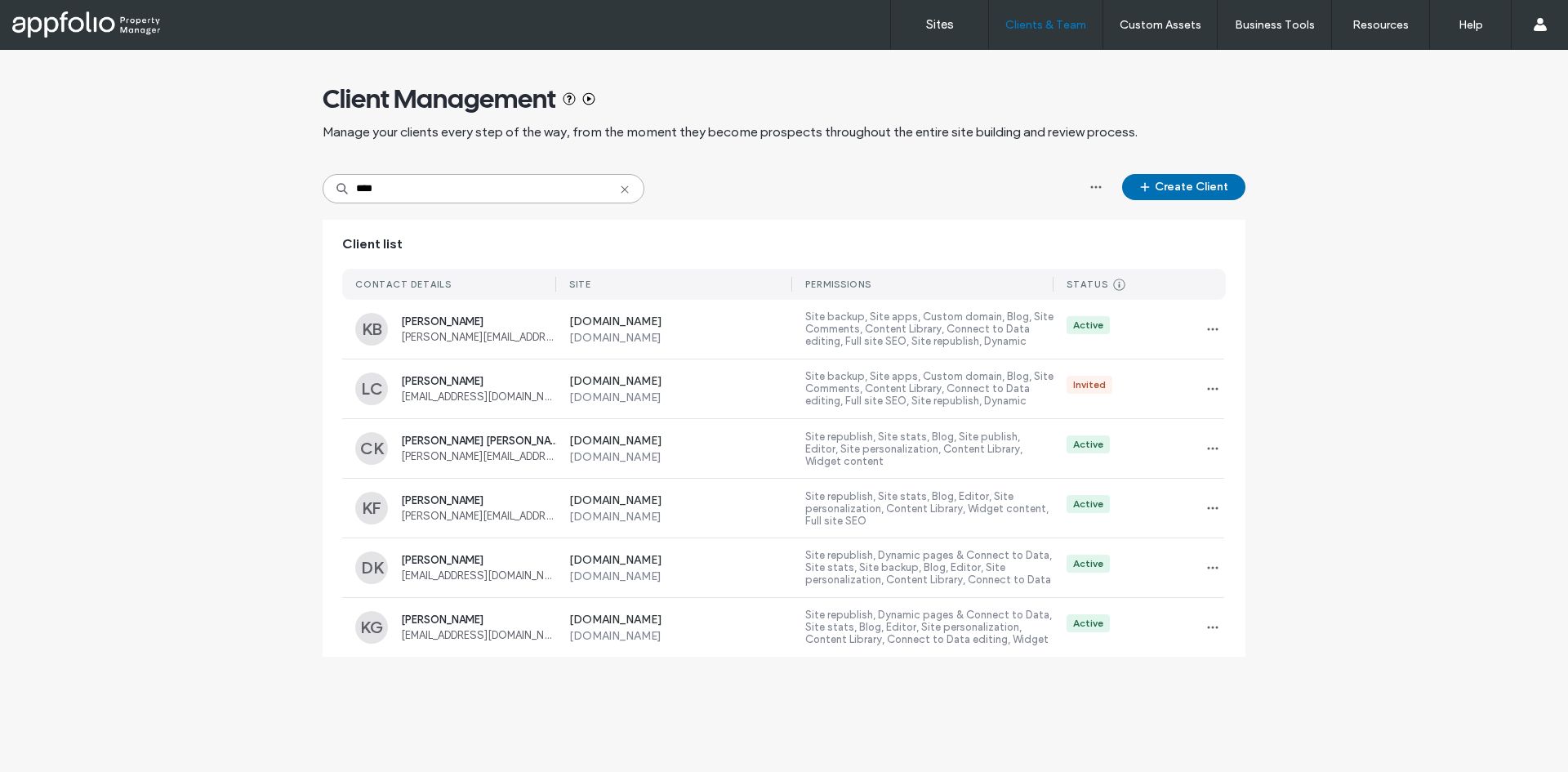
type input "****"
click at [1196, 188] on button "Create Client" at bounding box center [1183, 186] width 123 height 26
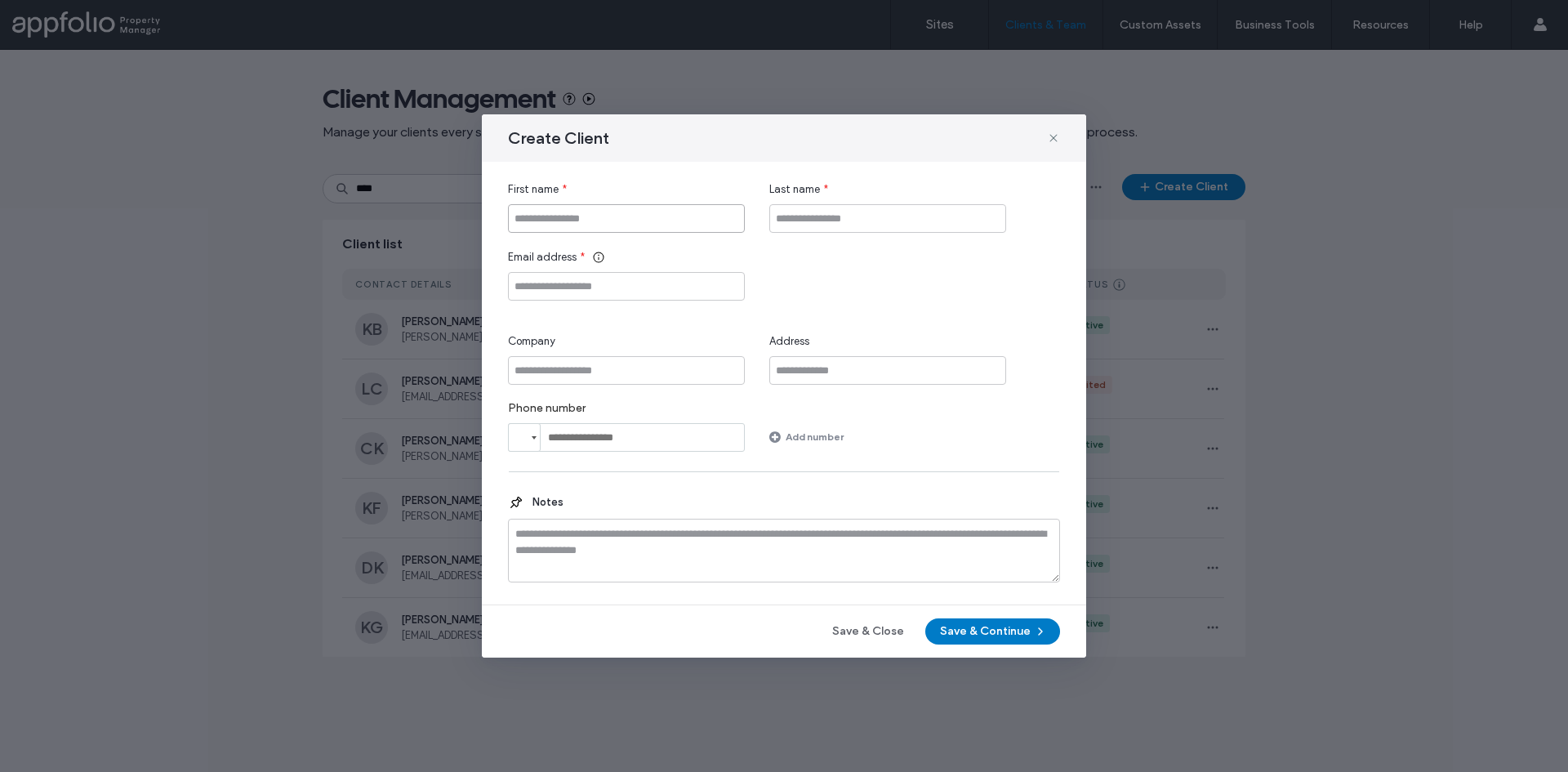
click at [674, 231] on input "First name" at bounding box center [626, 218] width 237 height 28
type input "****"
type input "*********"
click at [581, 306] on div "First name * **** Last name * ********* Email address * Company Address Phone n…" at bounding box center [783, 316] width 552 height 270
click at [589, 300] on div "First name * **** Last name * ********* Email address * Company Address Phone n…" at bounding box center [783, 316] width 552 height 270
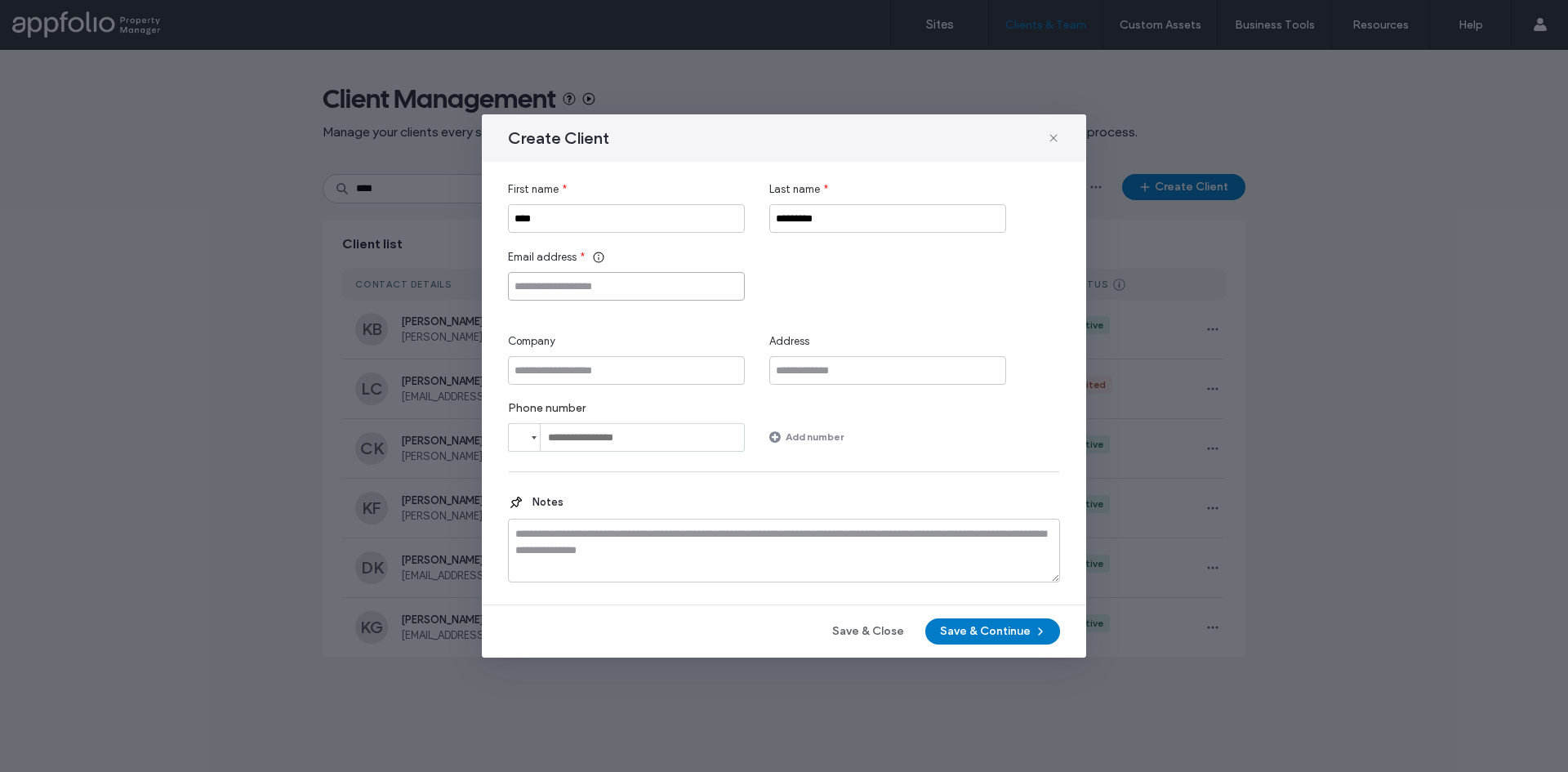
click at [579, 277] on input "Email address" at bounding box center [626, 285] width 237 height 28
paste input "**********"
type input "**********"
click at [1000, 641] on button "Save & Continue" at bounding box center [992, 631] width 135 height 26
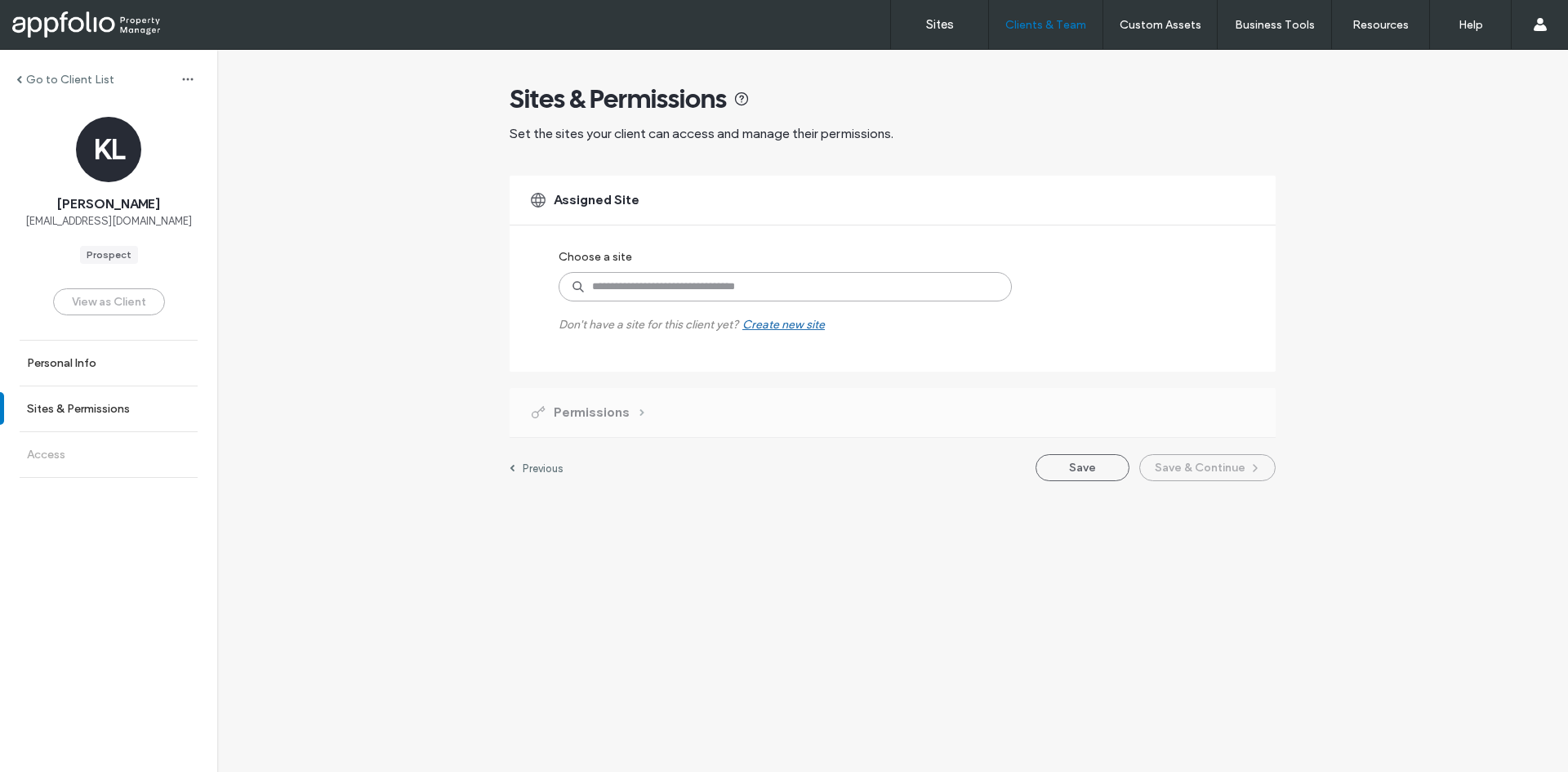
click at [740, 280] on input at bounding box center [785, 286] width 454 height 29
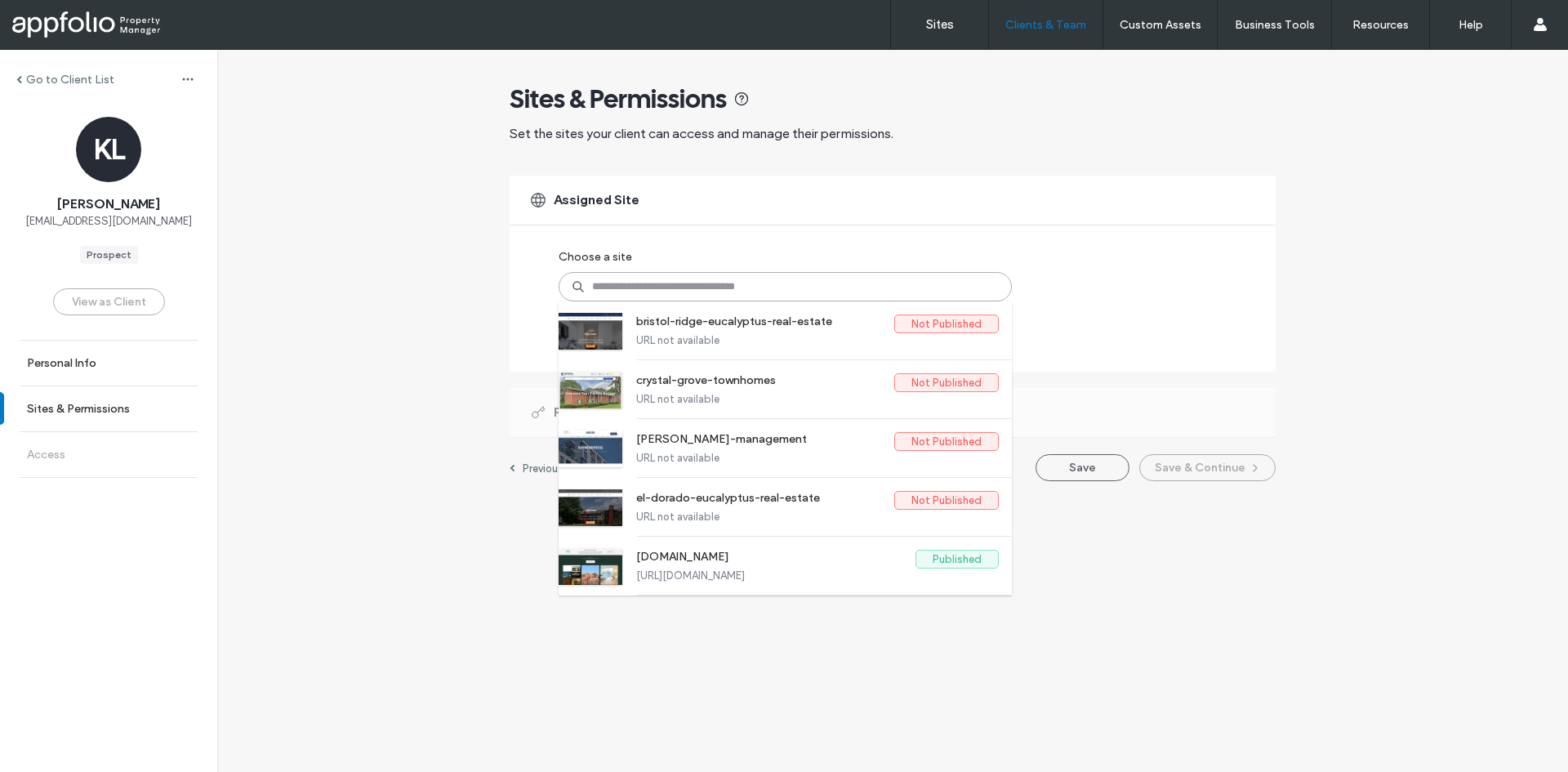
paste input "**********"
type input "**********"
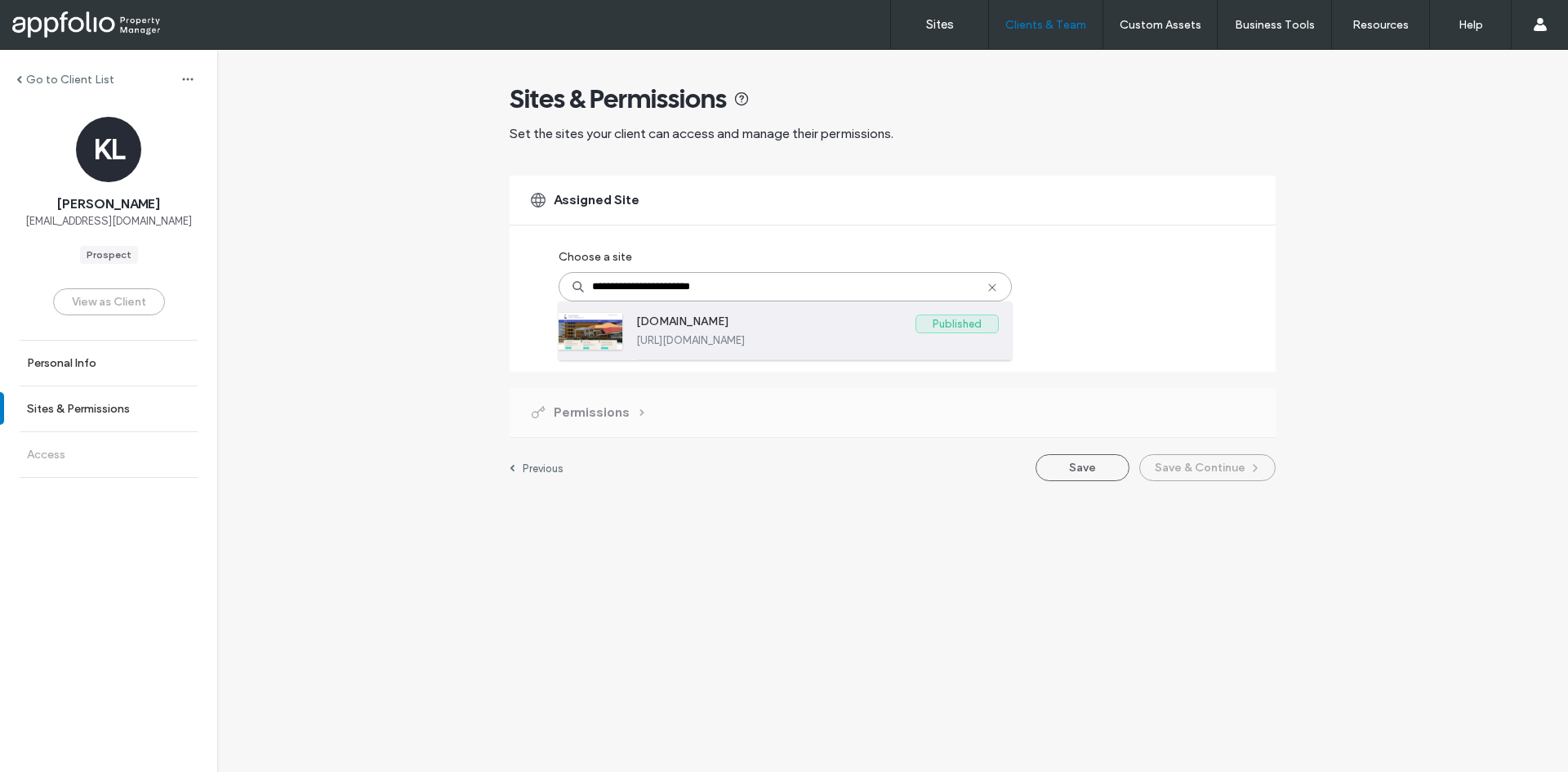
click at [715, 322] on label "www.crpm850.com" at bounding box center [776, 323] width 279 height 19
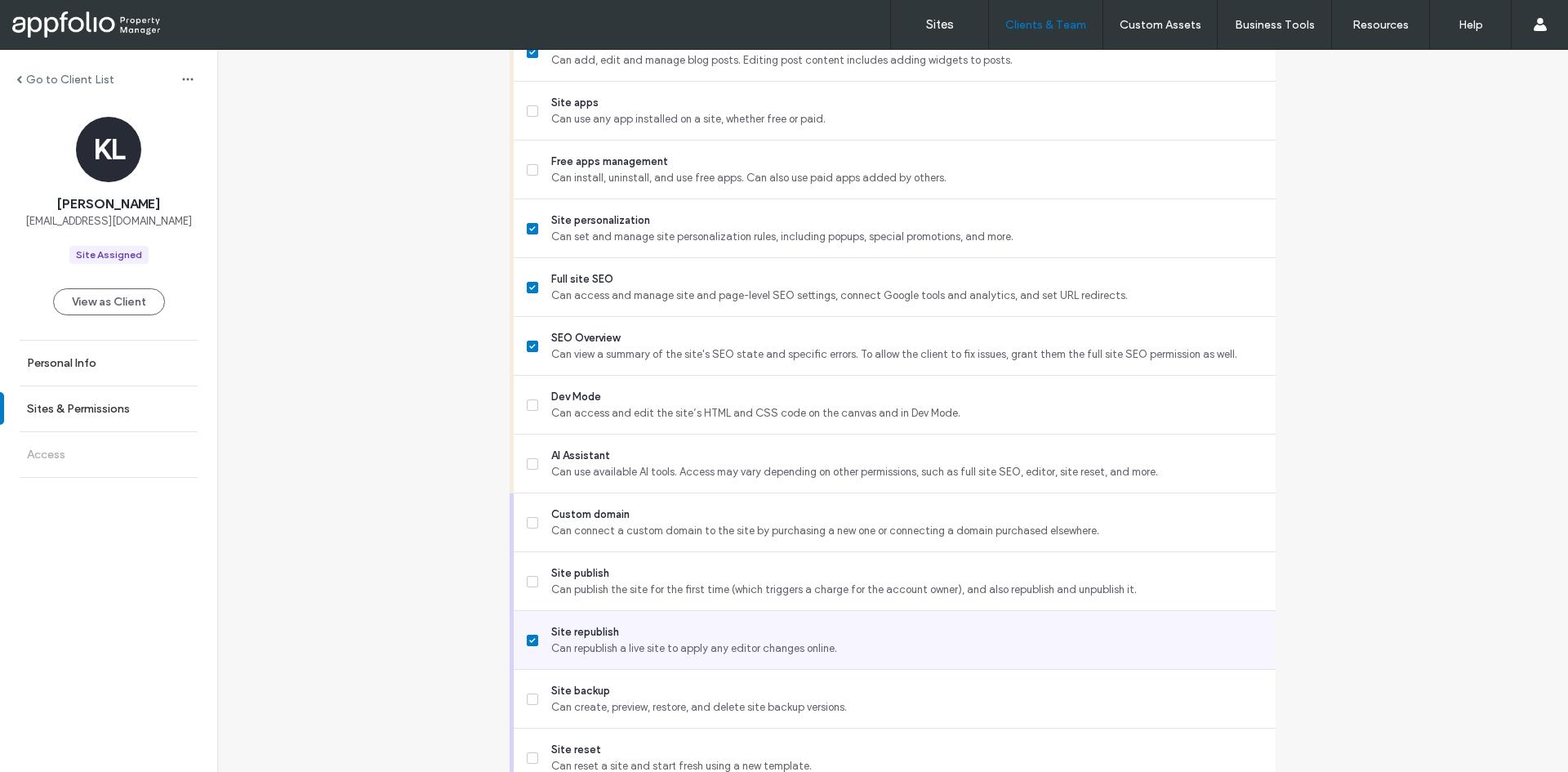
scroll to position [1249, 0]
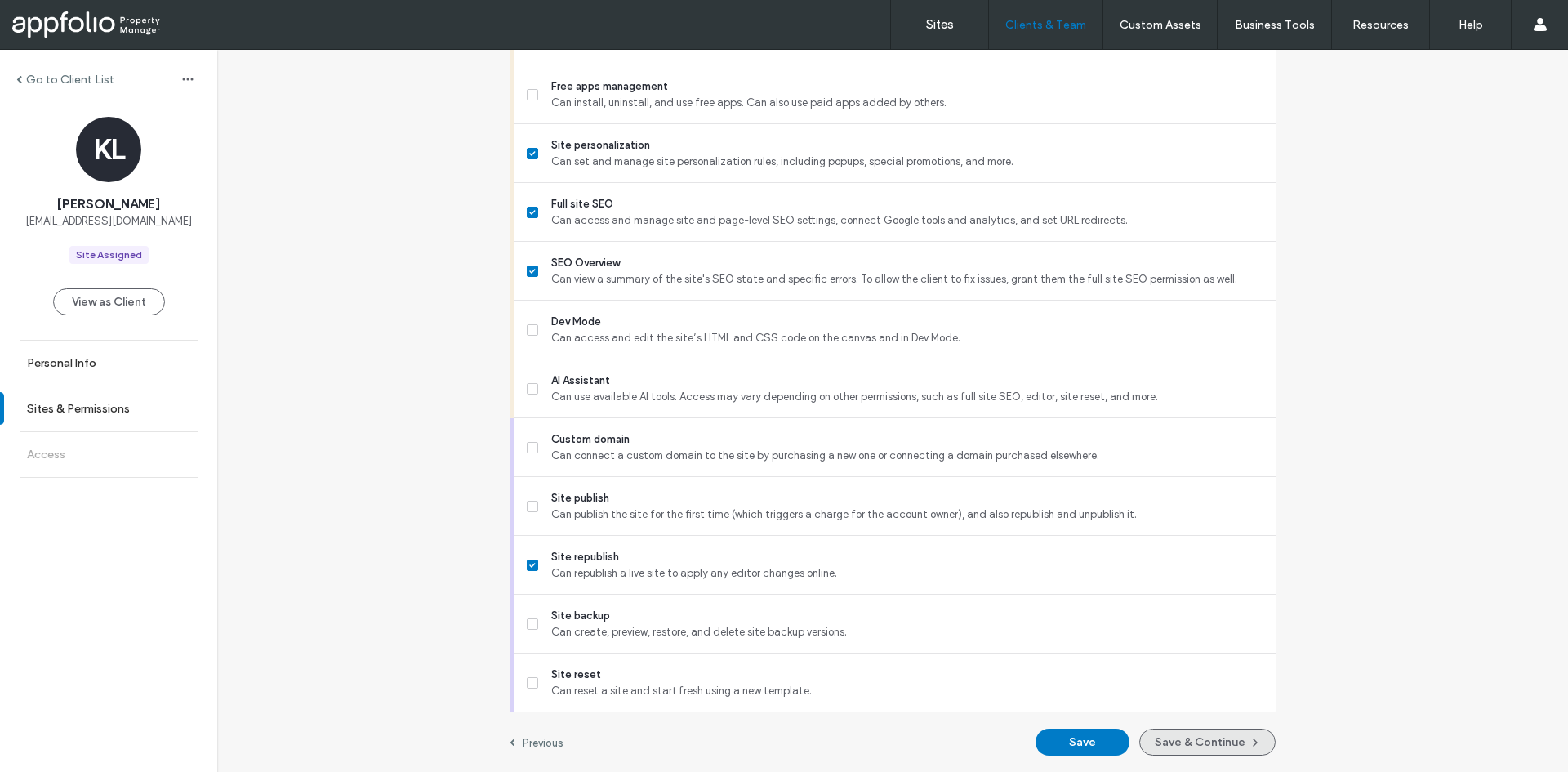
click at [1152, 732] on button "Save & Continue" at bounding box center [1207, 741] width 137 height 27
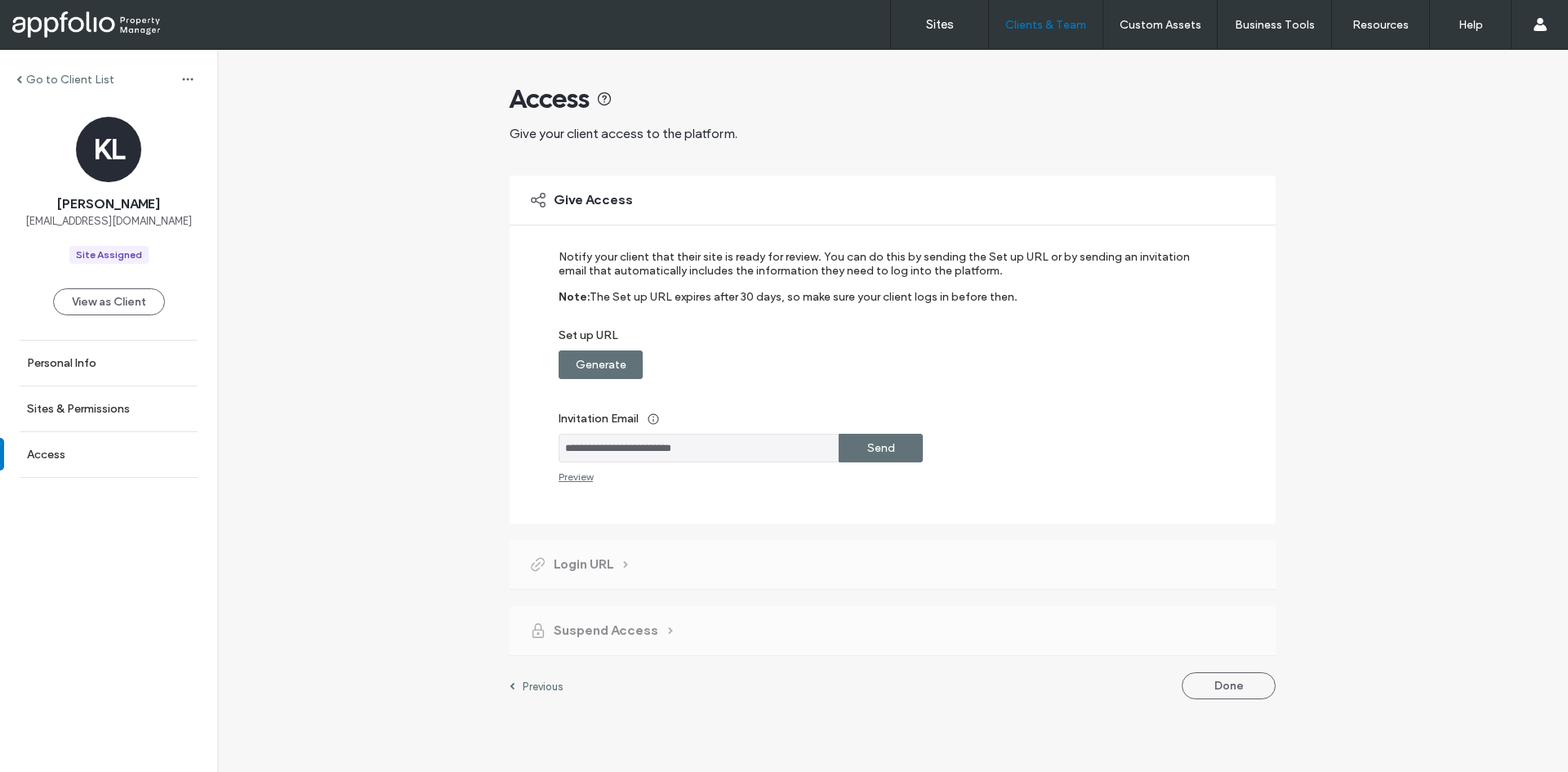
click at [882, 447] on label "Send" at bounding box center [881, 447] width 28 height 30
click at [88, 86] on div "Go to Client List" at bounding box center [108, 79] width 218 height 26
click at [91, 84] on label "Go to Client List" at bounding box center [70, 79] width 88 height 14
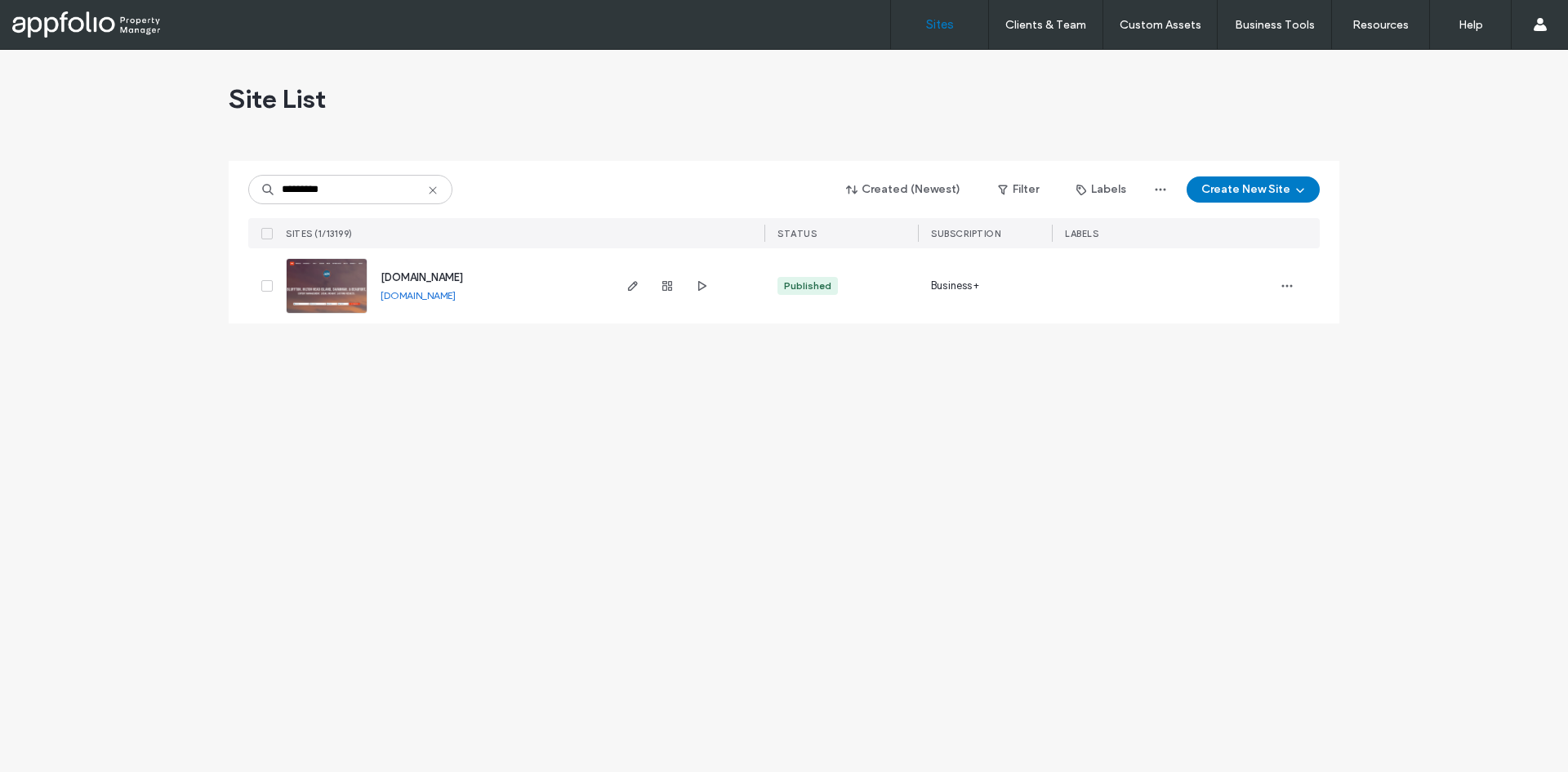
click at [398, 188] on input "*********" at bounding box center [350, 189] width 204 height 29
click at [356, 180] on input "*******" at bounding box center [350, 189] width 204 height 29
type input "**********"
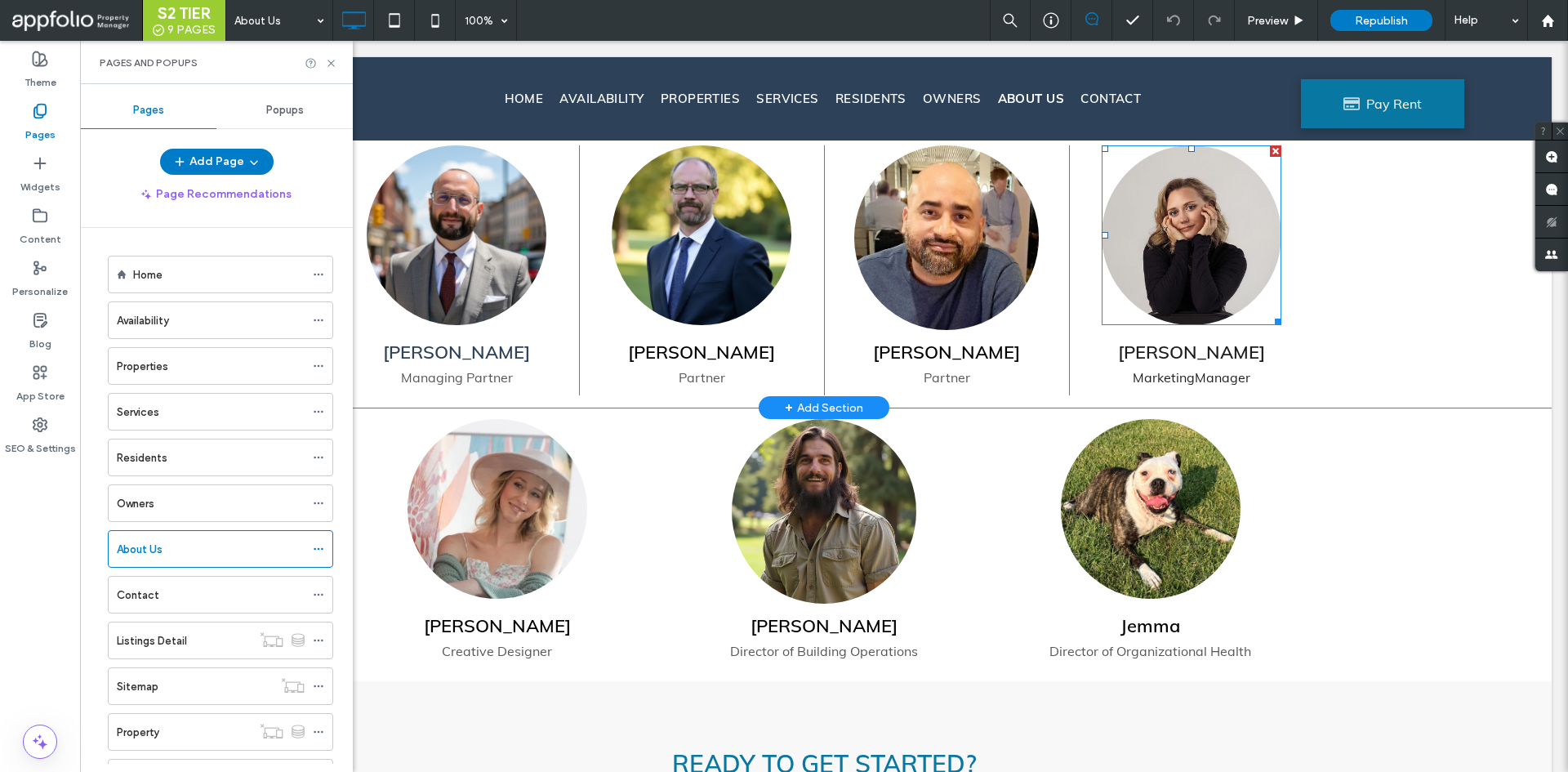
scroll to position [1470, 0]
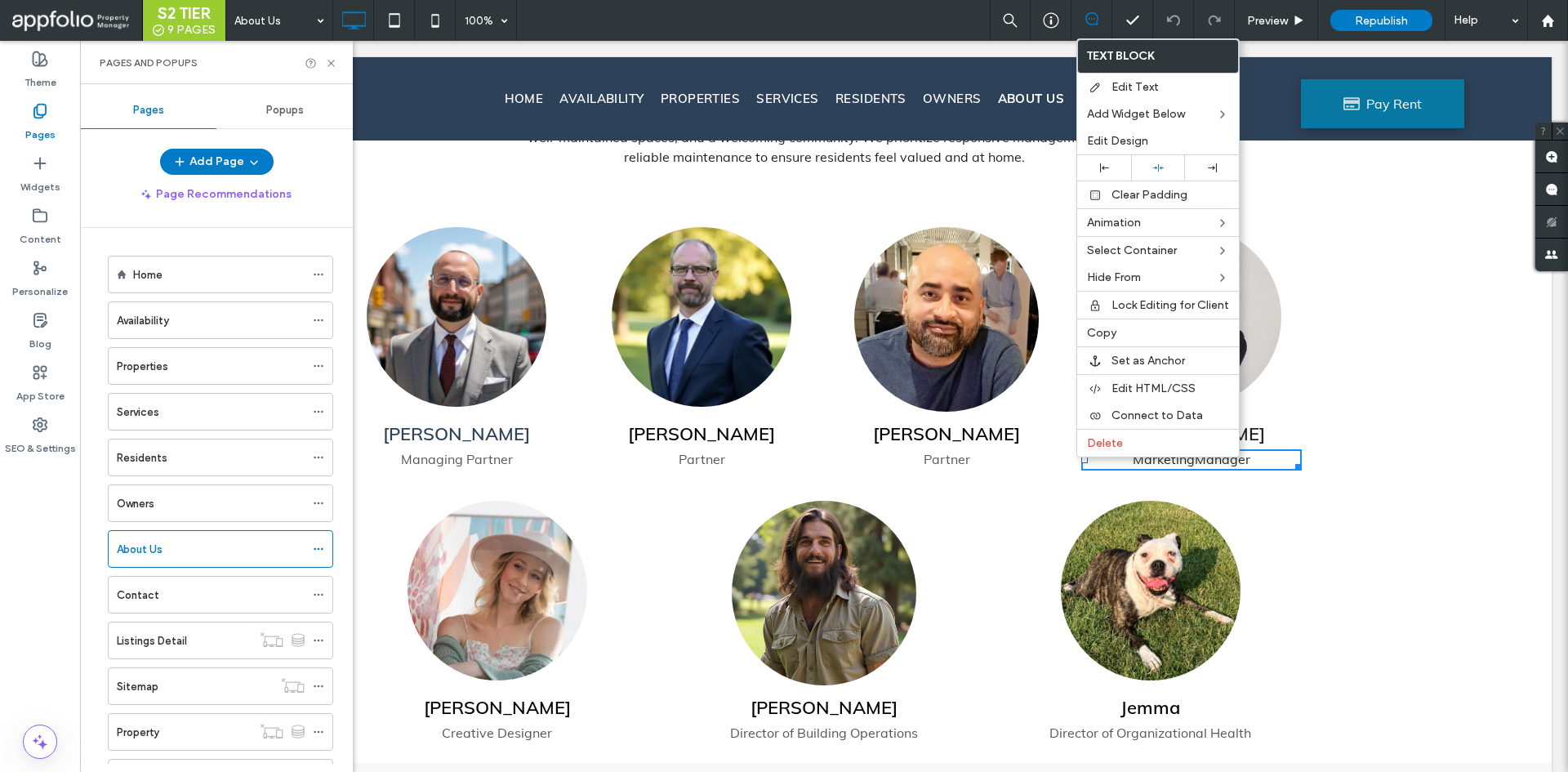
click at [1061, 453] on div "Carlos Almonte Partner Click To Paste" at bounding box center [946, 352] width 245 height 250
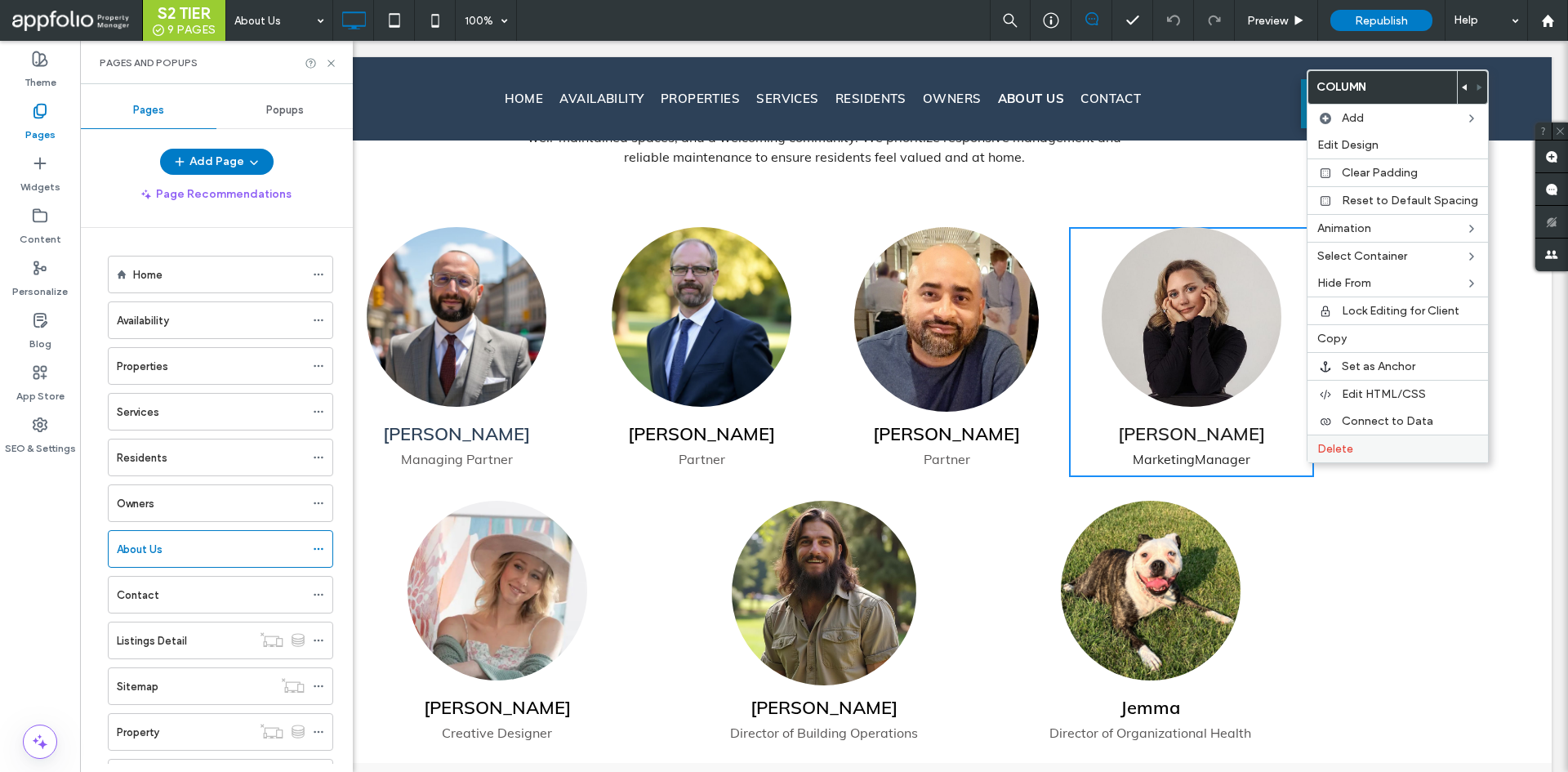
click at [1318, 459] on div "Delete" at bounding box center [1397, 448] width 181 height 28
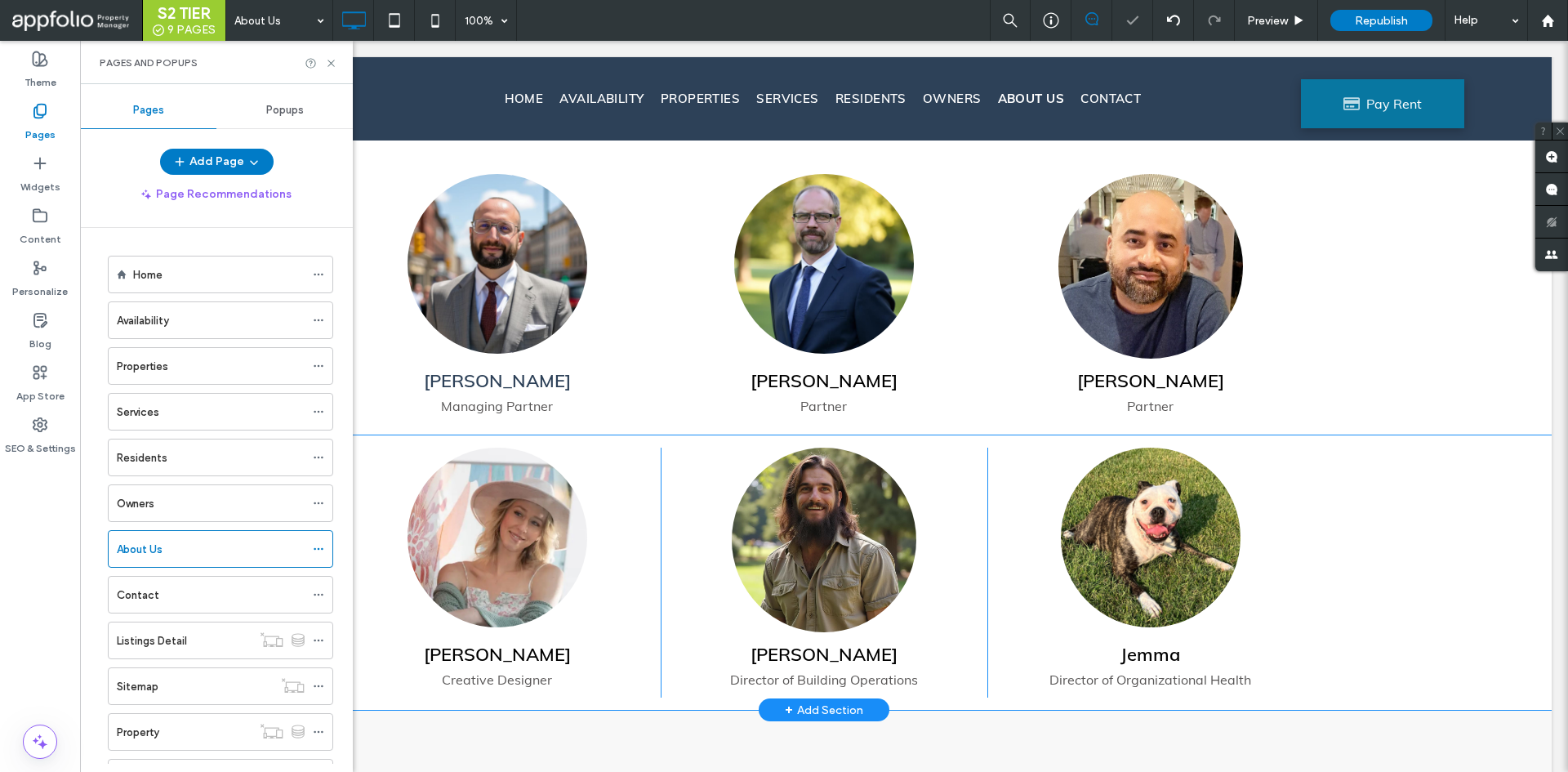
scroll to position [1633, 0]
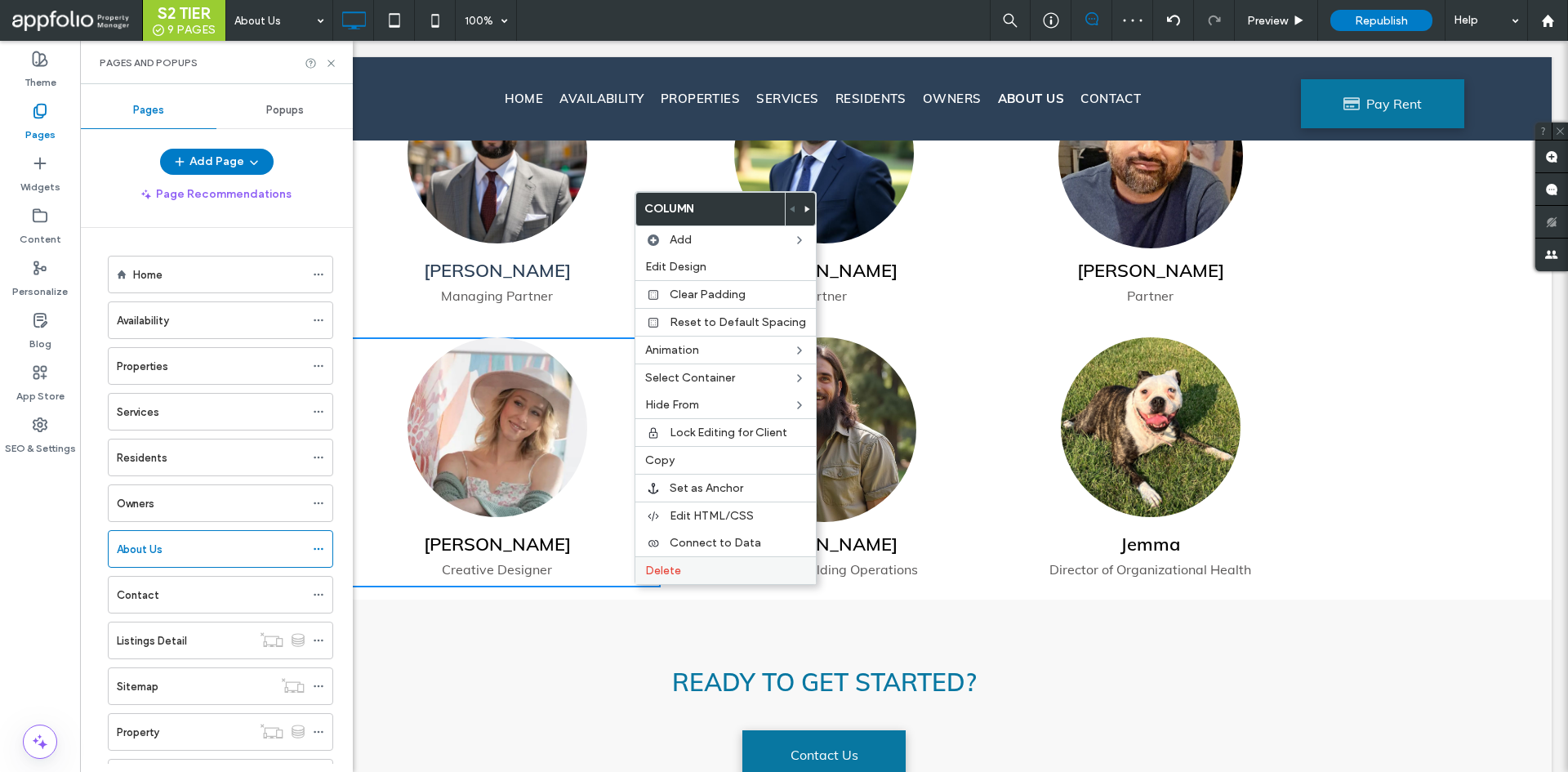
click at [735, 572] on label "Delete" at bounding box center [725, 570] width 161 height 14
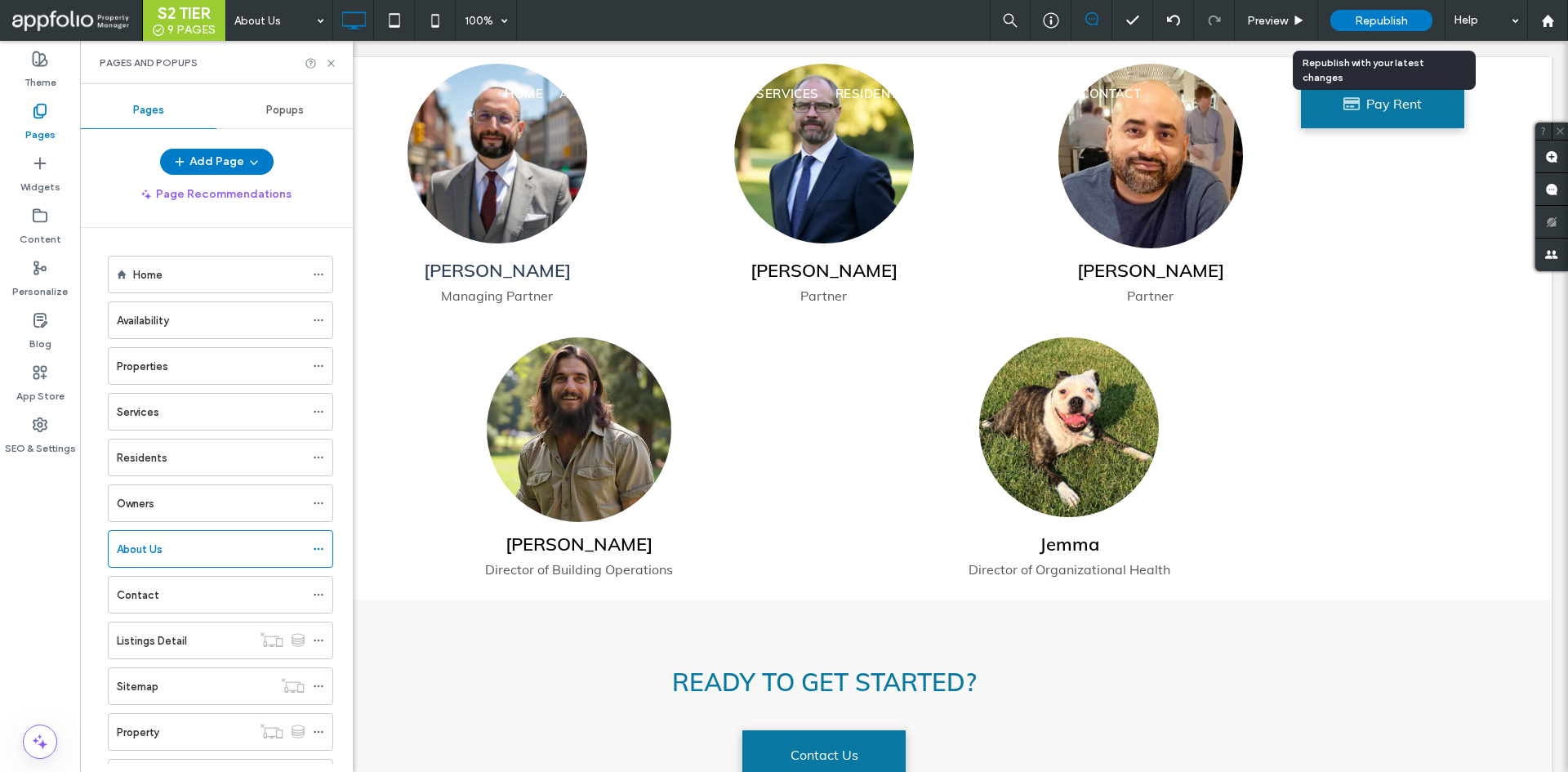
click at [1399, 11] on div "Republish" at bounding box center [1381, 20] width 102 height 21
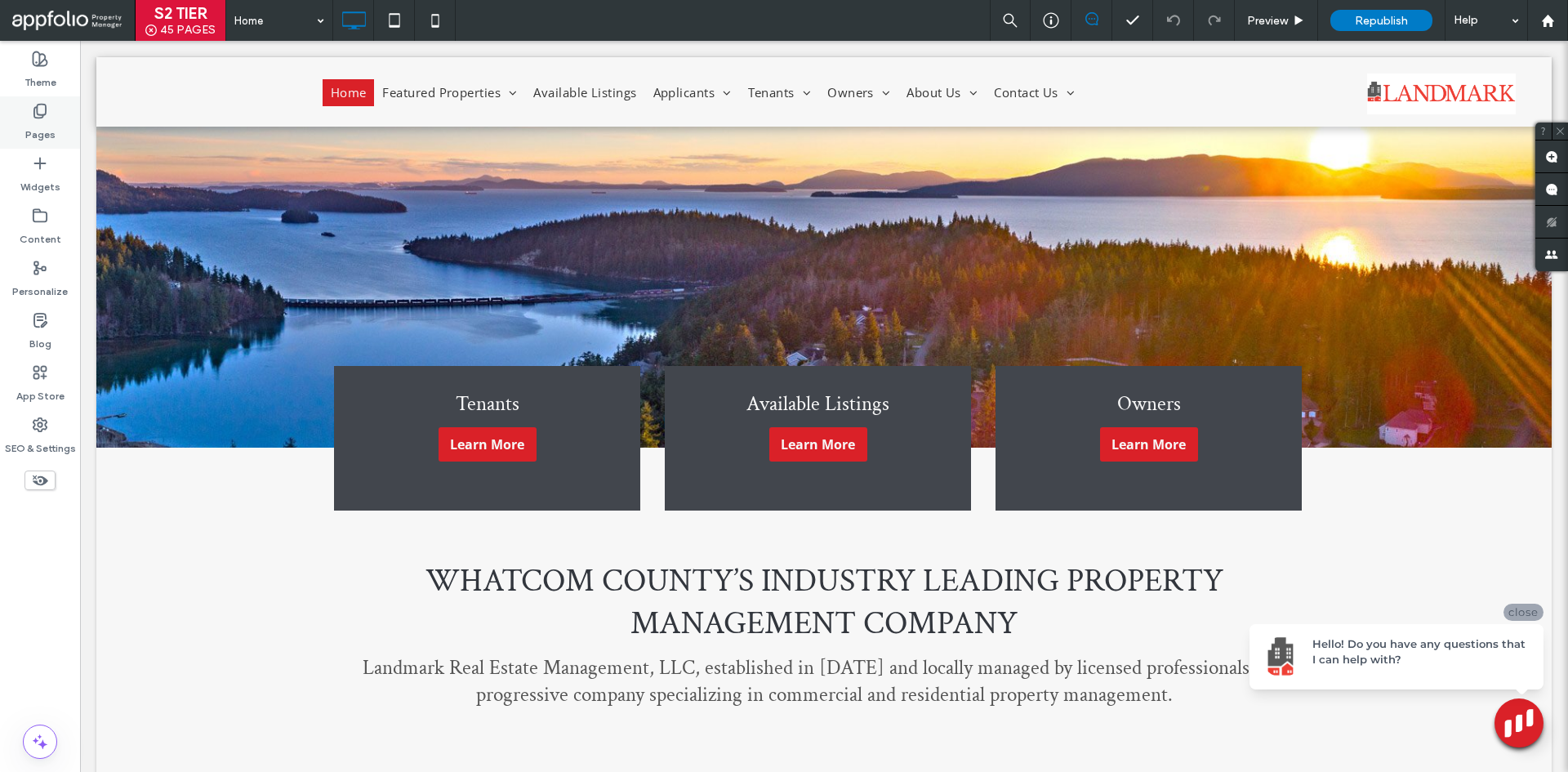
click at [48, 114] on icon at bounding box center [40, 111] width 17 height 17
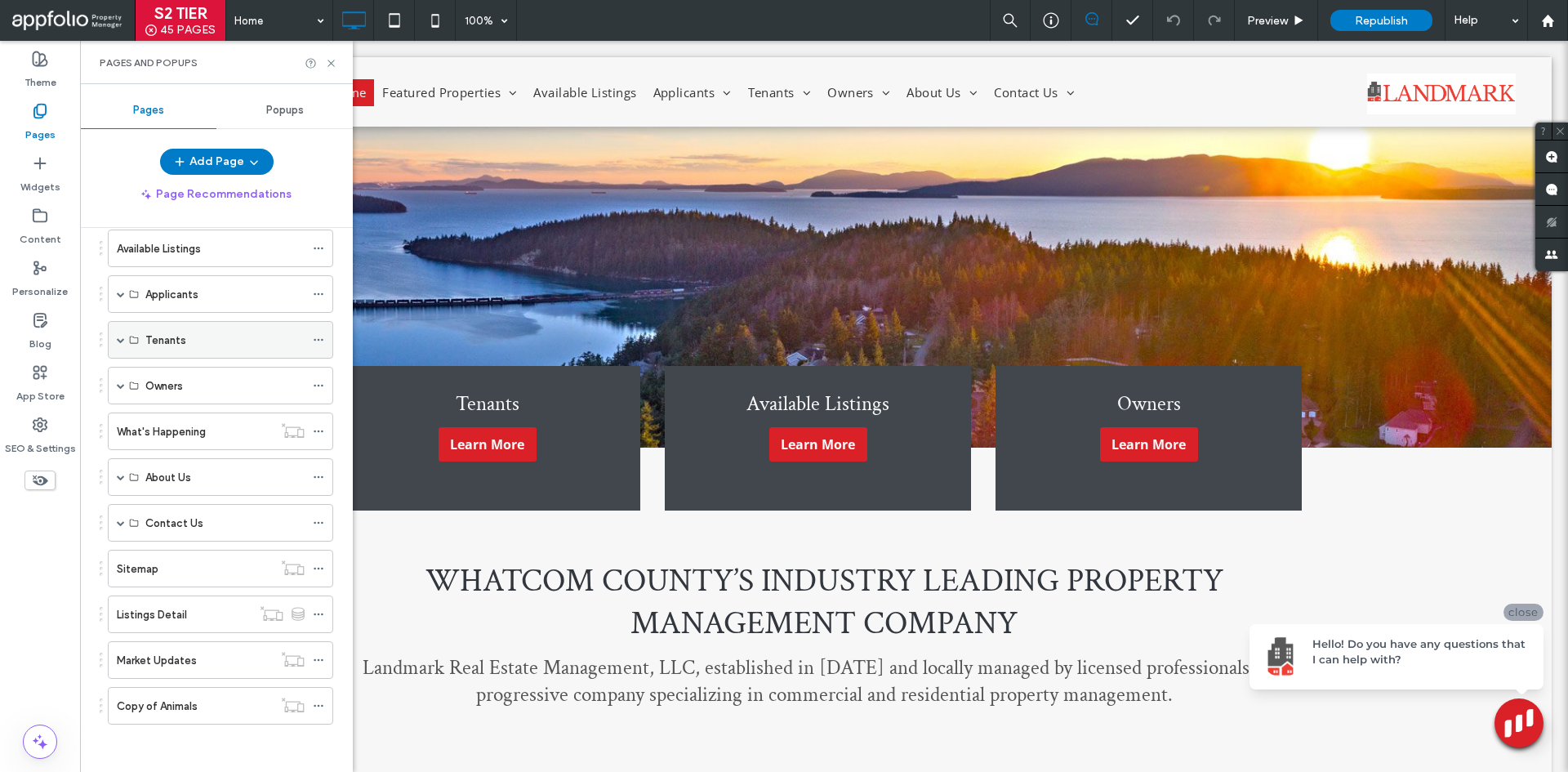
scroll to position [172, 0]
click at [121, 297] on span at bounding box center [120, 292] width 8 height 36
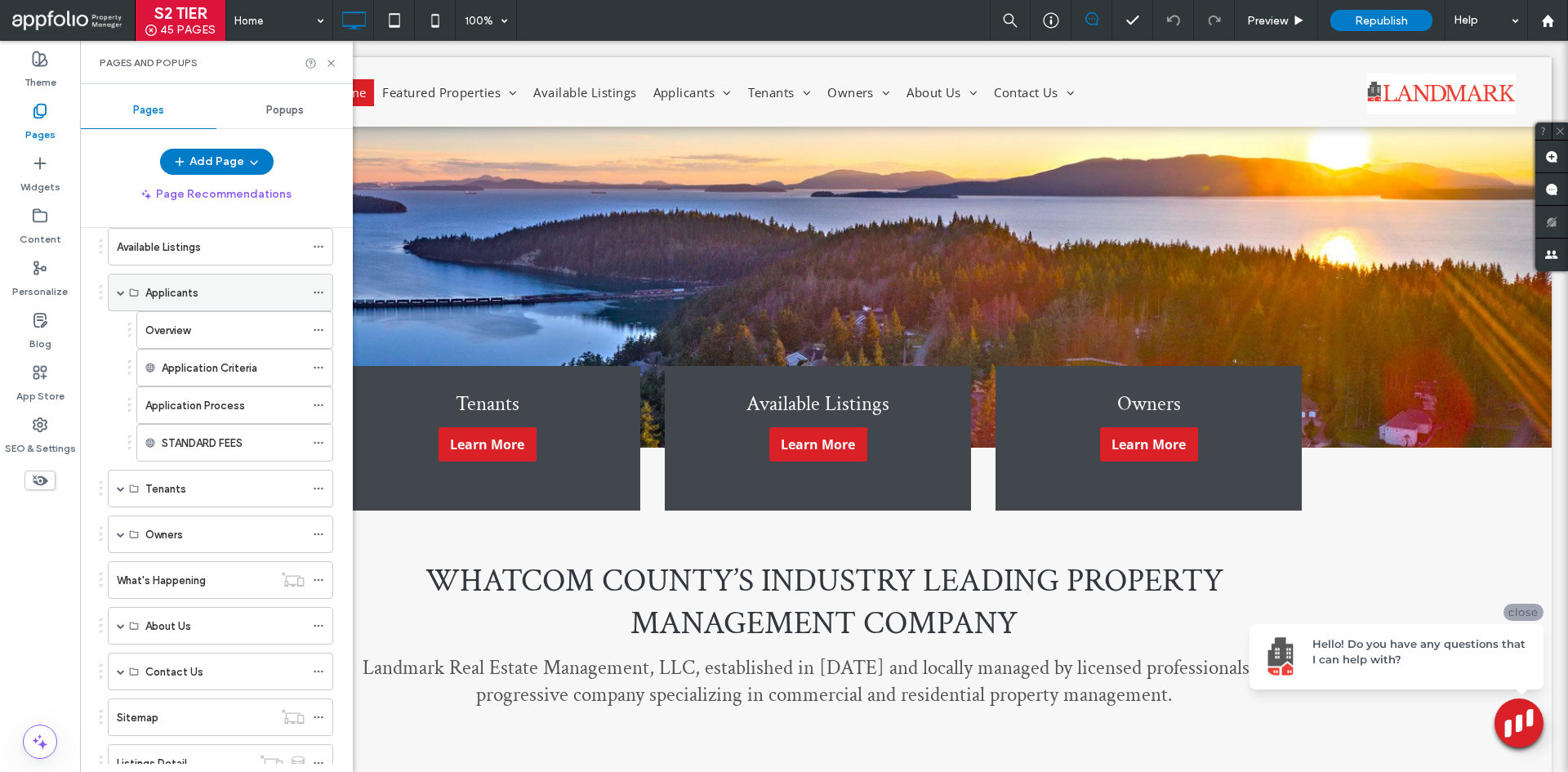
click at [121, 296] on span at bounding box center [120, 292] width 8 height 36
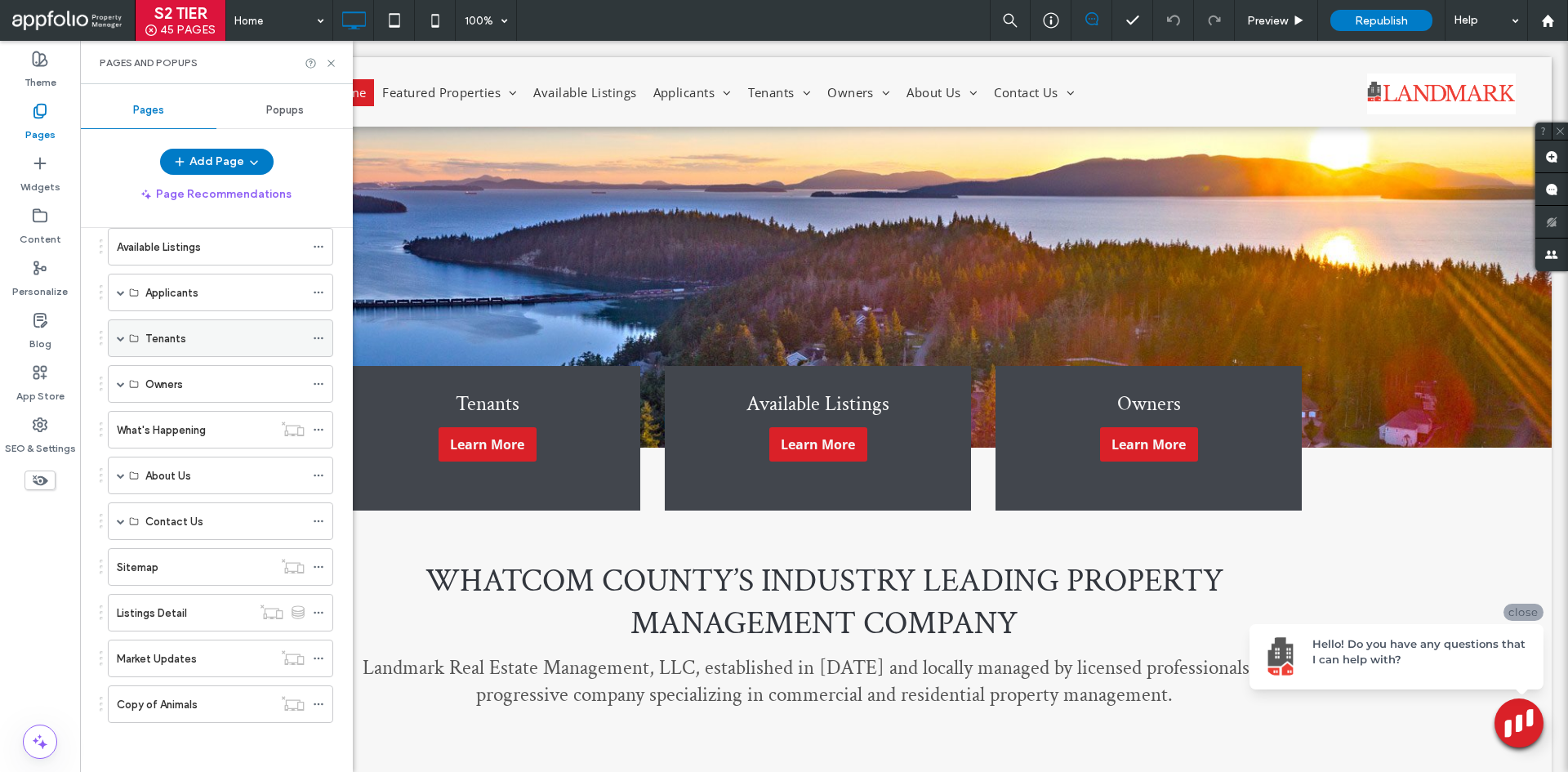
click at [121, 339] on span at bounding box center [120, 338] width 8 height 8
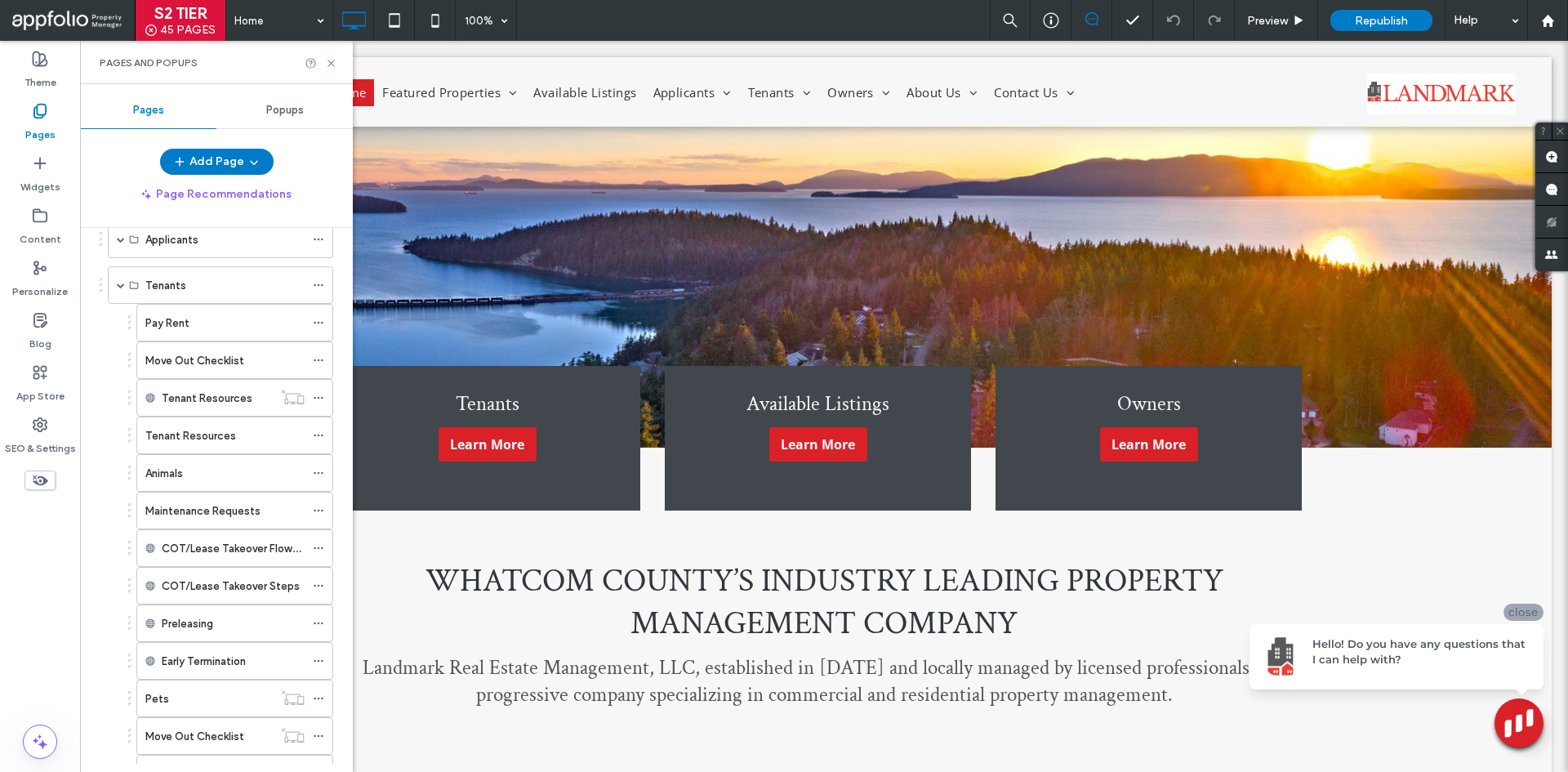
scroll to position [253, 0]
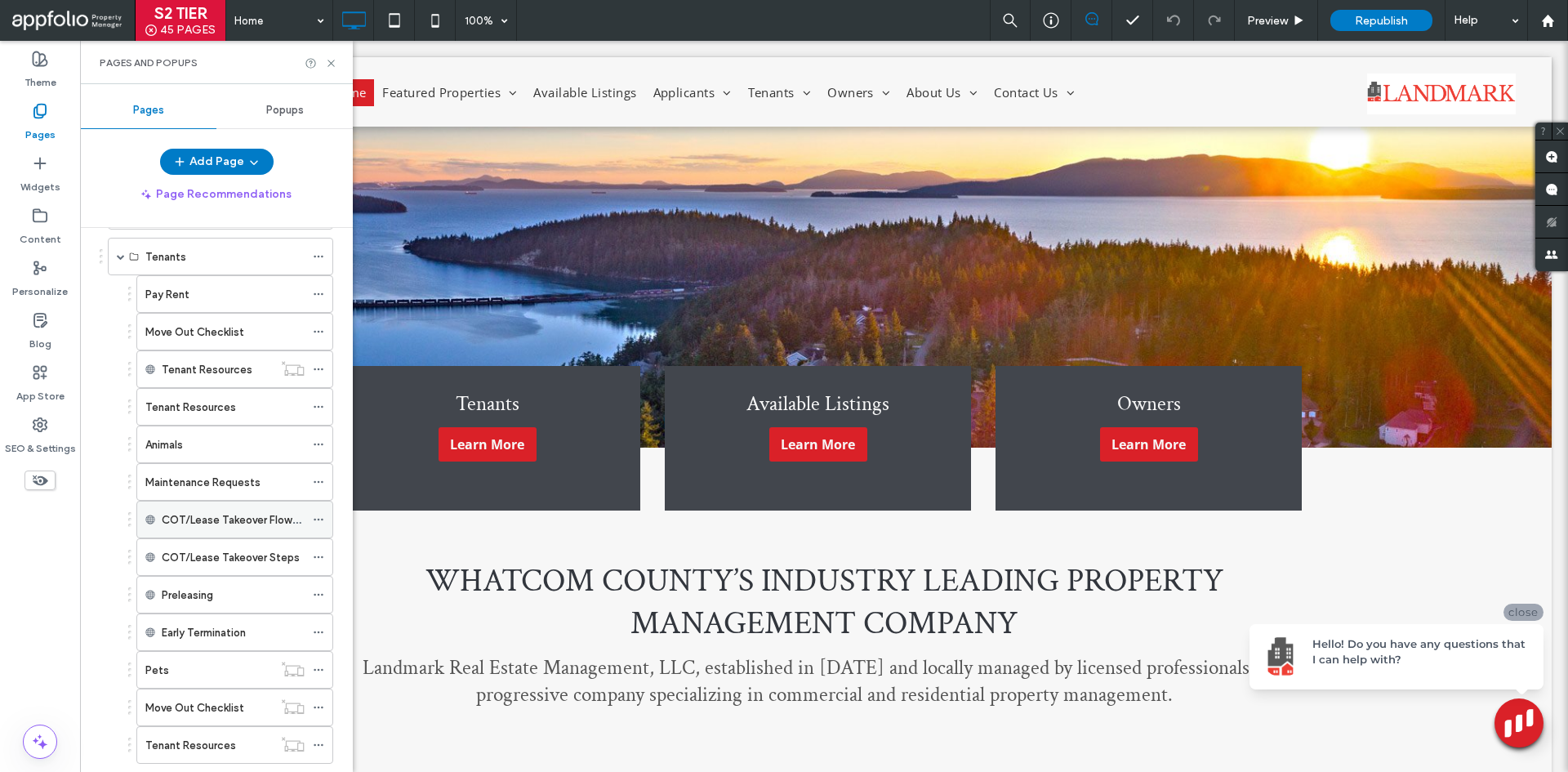
click at [208, 516] on label "COT/Lease Takeover Flowchart" at bounding box center [239, 520] width 155 height 28
click at [247, 505] on div "COT/Lease Takeover Flowchart" at bounding box center [233, 519] width 143 height 36
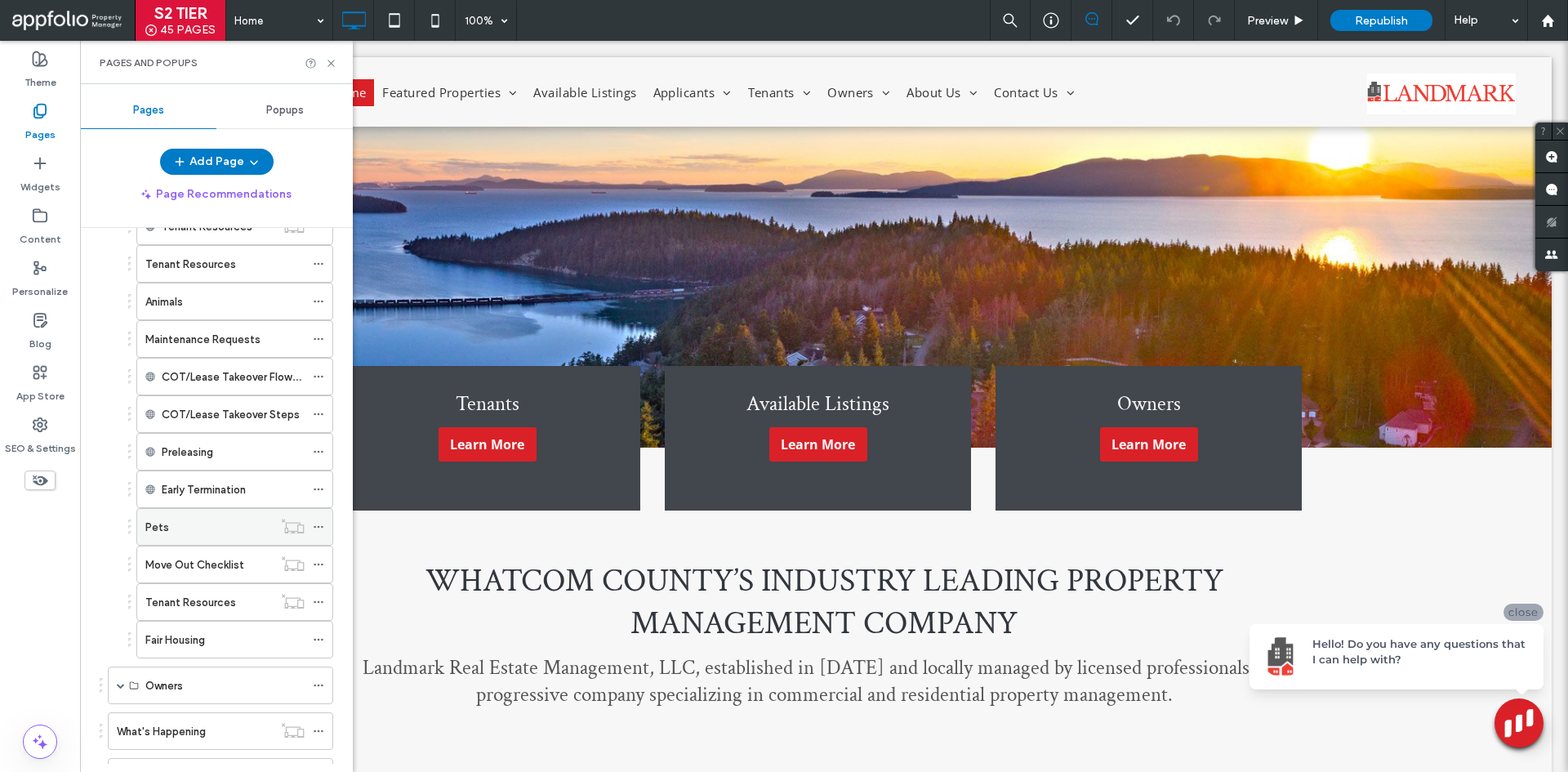
scroll to position [417, 0]
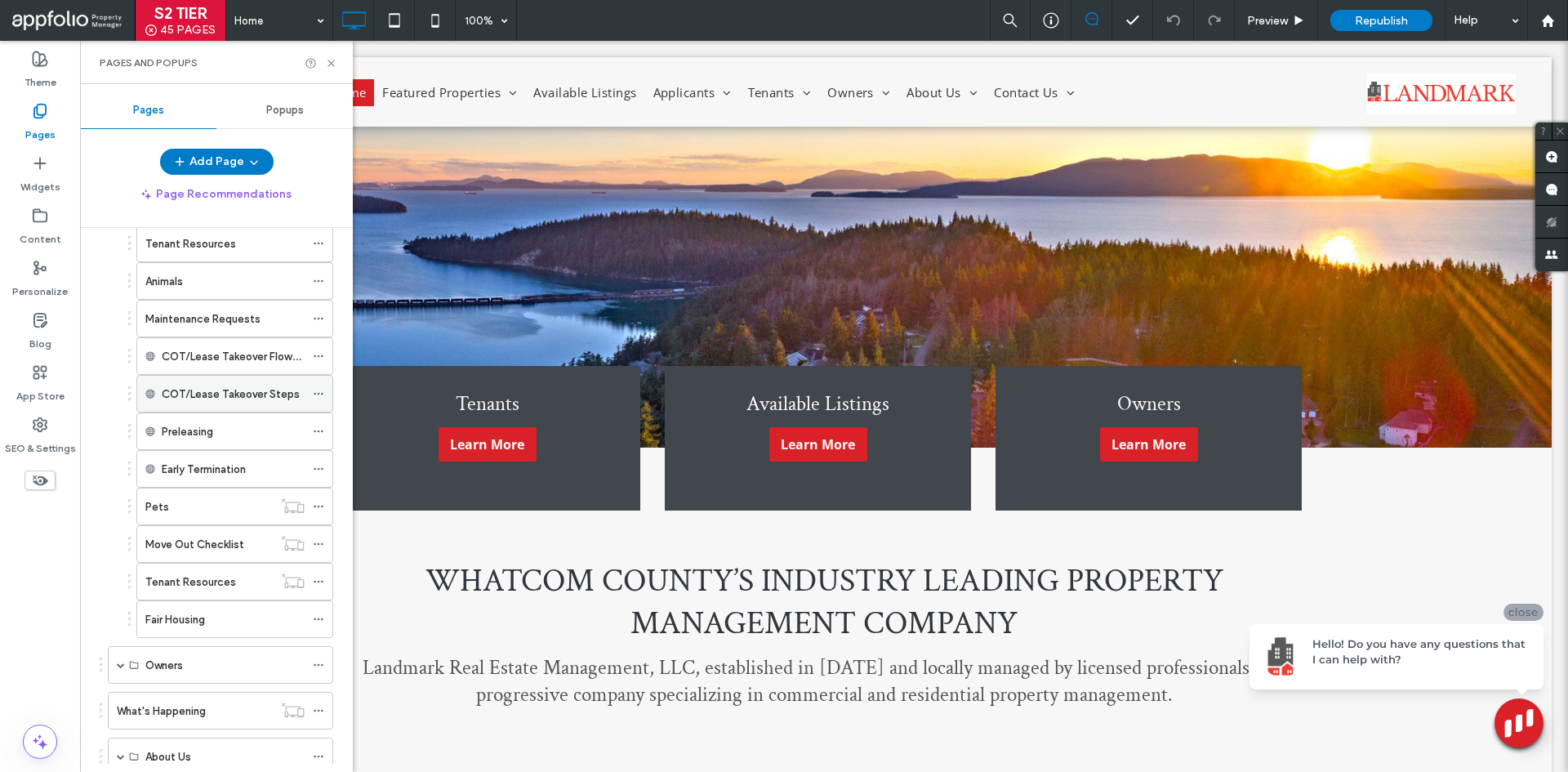
click at [222, 396] on label "COT/Lease Takeover Steps" at bounding box center [230, 394] width 138 height 28
click at [1273, 9] on div "Preview" at bounding box center [1276, 20] width 84 height 40
click at [1278, 18] on span "Preview" at bounding box center [1267, 20] width 40 height 14
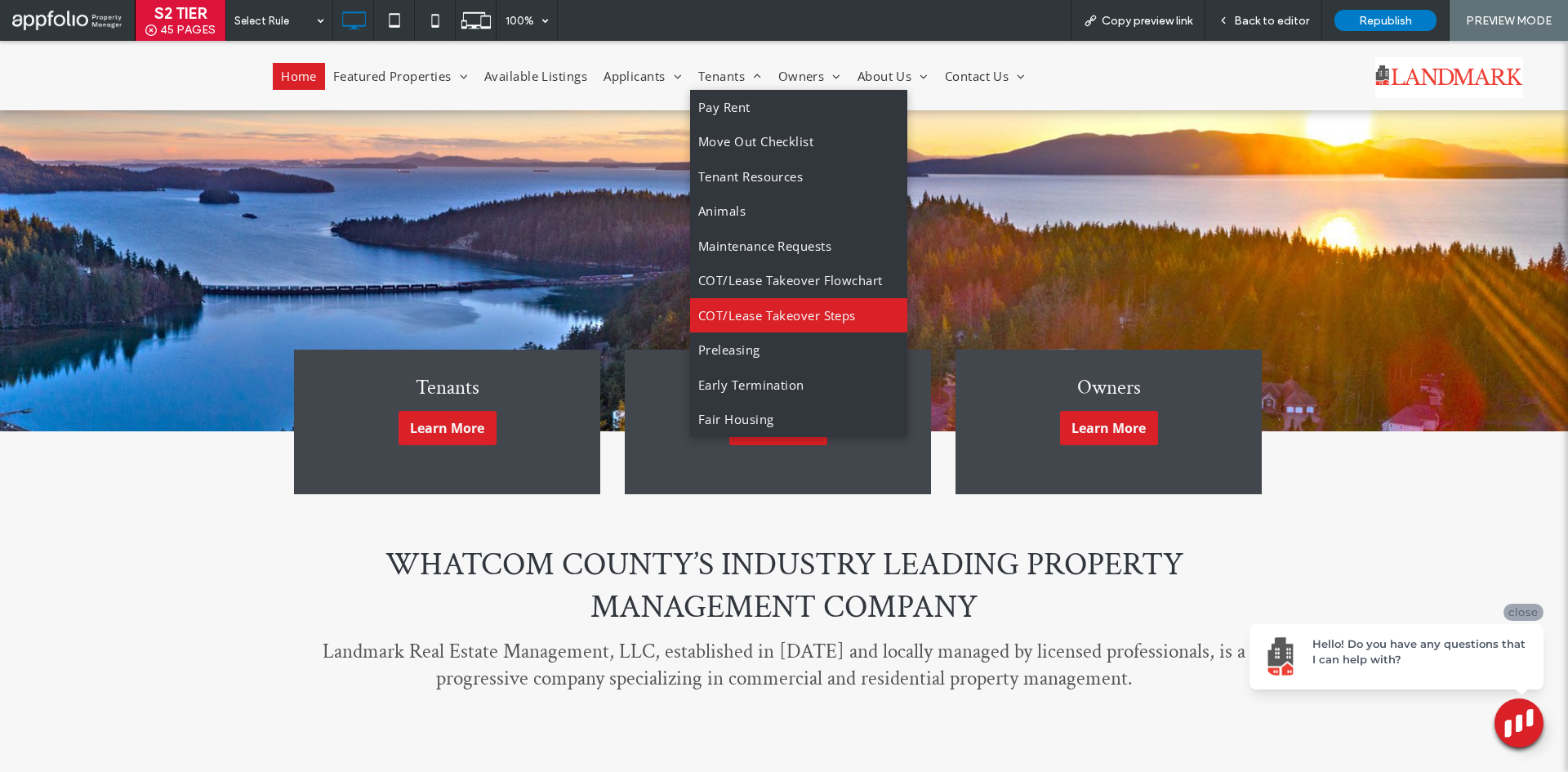
click at [727, 303] on link "COT/Lease Takeover Steps" at bounding box center [799, 316] width 218 height 35
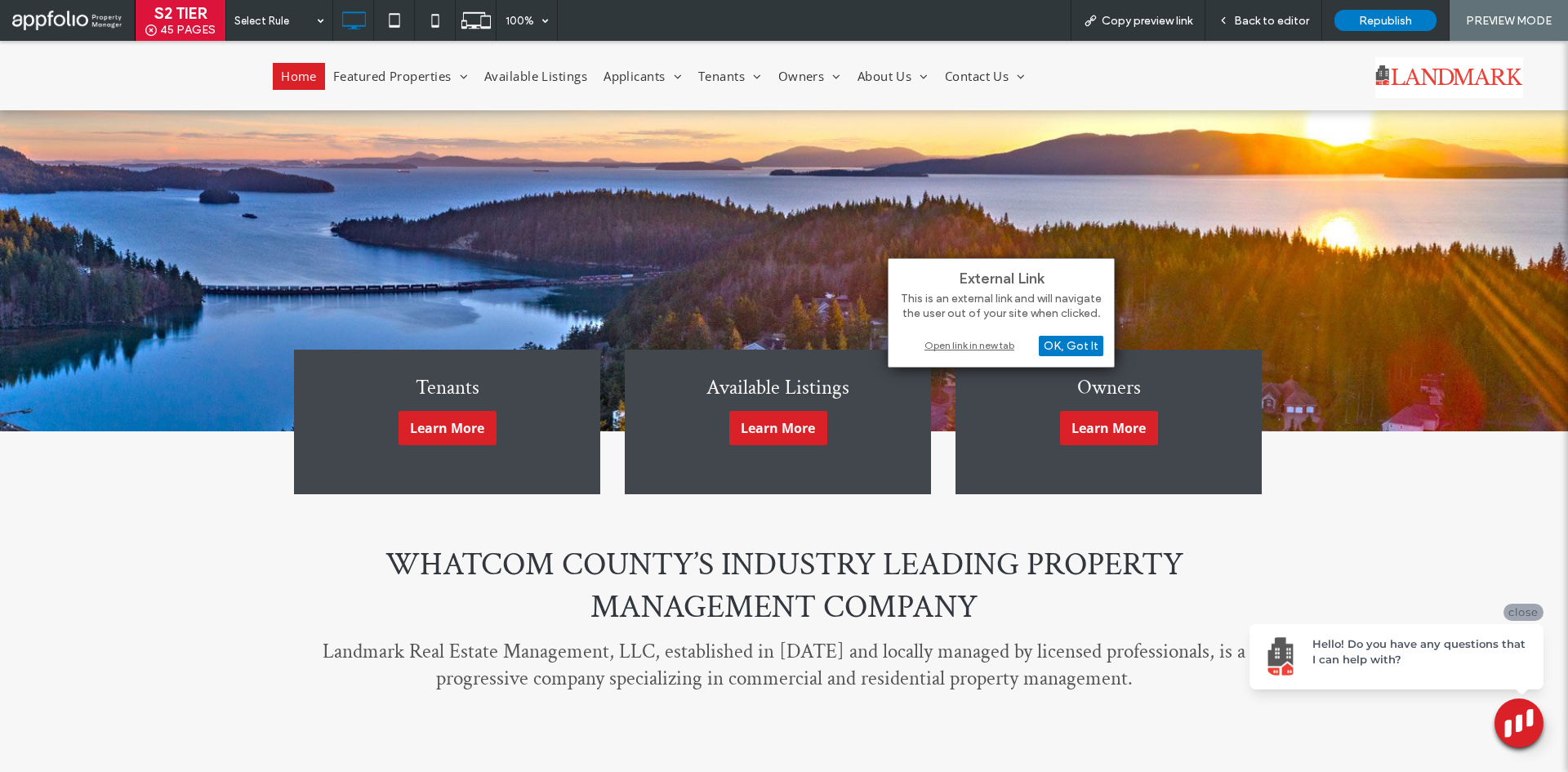
click at [946, 341] on div "Open link in new tab" at bounding box center [1001, 344] width 204 height 17
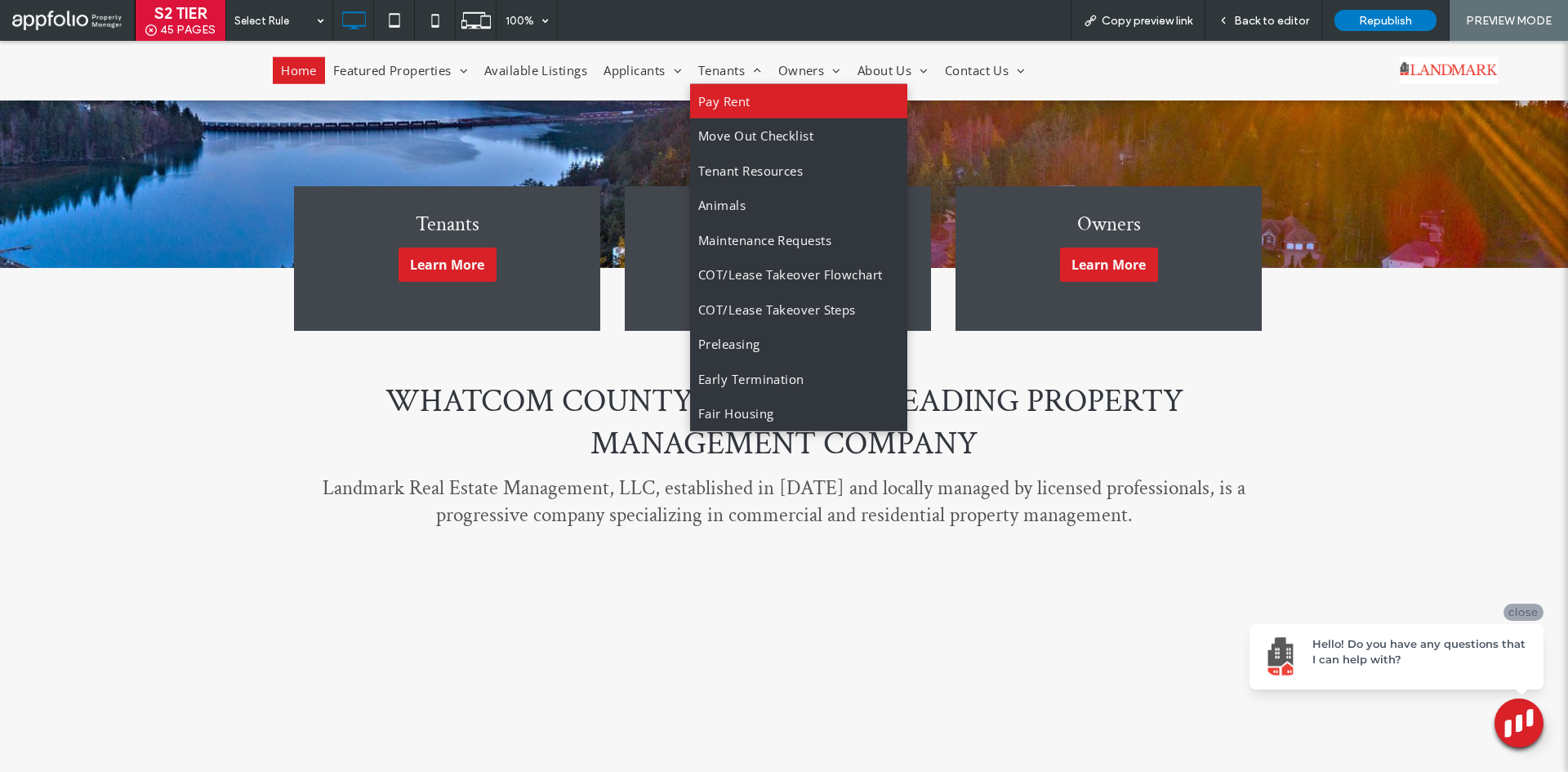
scroll to position [82, 0]
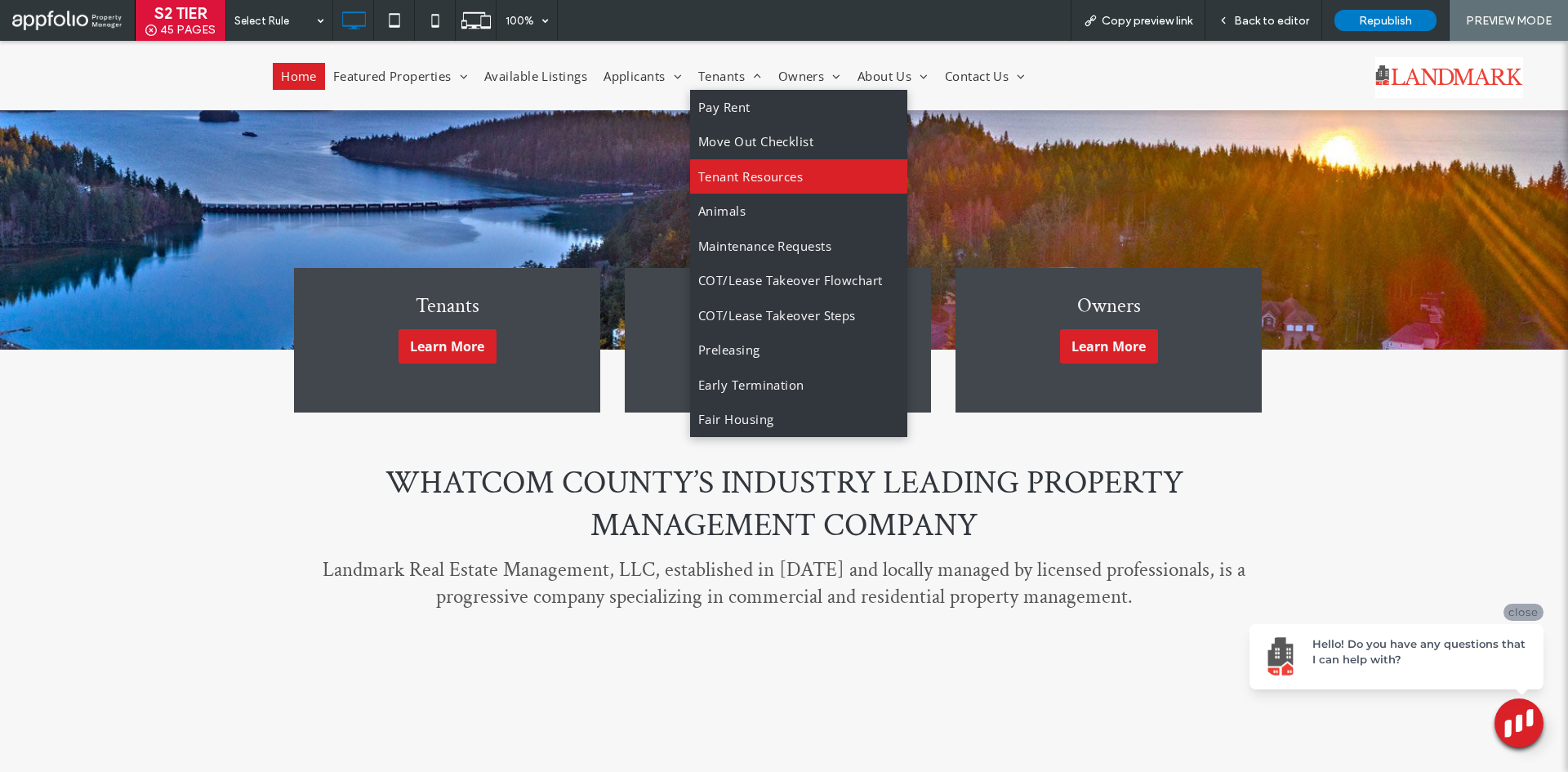
click at [756, 181] on span "Tenant Resources" at bounding box center [750, 176] width 105 height 18
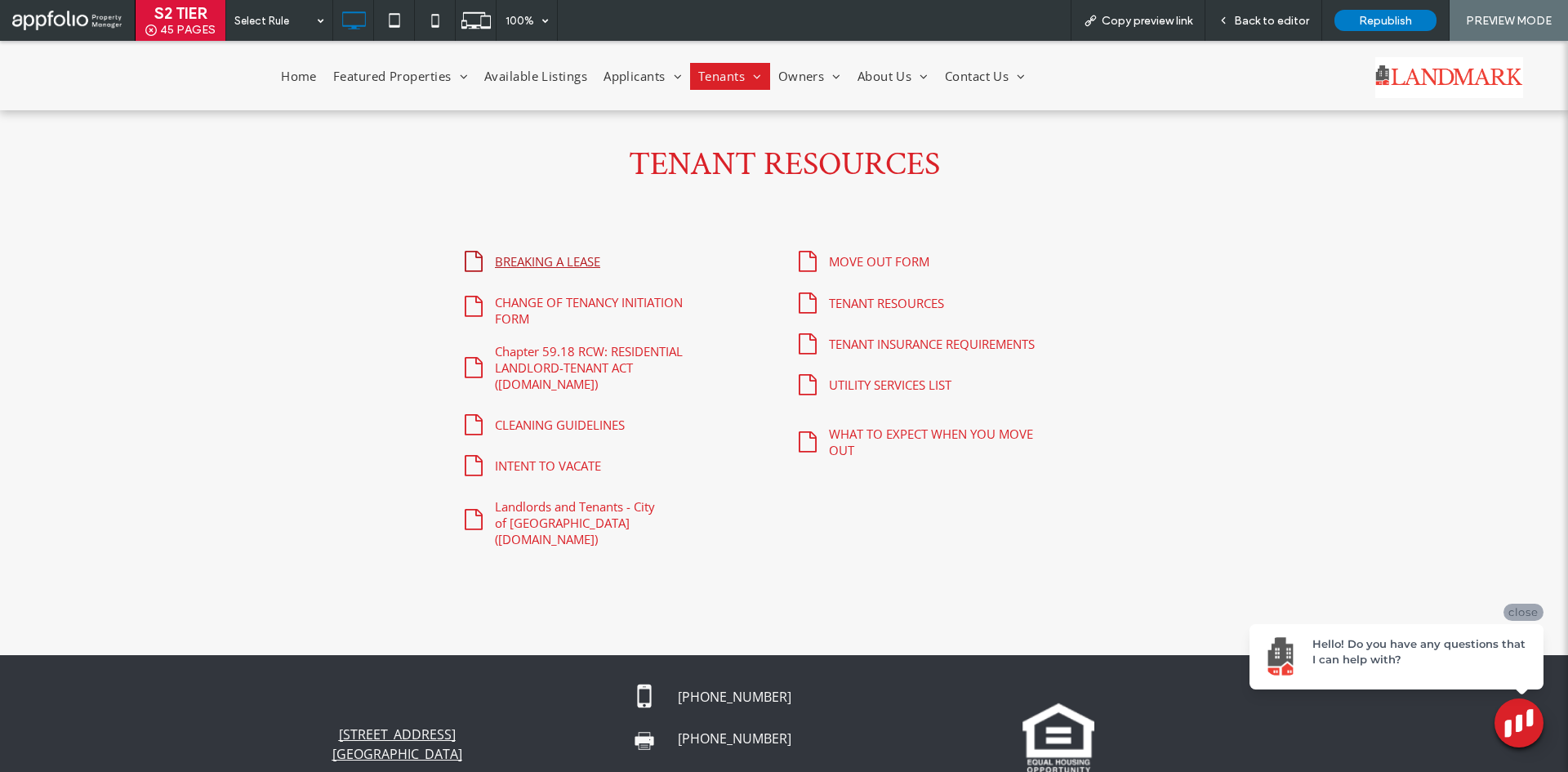
click at [465, 263] on span at bounding box center [474, 261] width 18 height 21
click at [1101, 217] on div "TENANT RESOURCES Click To Paste Row + Add Section" at bounding box center [784, 173] width 1568 height 127
click at [1302, 30] on div "Back to editor" at bounding box center [1263, 20] width 117 height 40
click at [1267, 17] on span "Back to editor" at bounding box center [1271, 20] width 75 height 14
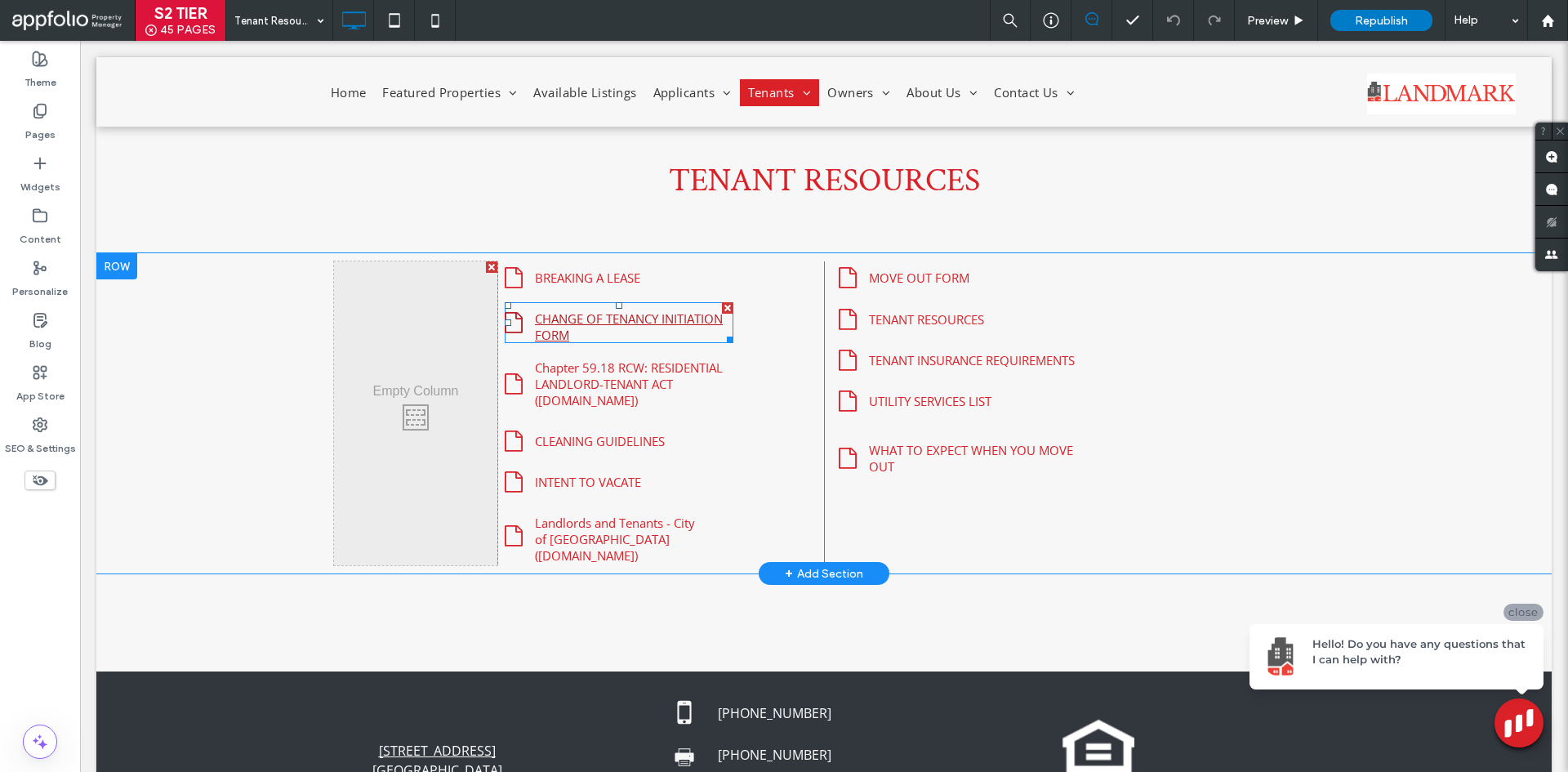
click at [676, 337] on span "CHANGE OF TENANCY INITIATION FORM" at bounding box center [629, 326] width 200 height 49
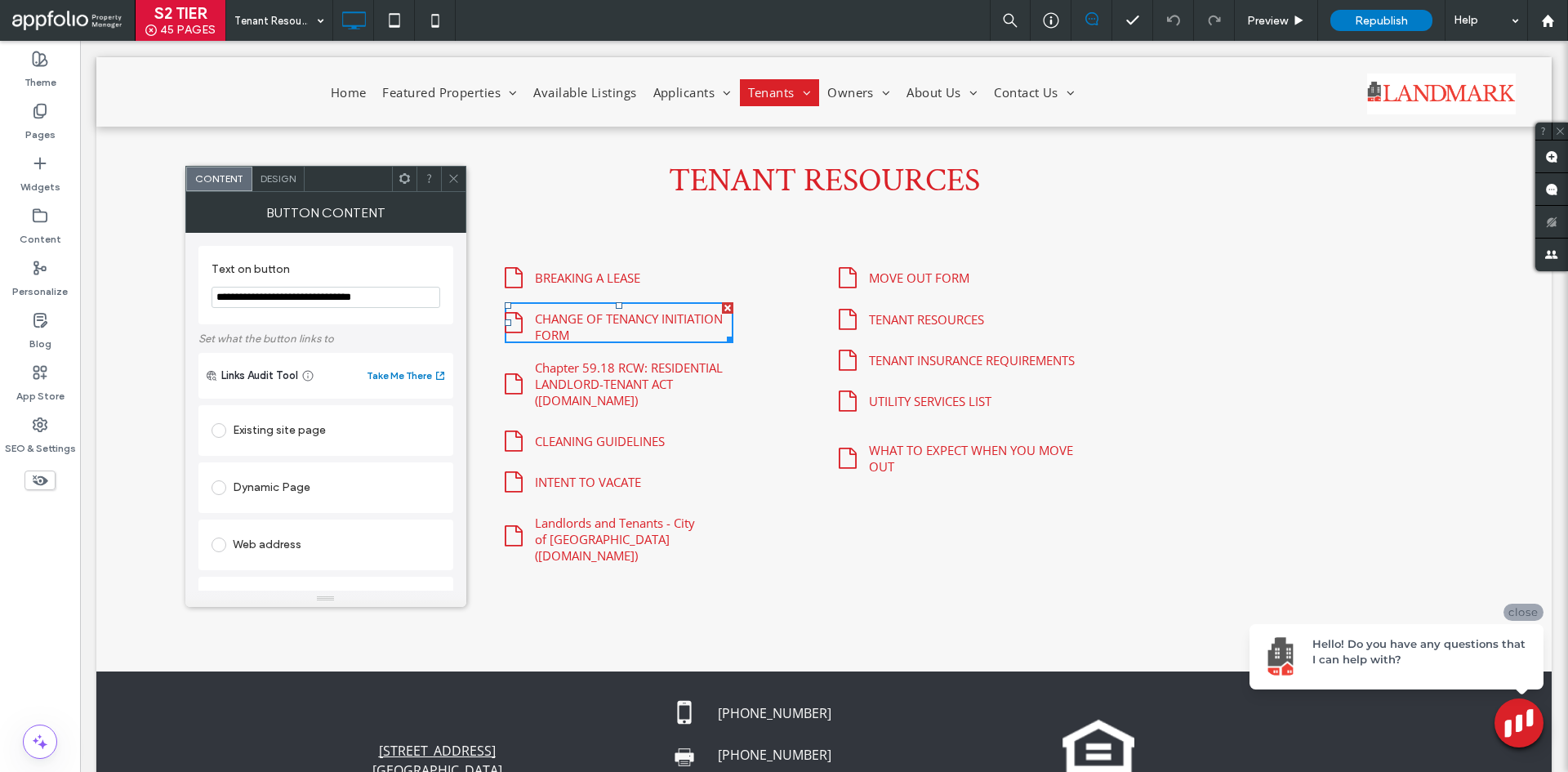
click at [452, 185] on span at bounding box center [453, 178] width 12 height 25
